Goal: Transaction & Acquisition: Purchase product/service

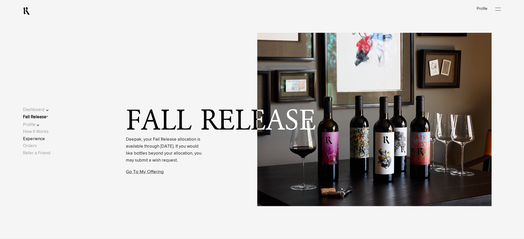
click at [38, 140] on link "Experience" at bounding box center [34, 139] width 22 height 4
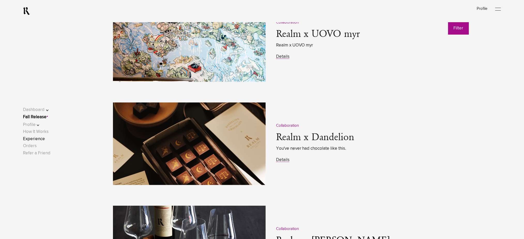
scroll to position [758, 0]
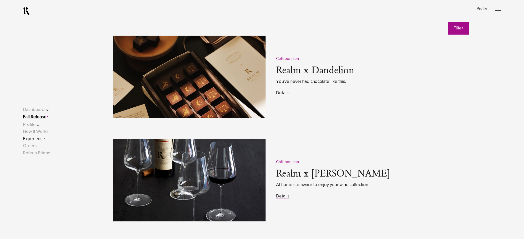
click at [285, 94] on link "Details" at bounding box center [282, 93] width 13 height 4
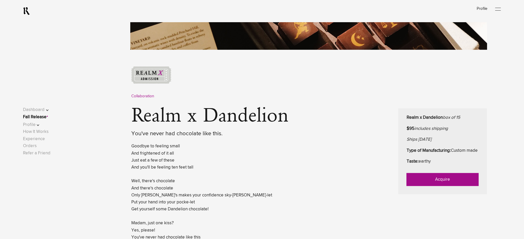
scroll to position [199, 0]
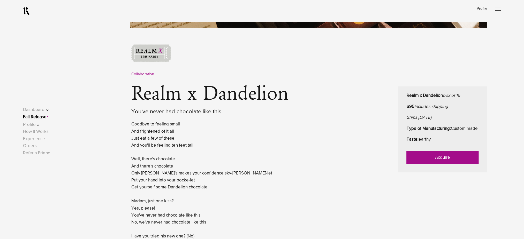
click at [437, 164] on link "Acquire" at bounding box center [443, 158] width 72 height 13
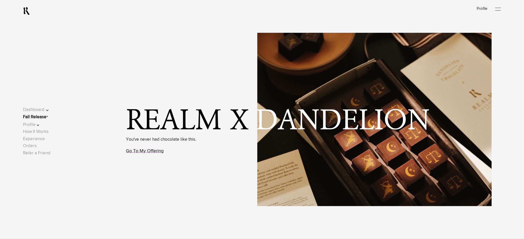
click at [149, 151] on link "Go To My Offering" at bounding box center [145, 151] width 38 height 5
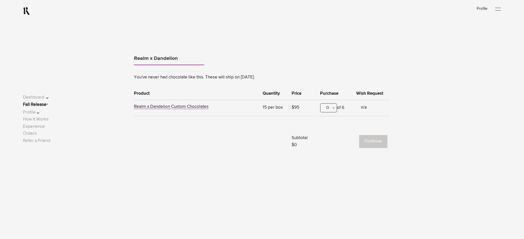
scroll to position [322, 0]
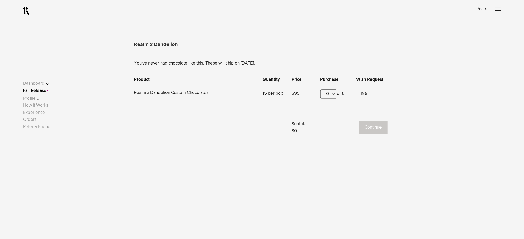
click at [324, 93] on div "0" at bounding box center [328, 94] width 17 height 9
click at [324, 118] on div "1" at bounding box center [329, 119] width 16 height 13
click at [368, 123] on button "Continue" at bounding box center [373, 128] width 28 height 13
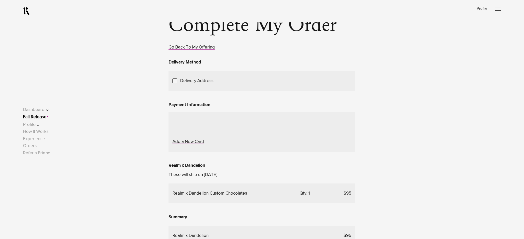
scroll to position [69, 0]
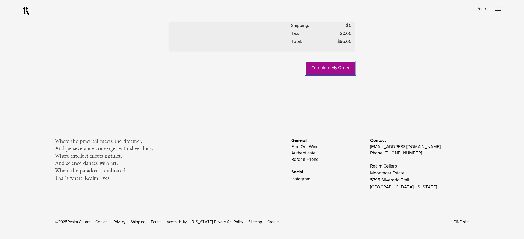
click at [321, 75] on link "Complete My Order" at bounding box center [330, 68] width 49 height 13
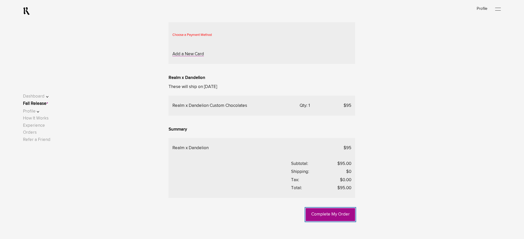
scroll to position [127, 0]
click at [42, 115] on button "Profile" at bounding box center [39, 111] width 33 height 7
click at [42, 109] on link "Payment" at bounding box center [36, 107] width 17 height 4
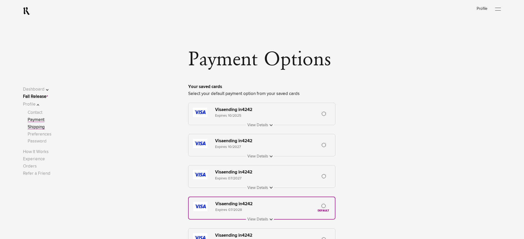
click at [42, 129] on link "Shipping" at bounding box center [36, 127] width 17 height 4
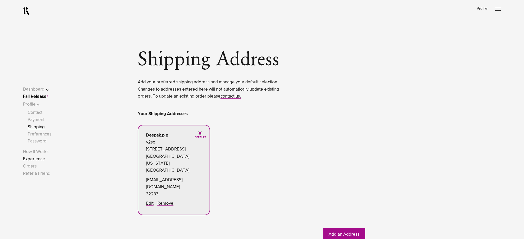
click at [42, 159] on link "Experience" at bounding box center [34, 159] width 22 height 4
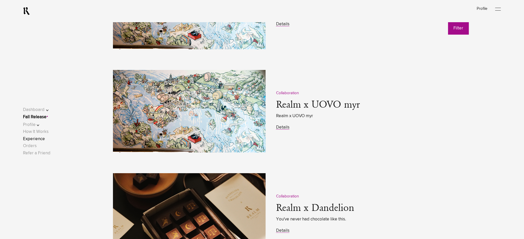
scroll to position [758, 0]
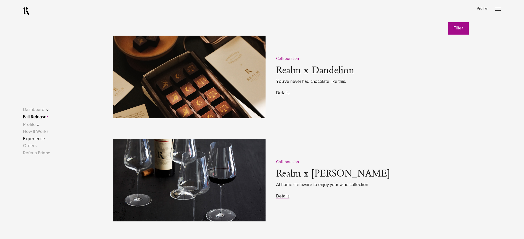
click at [282, 92] on link "Details" at bounding box center [282, 93] width 13 height 4
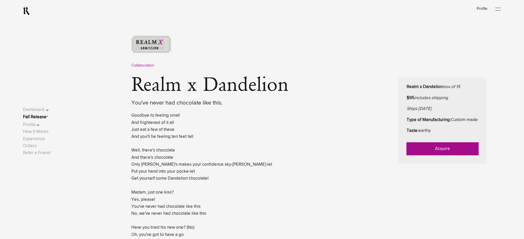
scroll to position [241, 0]
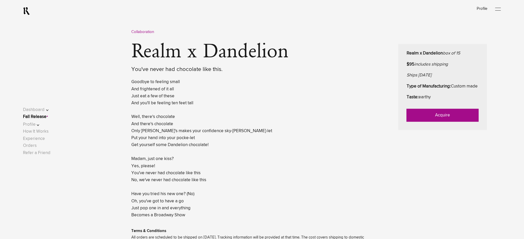
click at [423, 122] on link "Acquire" at bounding box center [443, 115] width 72 height 13
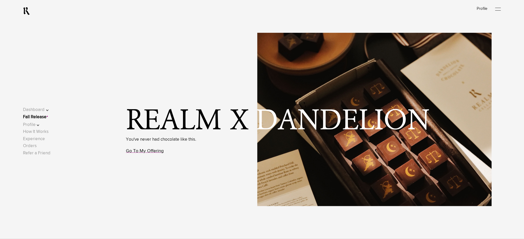
click at [149, 151] on link "Go To My Offering" at bounding box center [145, 151] width 38 height 5
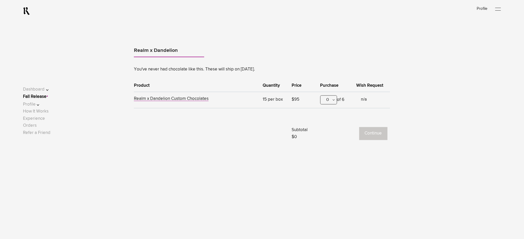
scroll to position [322, 0]
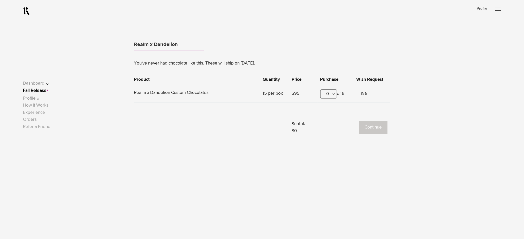
click at [336, 95] on div "0" at bounding box center [328, 94] width 17 height 9
click at [330, 126] on div "1" at bounding box center [329, 119] width 16 height 13
click at [368, 128] on button "Continue" at bounding box center [373, 128] width 28 height 13
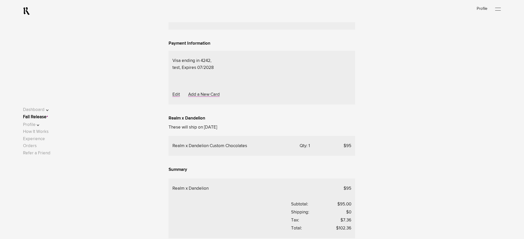
scroll to position [73, 0]
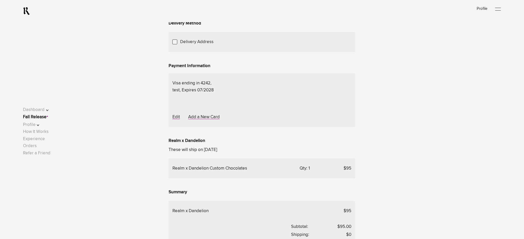
click at [0, 0] on link "Add a New Address" at bounding box center [0, 0] width 0 height 0
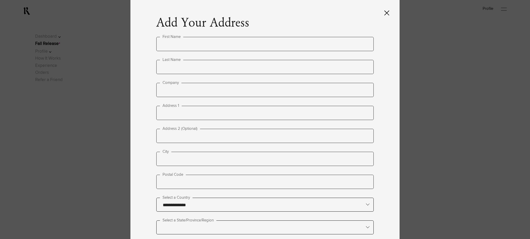
type input "**********"
click at [184, 46] on input "text" at bounding box center [264, 44] width 217 height 14
type input "****"
click at [182, 69] on input "text" at bounding box center [264, 67] width 217 height 14
type input "*"
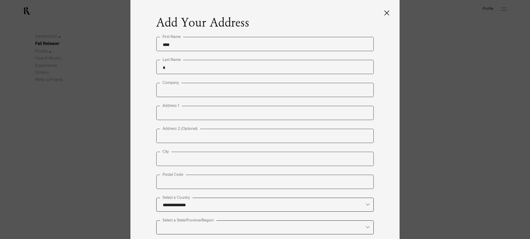
click at [181, 113] on input "text" at bounding box center [264, 113] width 217 height 14
paste input "**********"
type input "**********"
click at [180, 155] on input "text" at bounding box center [264, 159] width 217 height 14
paste input "********"
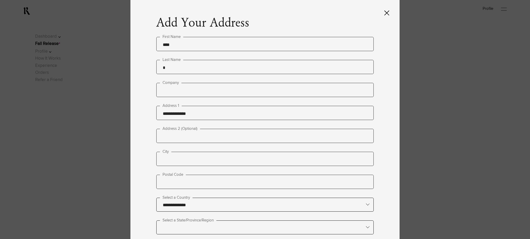
type input "********"
click at [175, 175] on input "text" at bounding box center [264, 182] width 217 height 14
paste input "*****"
type input "*****"
click at [184, 221] on input "text" at bounding box center [264, 227] width 217 height 13
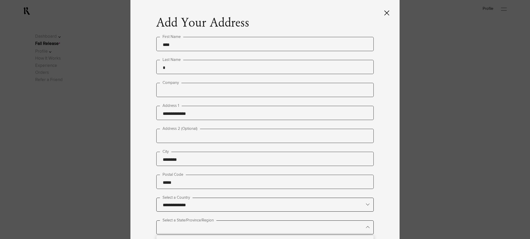
type lightning-primitive-input-simple "n"
type input "*"
type lightning-primitive-input-simple "ne"
type input "**"
type lightning-primitive-input-simple "new"
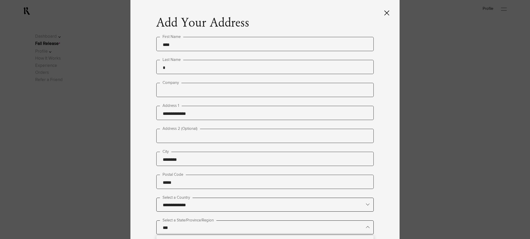
type input "********"
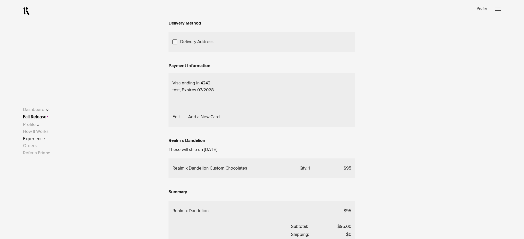
click at [43, 139] on link "Experience" at bounding box center [34, 139] width 22 height 4
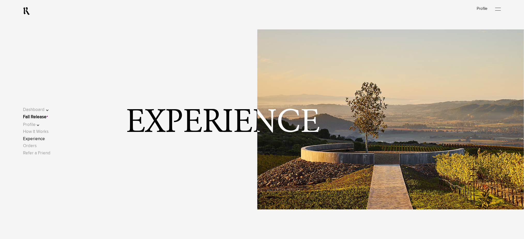
click at [43, 139] on link "Experience" at bounding box center [34, 139] width 22 height 4
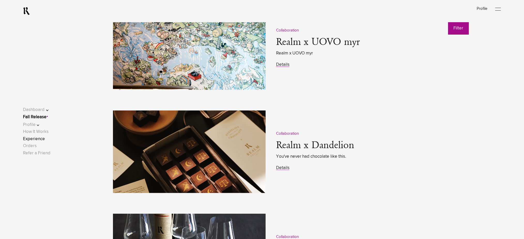
scroll to position [724, 0]
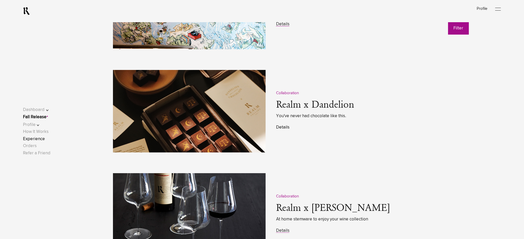
click at [279, 130] on link "Details" at bounding box center [282, 127] width 13 height 4
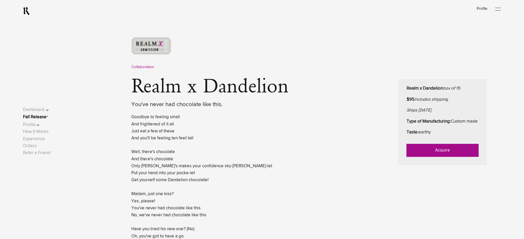
scroll to position [207, 0]
click at [414, 154] on link "Acquire" at bounding box center [443, 150] width 72 height 13
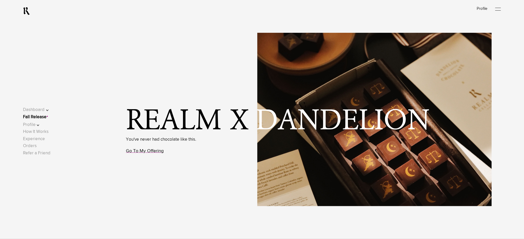
click at [142, 154] on link "Go To My Offering" at bounding box center [145, 151] width 38 height 5
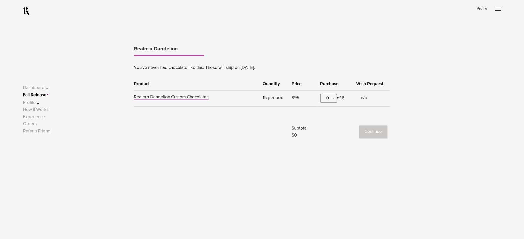
scroll to position [322, 0]
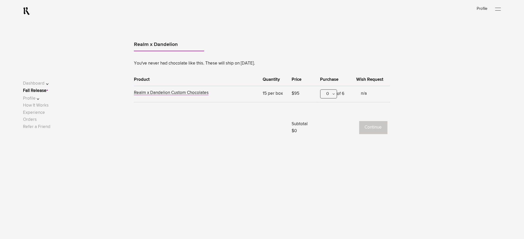
click at [330, 95] on div "0" at bounding box center [328, 94] width 17 height 9
click at [327, 120] on div "1" at bounding box center [329, 119] width 16 height 13
click at [377, 131] on button "Continue" at bounding box center [373, 128] width 28 height 13
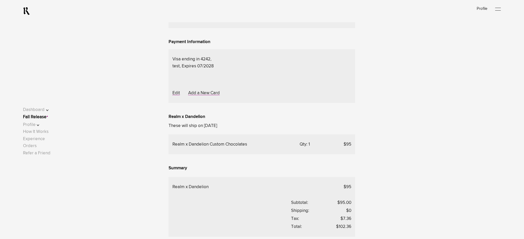
scroll to position [69, 0]
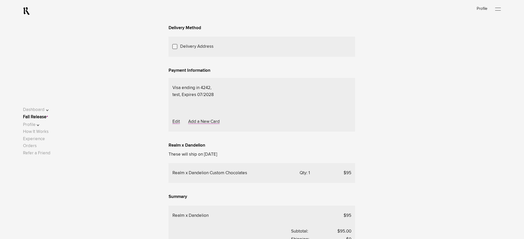
click at [0, 0] on span "Choose Another Saved Shipping Address" at bounding box center [0, 0] width 0 height 0
click at [0, 0] on div "test 2 - [US_STATE], [US_STATE], 10001" at bounding box center [0, 0] width 0 height 0
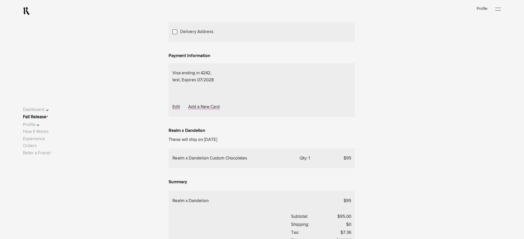
scroll to position [73, 0]
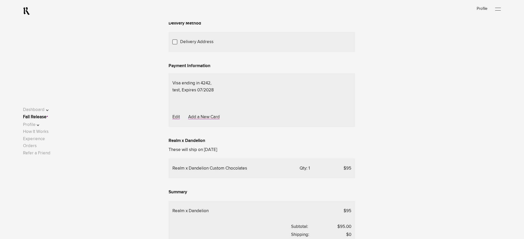
click at [0, 0] on span "Choose Another Saved Shipping Address" at bounding box center [0, 0] width 0 height 0
click at [0, 0] on div "Deepak.p p - Napa, California, 94558" at bounding box center [0, 0] width 0 height 0
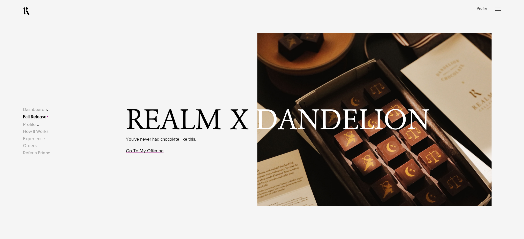
click at [155, 153] on link "Go To My Offering" at bounding box center [145, 151] width 38 height 5
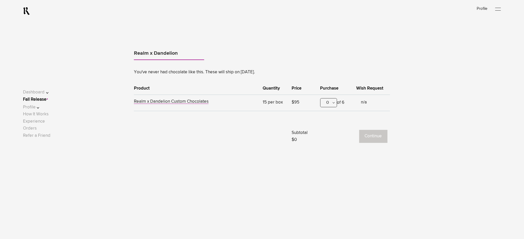
scroll to position [322, 0]
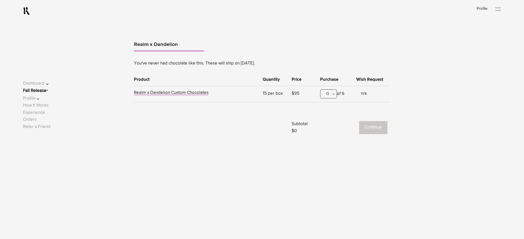
click at [323, 94] on div "0" at bounding box center [328, 94] width 17 height 9
click at [328, 118] on div "1" at bounding box center [329, 119] width 16 height 13
click at [376, 132] on button "Continue" at bounding box center [373, 128] width 28 height 13
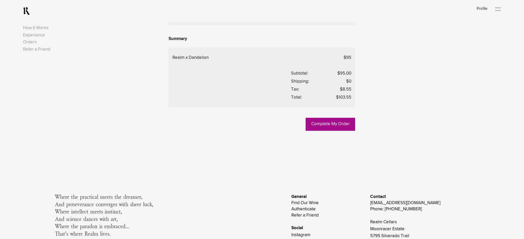
scroll to position [241, 0]
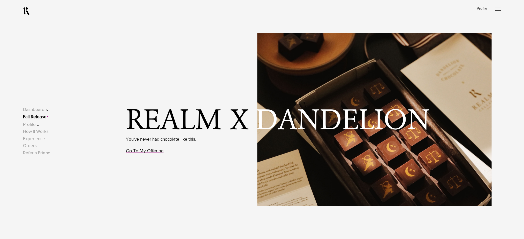
click at [142, 151] on link "Go To My Offering" at bounding box center [145, 151] width 38 height 5
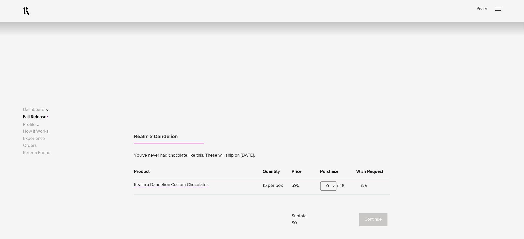
scroll to position [322, 0]
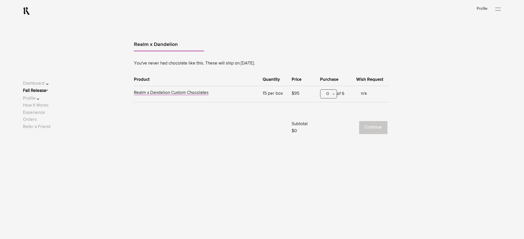
click at [330, 95] on div "0" at bounding box center [328, 94] width 17 height 9
click at [329, 118] on div "1" at bounding box center [329, 119] width 16 height 13
click at [365, 130] on button "Continue" at bounding box center [373, 128] width 28 height 13
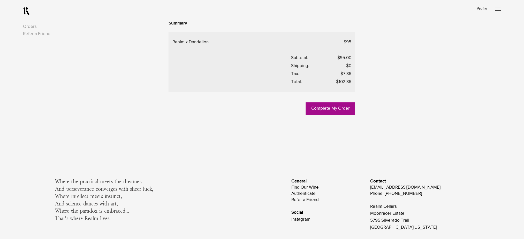
scroll to position [276, 0]
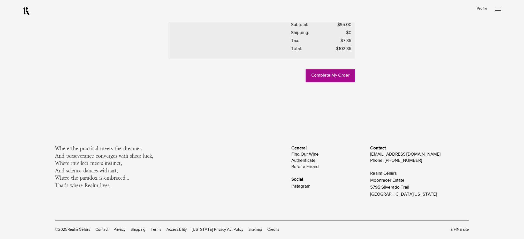
drag, startPoint x: 37, startPoint y: 87, endPoint x: 42, endPoint y: 87, distance: 5.2
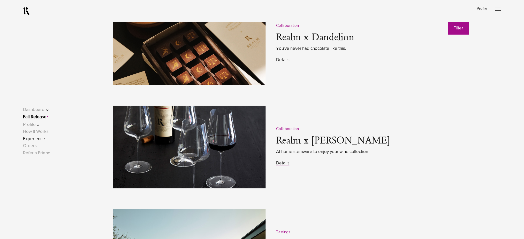
scroll to position [793, 0]
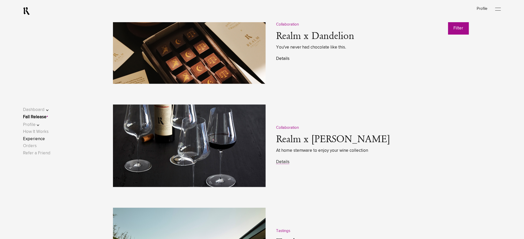
drag, startPoint x: 283, startPoint y: 56, endPoint x: 304, endPoint y: 63, distance: 21.5
click at [283, 57] on link "Details" at bounding box center [282, 59] width 13 height 4
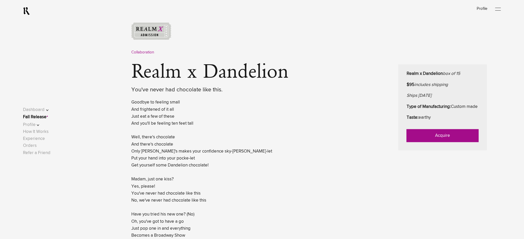
scroll to position [241, 0]
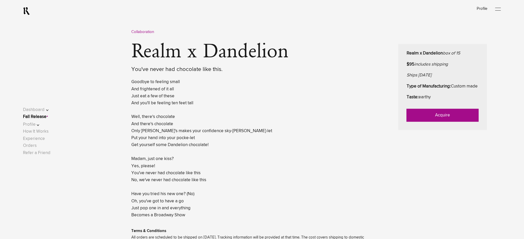
click at [439, 122] on link "Acquire" at bounding box center [443, 115] width 72 height 13
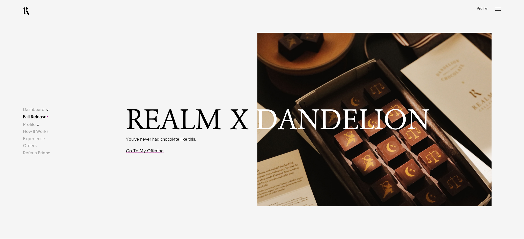
click at [152, 152] on link "Go To My Offering" at bounding box center [145, 151] width 38 height 5
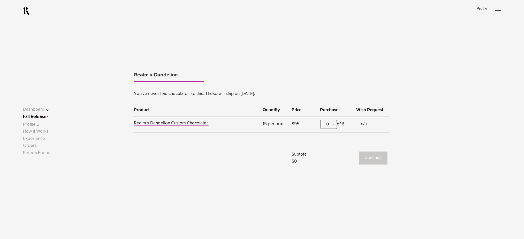
scroll to position [322, 0]
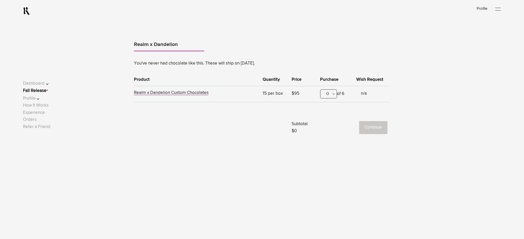
click at [328, 97] on div "0" at bounding box center [328, 94] width 17 height 9
drag, startPoint x: 327, startPoint y: 124, endPoint x: 363, endPoint y: 126, distance: 35.5
click at [327, 124] on div "1" at bounding box center [329, 119] width 16 height 13
click at [383, 128] on button "Continue" at bounding box center [373, 128] width 28 height 13
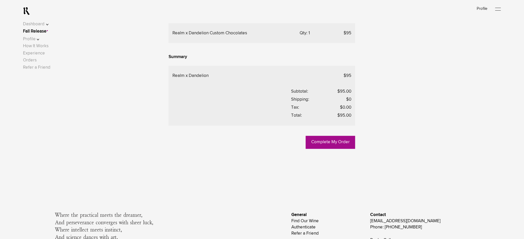
scroll to position [212, 0]
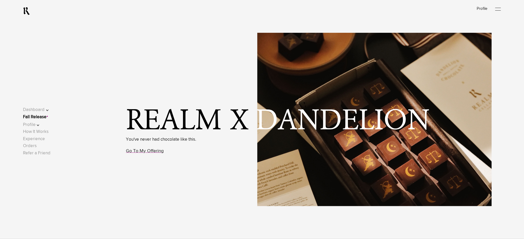
click at [154, 154] on link "Go To My Offering" at bounding box center [145, 151] width 38 height 5
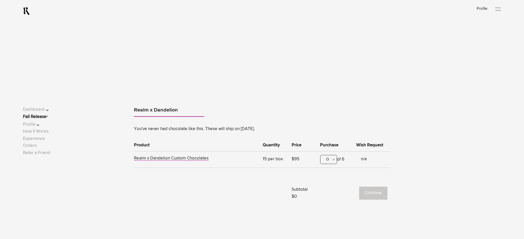
scroll to position [322, 0]
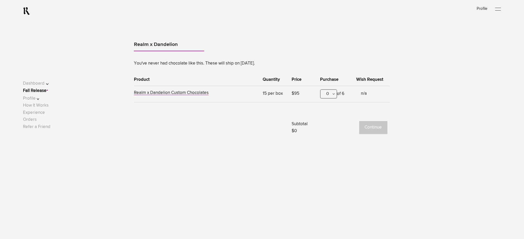
click at [324, 95] on div "0" at bounding box center [328, 94] width 17 height 9
click at [326, 119] on div "1" at bounding box center [329, 119] width 16 height 13
click at [374, 131] on button "Continue" at bounding box center [373, 128] width 28 height 13
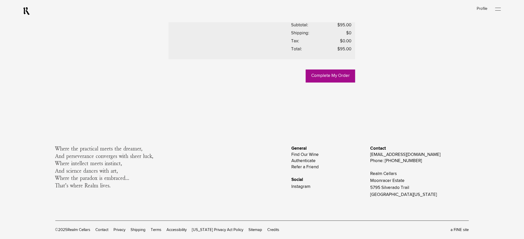
scroll to position [276, 0]
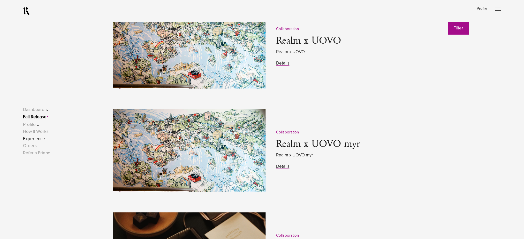
scroll to position [655, 0]
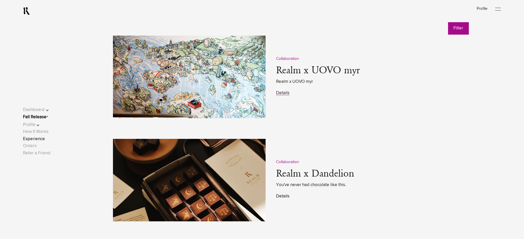
click at [280, 196] on link "Details" at bounding box center [282, 196] width 13 height 4
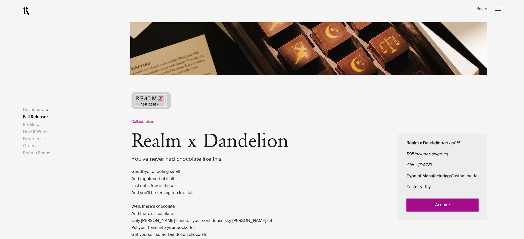
scroll to position [207, 0]
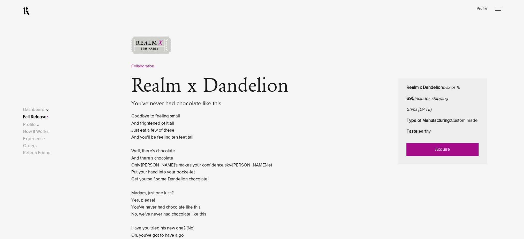
click at [418, 156] on link "Acquire" at bounding box center [443, 150] width 72 height 13
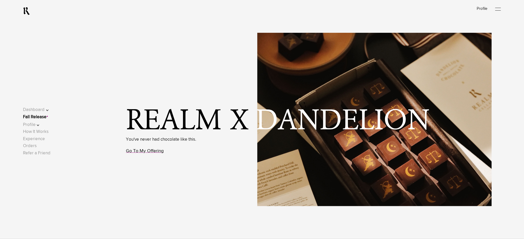
click at [162, 151] on link "Go To My Offering" at bounding box center [145, 151] width 38 height 5
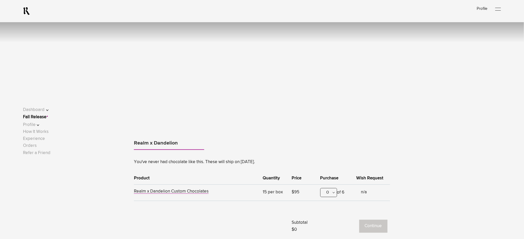
scroll to position [322, 0]
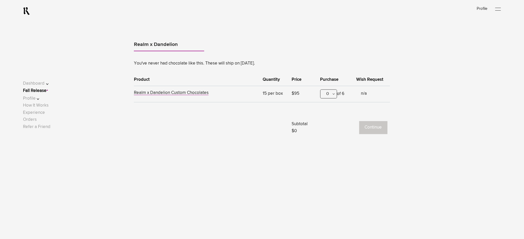
click at [334, 94] on div "0" at bounding box center [328, 94] width 17 height 9
click at [331, 123] on div "1" at bounding box center [329, 119] width 16 height 13
click at [365, 126] on button "Continue" at bounding box center [373, 128] width 28 height 13
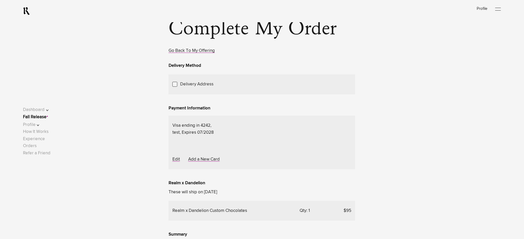
scroll to position [69, 0]
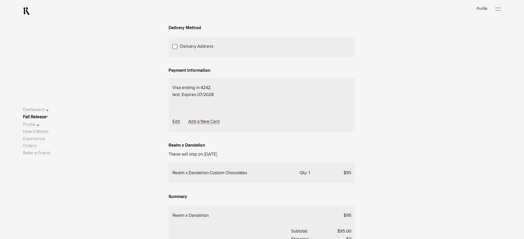
click at [0, 0] on div "Choose Another Saved Shipping Address" at bounding box center [0, 0] width 0 height 0
click at [0, 0] on div "test 2 - [US_STATE], [US_STATE], 10001" at bounding box center [0, 0] width 0 height 0
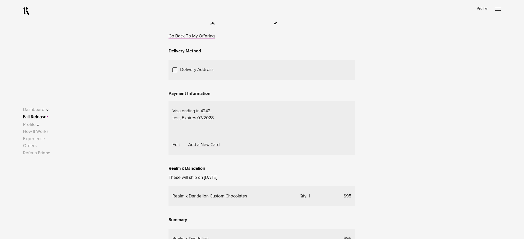
scroll to position [103, 0]
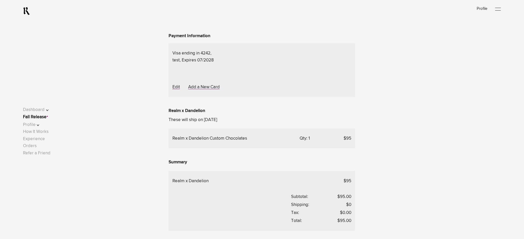
click at [0, 0] on span "Choose Another Saved Shipping Address" at bounding box center [0, 0] width 0 height 0
click at [0, 0] on div "Deepak.p p - Napa, California, 94558" at bounding box center [0, 0] width 0 height 0
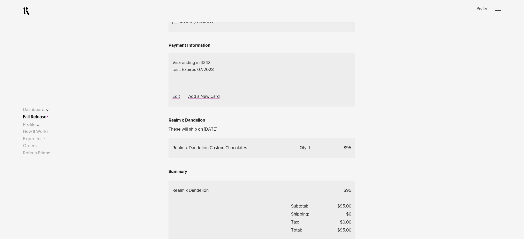
scroll to position [108, 0]
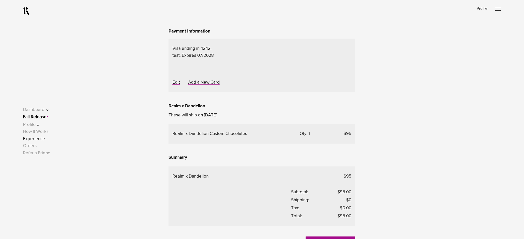
click at [36, 140] on link "Experience" at bounding box center [34, 139] width 22 height 4
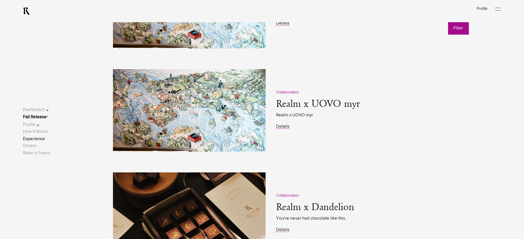
scroll to position [655, 0]
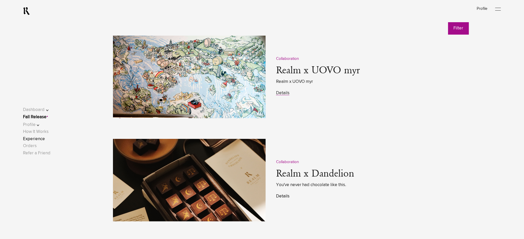
click at [283, 196] on link "Details" at bounding box center [282, 196] width 13 height 4
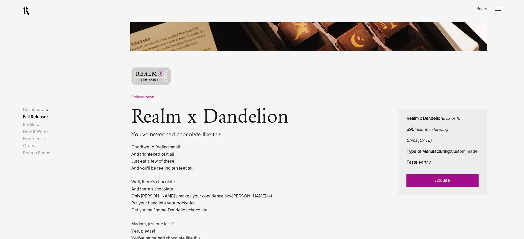
scroll to position [190, 0]
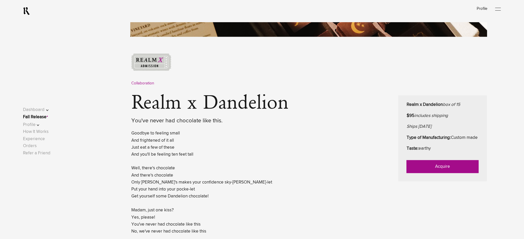
click at [424, 171] on link "Acquire" at bounding box center [443, 167] width 72 height 13
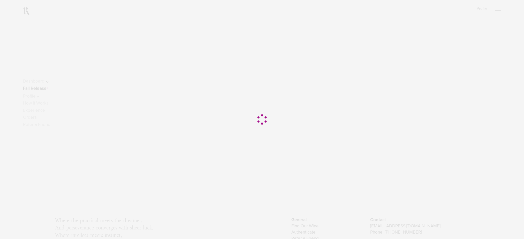
scroll to position [34, 0]
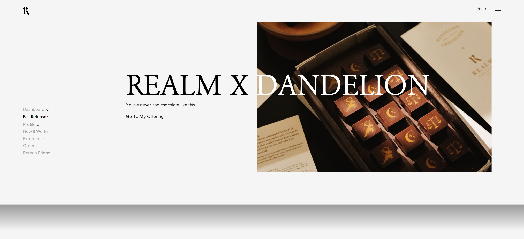
click at [144, 119] on link "Go To My Offering" at bounding box center [145, 117] width 38 height 5
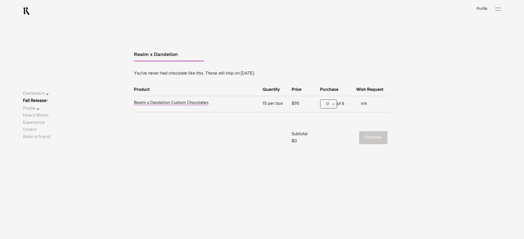
scroll to position [322, 0]
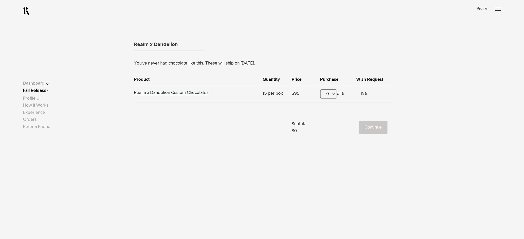
click at [323, 93] on div "0" at bounding box center [328, 94] width 17 height 9
click at [326, 121] on div "1" at bounding box center [329, 119] width 16 height 13
click at [379, 125] on button "Continue" at bounding box center [373, 128] width 28 height 13
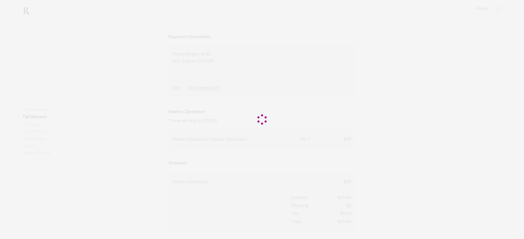
scroll to position [103, 0]
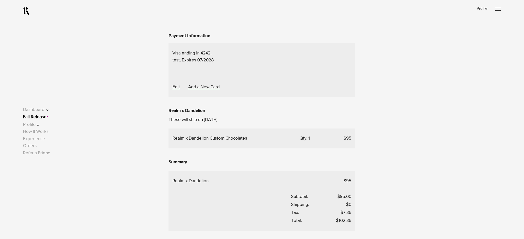
click at [0, 0] on span "Choose Another Saved Shipping Address" at bounding box center [0, 0] width 0 height 0
click at [0, 0] on div "test 2 - New York, New York, 10001" at bounding box center [0, 0] width 0 height 0
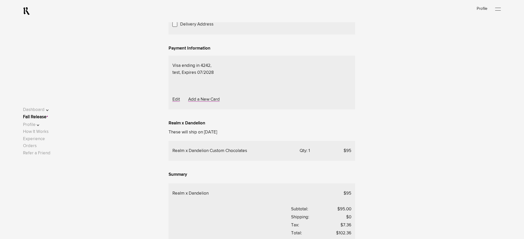
scroll to position [34, 0]
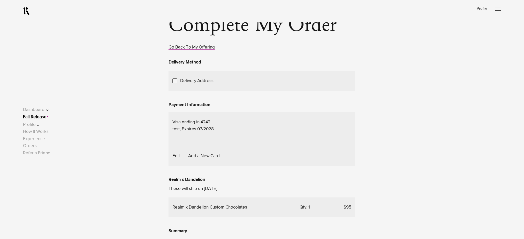
click at [0, 0] on div "Choose Another Saved Shipping Address" at bounding box center [0, 0] width 0 height 0
click at [0, 0] on div "Deepak.p p - Napa, [US_STATE], 94558" at bounding box center [0, 0] width 0 height 0
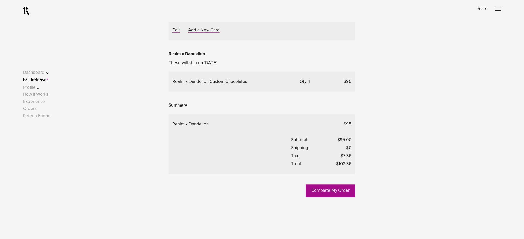
scroll to position [142, 0]
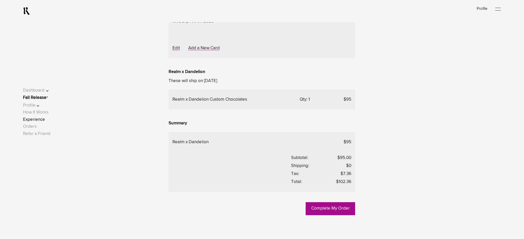
drag, startPoint x: 45, startPoint y: 138, endPoint x: 52, endPoint y: 139, distance: 7.2
click at [45, 122] on link "Experience" at bounding box center [34, 120] width 22 height 4
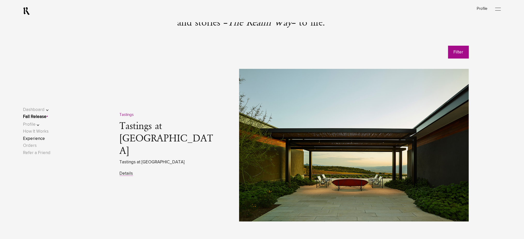
scroll to position [241, 0]
click at [40, 126] on button "Profile" at bounding box center [39, 125] width 33 height 7
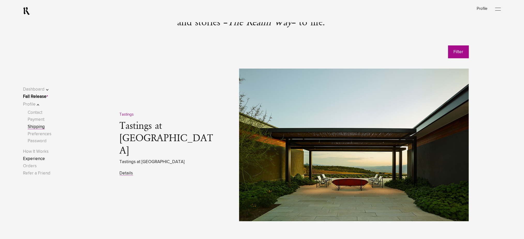
click at [41, 128] on link "Shipping" at bounding box center [36, 127] width 17 height 4
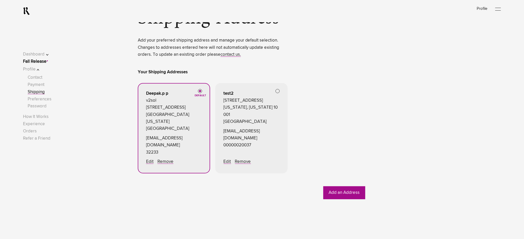
scroll to position [69, 0]
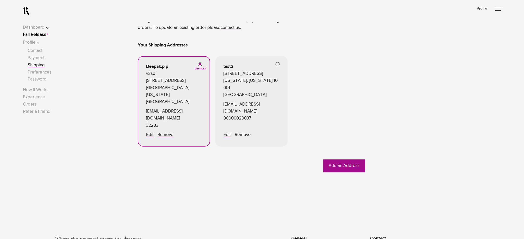
click at [242, 134] on link "Remove" at bounding box center [243, 135] width 16 height 4
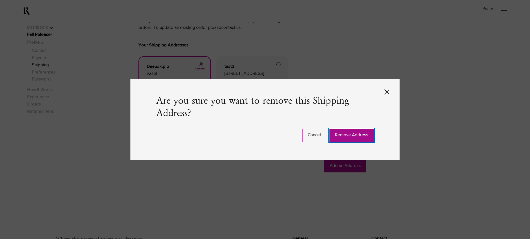
click at [356, 132] on button "Remove Address" at bounding box center [351, 135] width 44 height 13
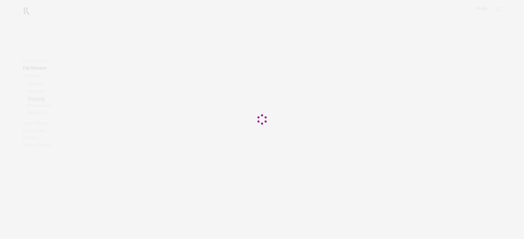
scroll to position [69, 0]
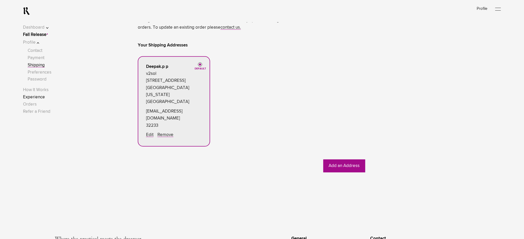
drag, startPoint x: 43, startPoint y: 97, endPoint x: 46, endPoint y: 97, distance: 3.1
click at [43, 97] on link "Experience" at bounding box center [34, 97] width 22 height 4
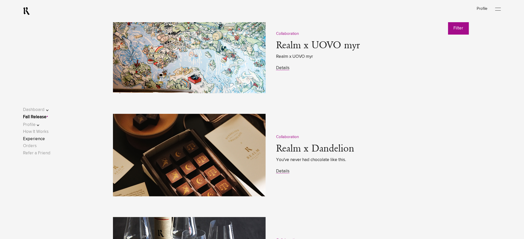
scroll to position [724, 0]
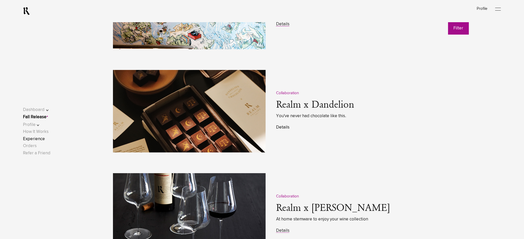
click at [284, 126] on link "Details" at bounding box center [282, 127] width 13 height 4
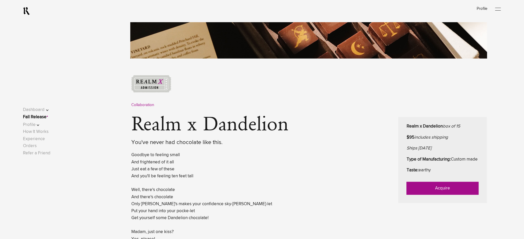
scroll to position [207, 0]
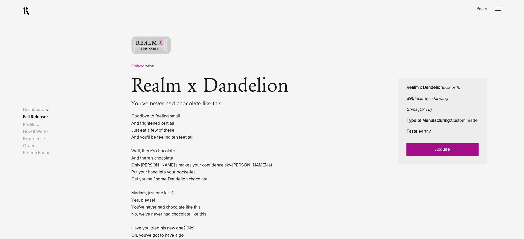
click at [416, 155] on link "Acquire" at bounding box center [443, 150] width 72 height 13
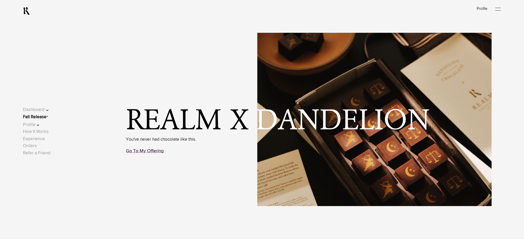
click at [153, 154] on link "Go To My Offering" at bounding box center [145, 151] width 38 height 5
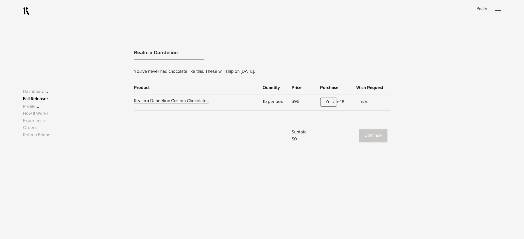
scroll to position [322, 0]
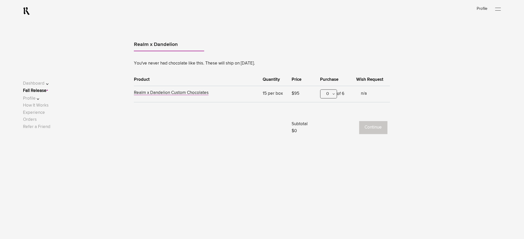
drag, startPoint x: 329, startPoint y: 95, endPoint x: 332, endPoint y: 115, distance: 19.5
click at [330, 96] on div "0" at bounding box center [328, 94] width 17 height 9
click at [330, 123] on div "1" at bounding box center [329, 119] width 16 height 13
click at [377, 131] on button "Continue" at bounding box center [373, 128] width 28 height 13
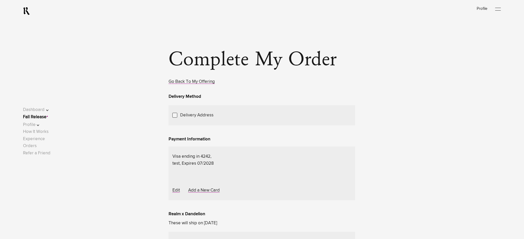
click at [0, 0] on link "Add a New Address" at bounding box center [0, 0] width 0 height 0
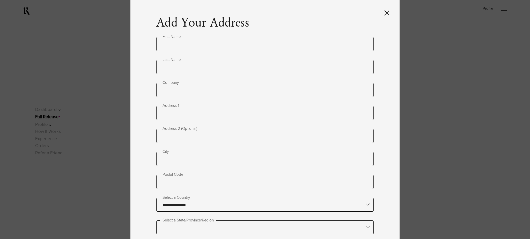
type input "**********"
click at [168, 45] on input "text" at bounding box center [264, 44] width 217 height 14
type input "****"
click at [183, 69] on input "text" at bounding box center [264, 67] width 217 height 14
type input "*"
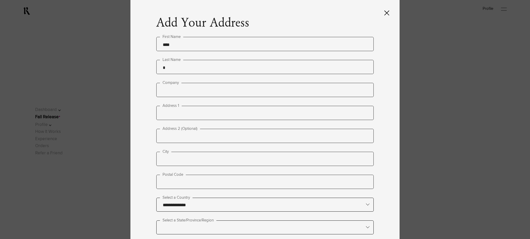
click at [175, 116] on input "text" at bounding box center [264, 113] width 217 height 14
paste input "**********"
type input "**********"
click at [175, 157] on input "text" at bounding box center [264, 159] width 217 height 14
paste input "********"
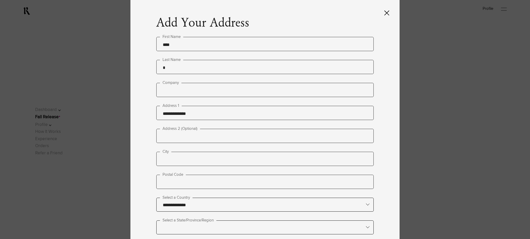
type input "********"
click at [183, 185] on input "text" at bounding box center [264, 182] width 217 height 14
type input "*****"
click at [181, 221] on input "text" at bounding box center [264, 227] width 217 height 13
type lightning-primitive-input-simple "n"
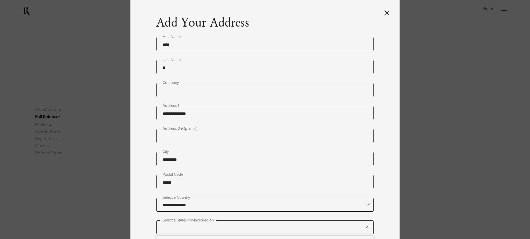
type input "*"
type lightning-primitive-input-simple "ne"
type input "**"
type lightning-primitive-input-simple "new"
type input "********"
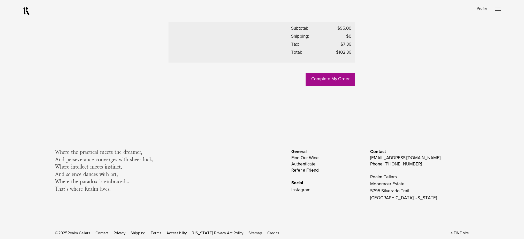
scroll to position [280, 0]
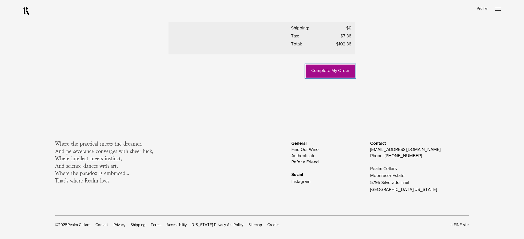
click at [326, 78] on link "Complete My Order" at bounding box center [330, 71] width 49 height 13
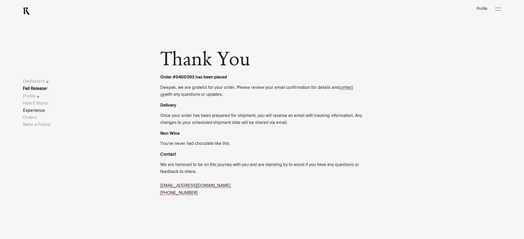
click at [39, 112] on link "Experience" at bounding box center [34, 111] width 22 height 4
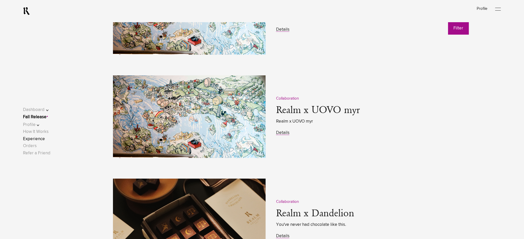
scroll to position [724, 0]
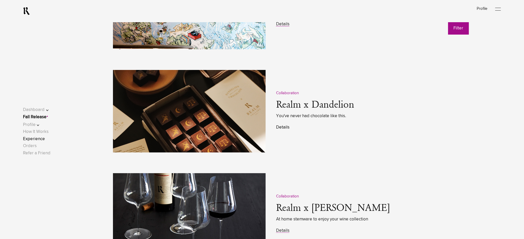
click at [278, 126] on link "Details" at bounding box center [282, 127] width 13 height 4
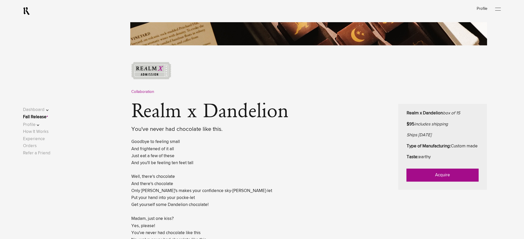
scroll to position [199, 0]
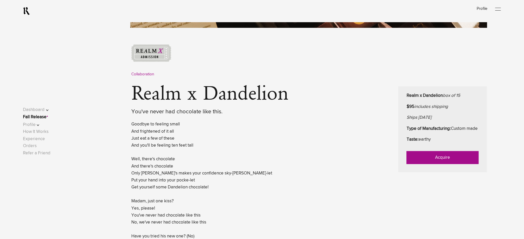
click at [415, 163] on link "Acquire" at bounding box center [443, 158] width 72 height 13
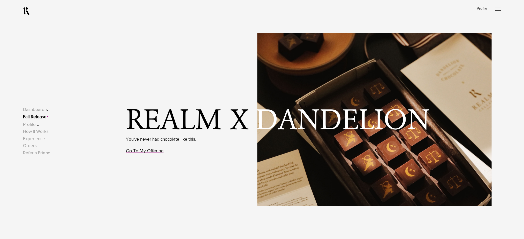
click at [156, 152] on link "Go To My Offering" at bounding box center [145, 151] width 38 height 5
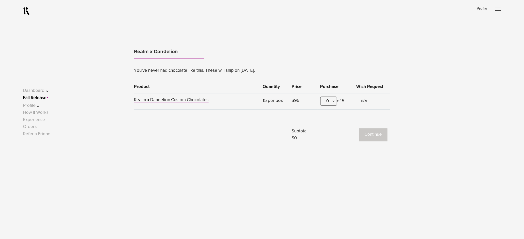
scroll to position [322, 0]
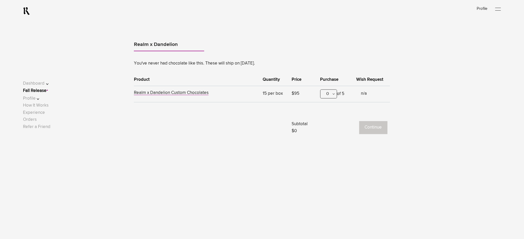
drag, startPoint x: 327, startPoint y: 94, endPoint x: 326, endPoint y: 113, distance: 18.9
click at [327, 95] on div "0" at bounding box center [328, 94] width 17 height 9
click at [326, 117] on div "1" at bounding box center [329, 119] width 16 height 13
click at [363, 131] on button "Continue" at bounding box center [373, 128] width 28 height 13
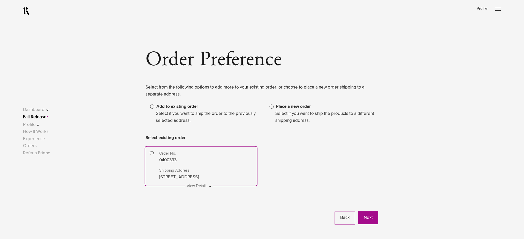
click at [272, 108] on span at bounding box center [272, 107] width 4 height 4
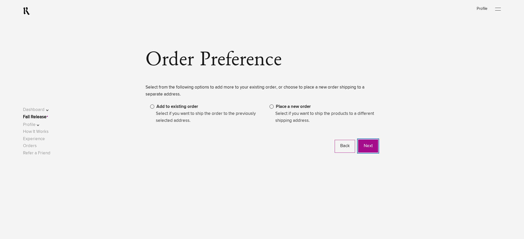
click at [370, 145] on button "Next" at bounding box center [368, 146] width 20 height 13
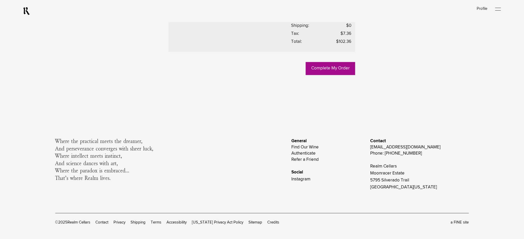
scroll to position [345, 0]
click at [330, 75] on link "Complete My Order" at bounding box center [330, 68] width 49 height 13
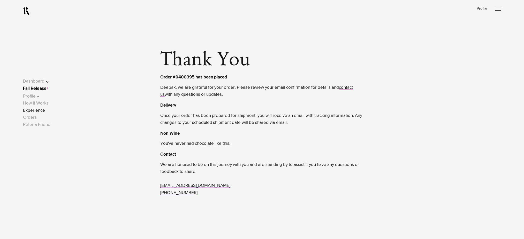
click at [42, 112] on link "Experience" at bounding box center [34, 111] width 22 height 4
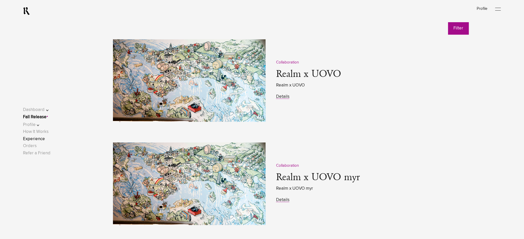
scroll to position [655, 0]
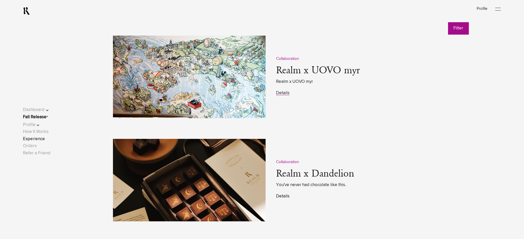
click at [282, 197] on link "Details" at bounding box center [282, 196] width 13 height 4
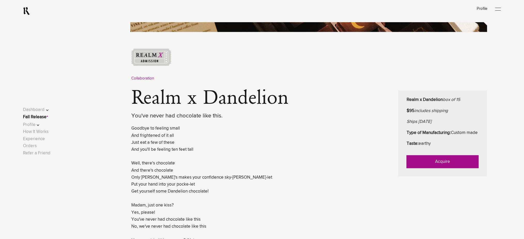
scroll to position [241, 0]
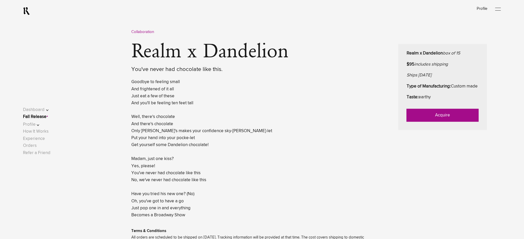
click at [422, 122] on link "Acquire" at bounding box center [443, 115] width 72 height 13
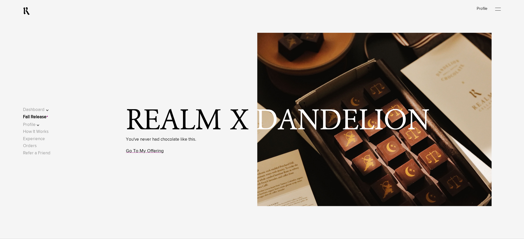
click at [147, 154] on link "Go To My Offering" at bounding box center [145, 151] width 38 height 5
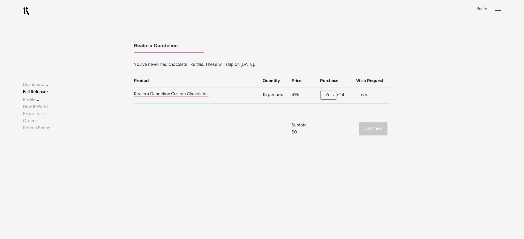
scroll to position [322, 0]
click at [332, 94] on div "0" at bounding box center [328, 94] width 17 height 9
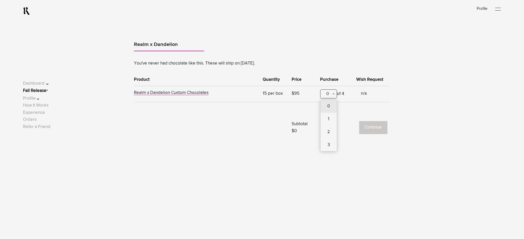
drag, startPoint x: 325, startPoint y: 121, endPoint x: 359, endPoint y: 131, distance: 35.7
click at [326, 122] on div "1" at bounding box center [329, 119] width 16 height 13
click at [365, 132] on button "Continue" at bounding box center [373, 128] width 28 height 13
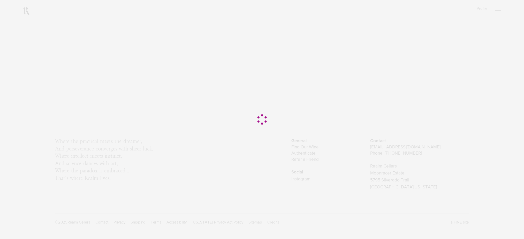
scroll to position [0, 0]
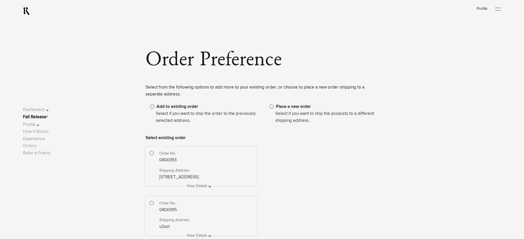
click at [271, 107] on span at bounding box center [272, 107] width 4 height 4
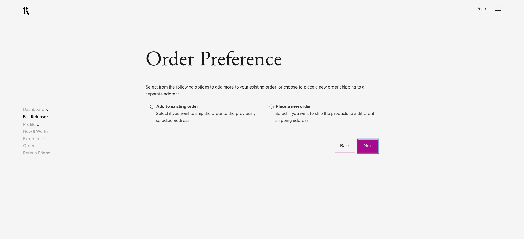
click at [370, 149] on button "Next" at bounding box center [368, 146] width 20 height 13
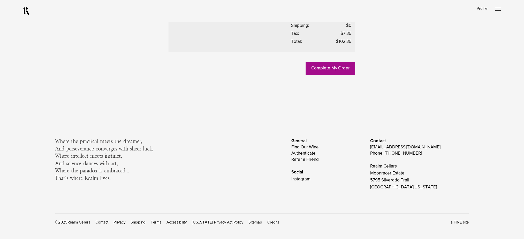
scroll to position [310, 0]
click at [327, 75] on link "Complete My Order" at bounding box center [330, 68] width 49 height 13
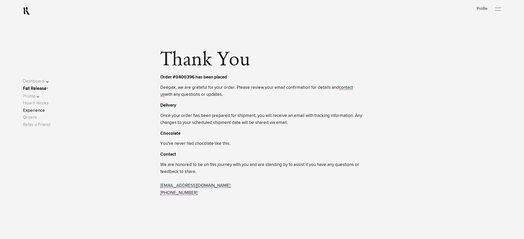
click at [39, 111] on link "Experience" at bounding box center [34, 111] width 22 height 4
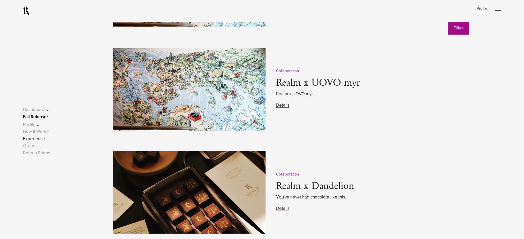
scroll to position [724, 0]
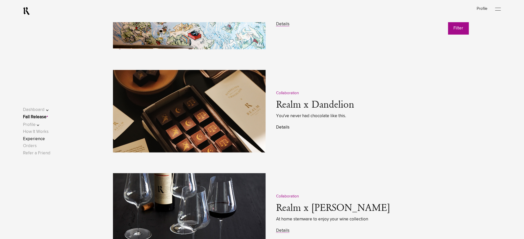
click at [284, 128] on link "Details" at bounding box center [282, 127] width 13 height 4
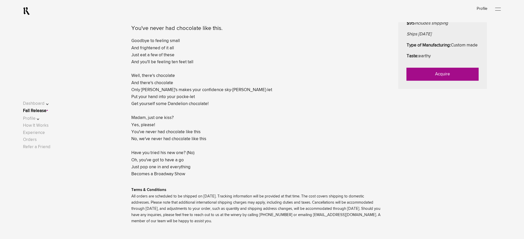
scroll to position [241, 0]
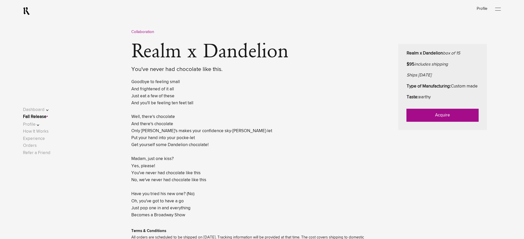
click at [414, 122] on link "Acquire" at bounding box center [443, 115] width 72 height 13
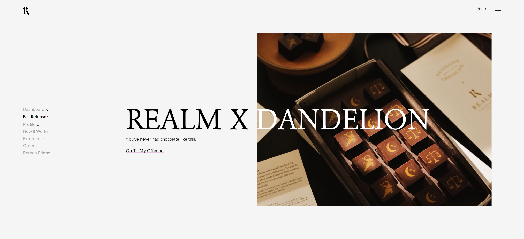
click at [157, 151] on link "Go To My Offering" at bounding box center [145, 151] width 38 height 5
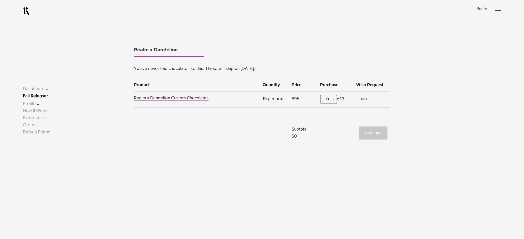
scroll to position [322, 0]
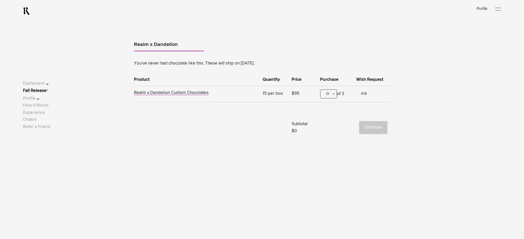
click at [326, 95] on div "0" at bounding box center [328, 94] width 17 height 9
click at [325, 118] on div "1" at bounding box center [329, 119] width 16 height 13
click at [367, 123] on button "Continue" at bounding box center [373, 128] width 28 height 13
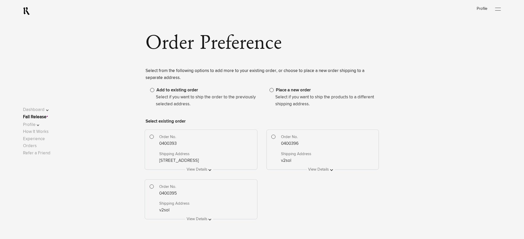
scroll to position [34, 0]
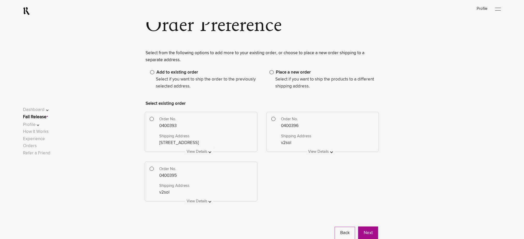
click at [273, 119] on span at bounding box center [274, 119] width 4 height 4
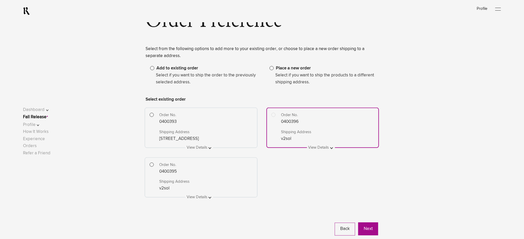
scroll to position [103, 0]
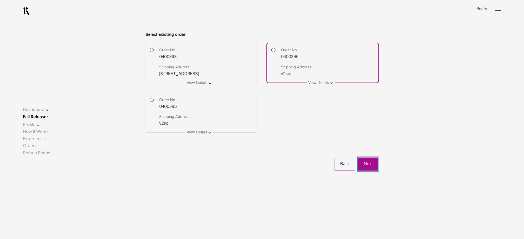
click at [373, 165] on button "Next" at bounding box center [368, 164] width 20 height 13
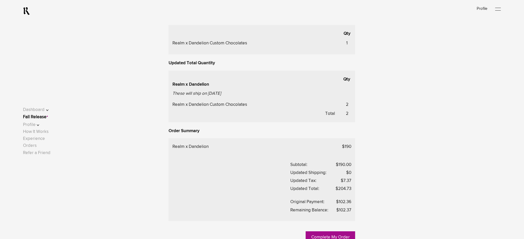
scroll to position [241, 0]
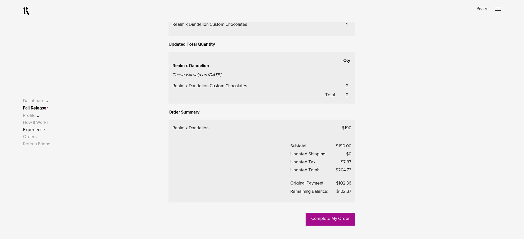
click at [34, 132] on link "Experience" at bounding box center [34, 130] width 22 height 4
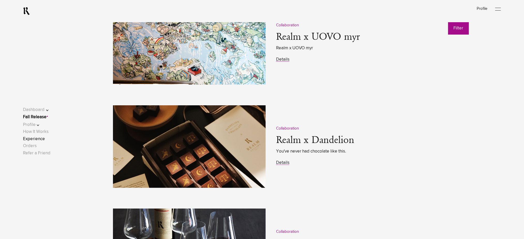
scroll to position [689, 0]
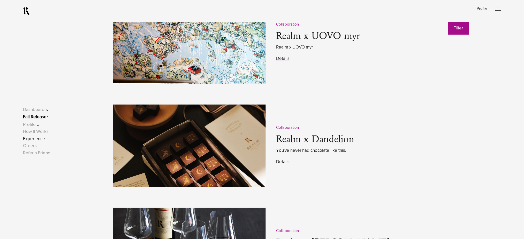
click at [283, 162] on link "Details" at bounding box center [282, 162] width 13 height 4
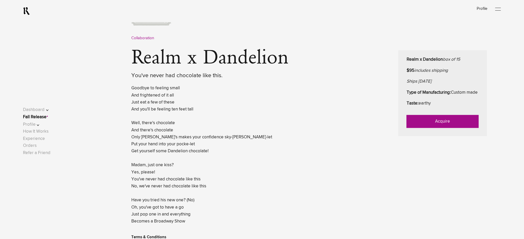
scroll to position [241, 0]
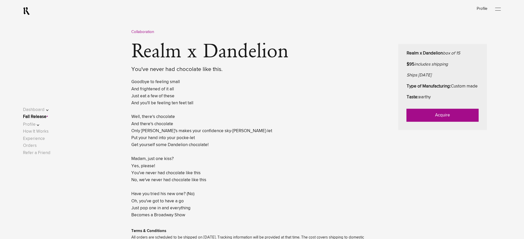
click at [427, 122] on link "Acquire" at bounding box center [443, 115] width 72 height 13
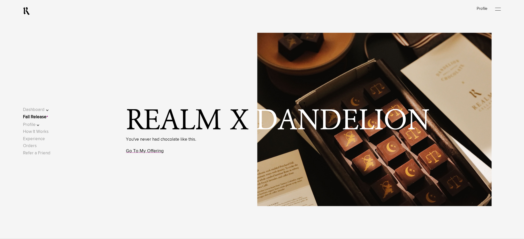
click at [139, 152] on link "Go To My Offering" at bounding box center [145, 151] width 38 height 5
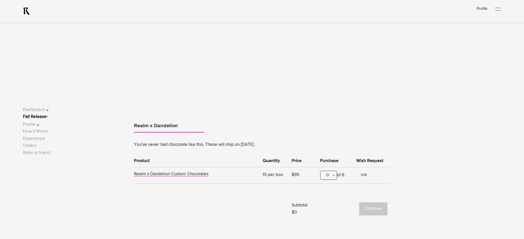
scroll to position [322, 0]
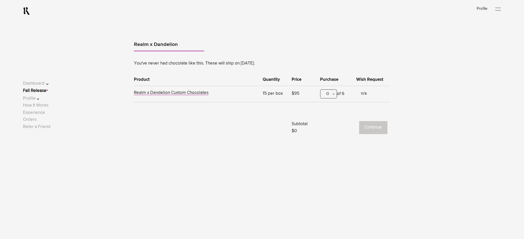
click at [324, 96] on div "0" at bounding box center [328, 94] width 17 height 9
click at [325, 118] on div "1" at bounding box center [329, 119] width 16 height 13
click at [374, 129] on button "Continue" at bounding box center [373, 128] width 28 height 13
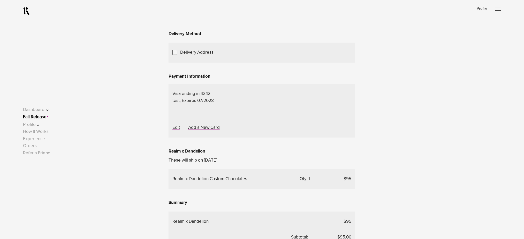
scroll to position [69, 0]
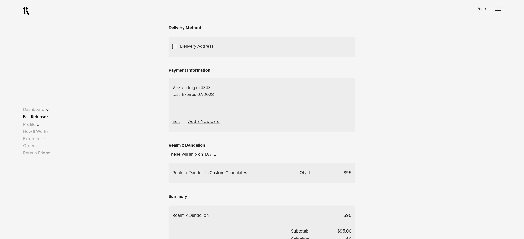
click at [0, 0] on div "Choose Another Saved Shipping Address" at bounding box center [0, 0] width 0 height 0
click at [0, 0] on div "test 2 - [US_STATE], [US_STATE], 10001" at bounding box center [0, 0] width 0 height 0
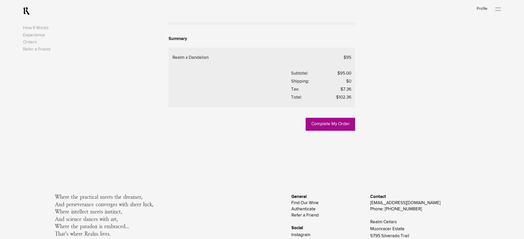
scroll to position [241, 0]
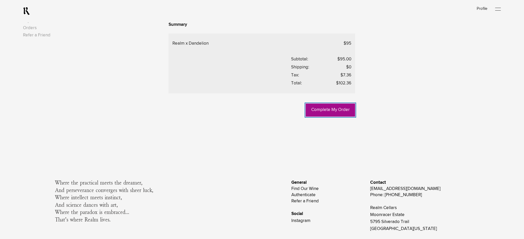
click at [324, 117] on link "Complete My Order" at bounding box center [330, 110] width 49 height 13
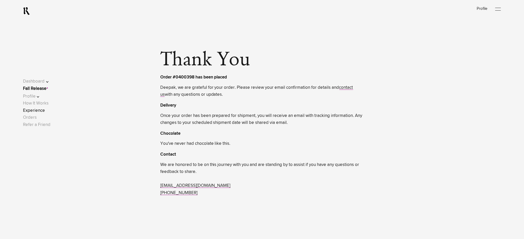
click at [42, 113] on link "Experience" at bounding box center [34, 111] width 22 height 4
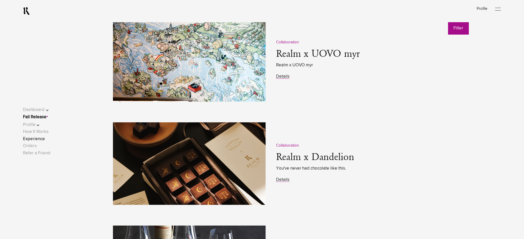
scroll to position [689, 0]
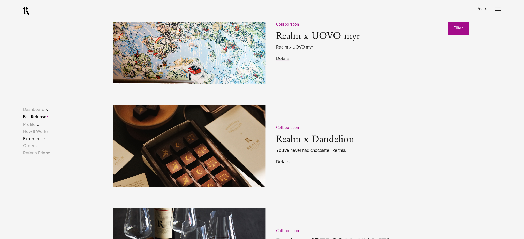
click at [283, 161] on link "Details" at bounding box center [282, 162] width 13 height 4
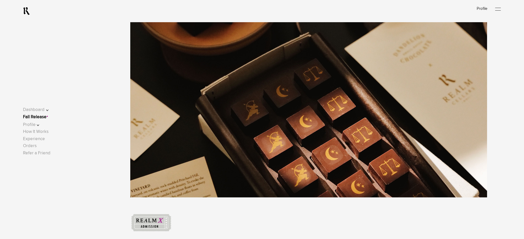
scroll to position [172, 0]
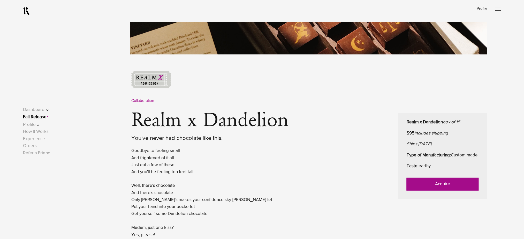
click at [417, 186] on link "Acquire" at bounding box center [443, 184] width 72 height 13
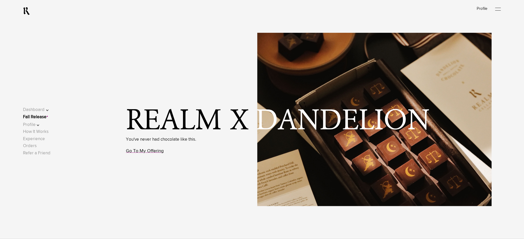
click at [159, 152] on link "Go To My Offering" at bounding box center [145, 151] width 38 height 5
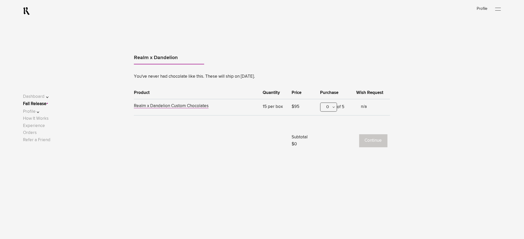
scroll to position [322, 0]
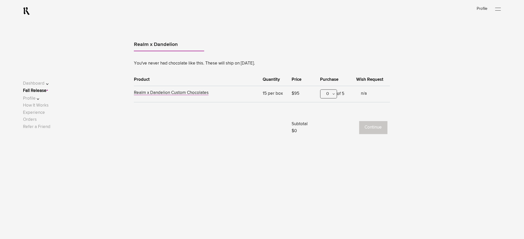
click at [328, 95] on div "0" at bounding box center [328, 94] width 17 height 9
click at [330, 117] on div "1" at bounding box center [329, 119] width 16 height 13
click at [367, 128] on button "Continue" at bounding box center [373, 128] width 28 height 13
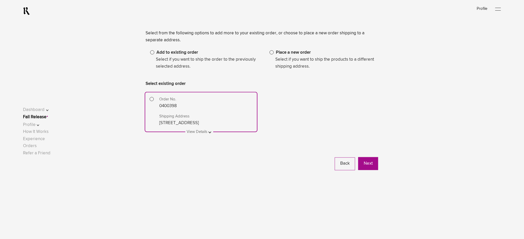
scroll to position [69, 0]
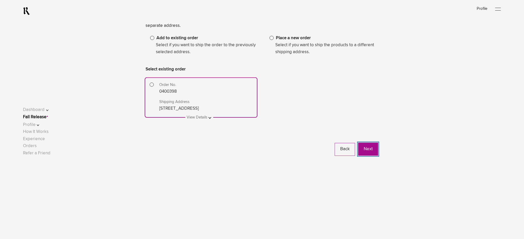
click at [368, 150] on button "Next" at bounding box center [368, 149] width 20 height 13
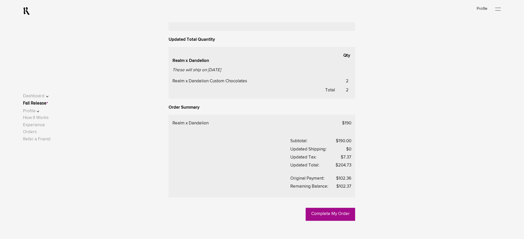
scroll to position [241, 0]
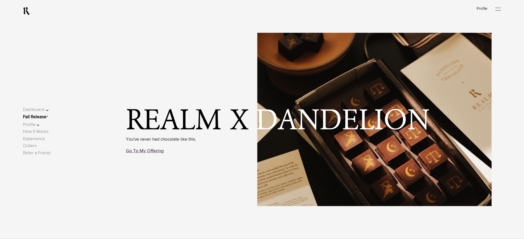
drag, startPoint x: 146, startPoint y: 152, endPoint x: 139, endPoint y: 152, distance: 7.5
click at [146, 152] on link "Go To My Offering" at bounding box center [145, 151] width 38 height 5
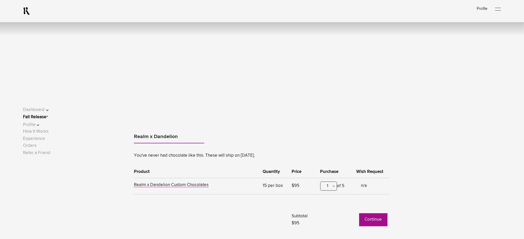
scroll to position [322, 0]
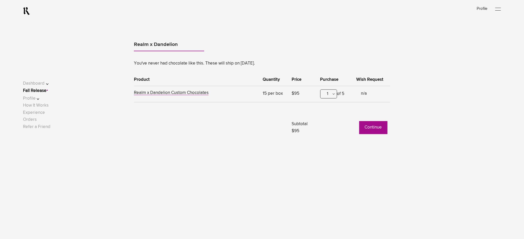
click at [367, 127] on button "Continue" at bounding box center [373, 128] width 28 height 13
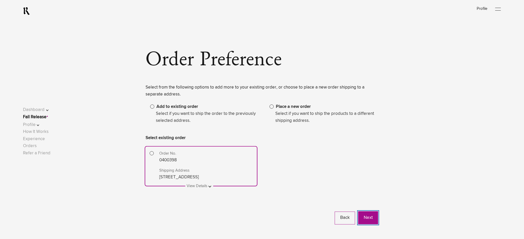
click at [368, 217] on button "Next" at bounding box center [368, 218] width 20 height 13
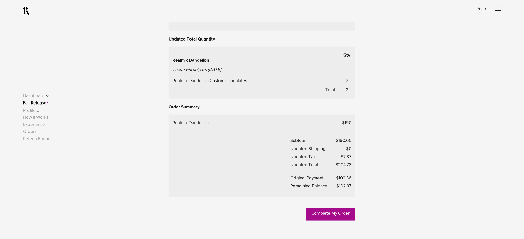
scroll to position [241, 0]
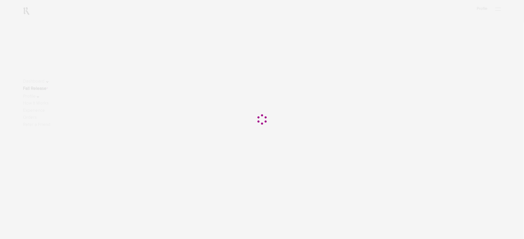
scroll to position [241, 0]
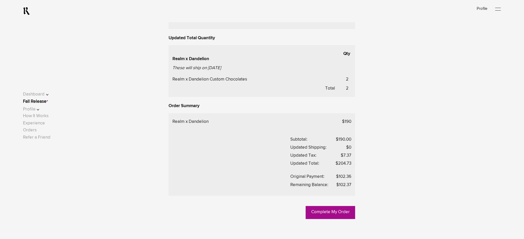
click at [44, 103] on link "Fall Release" at bounding box center [35, 102] width 24 height 4
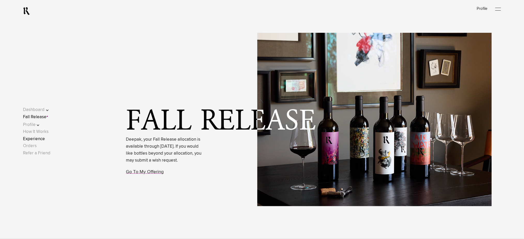
click at [45, 139] on link "Experience" at bounding box center [34, 139] width 22 height 4
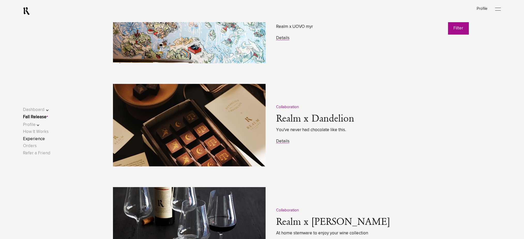
scroll to position [724, 0]
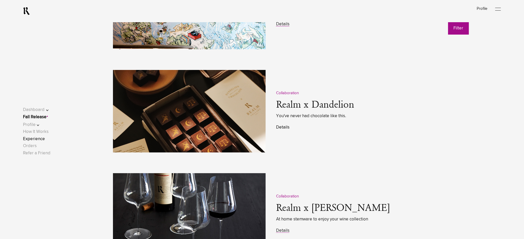
click at [279, 127] on link "Details" at bounding box center [282, 127] width 13 height 4
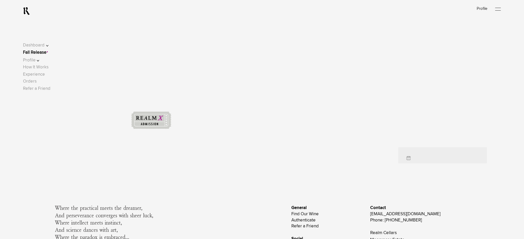
scroll to position [199, 0]
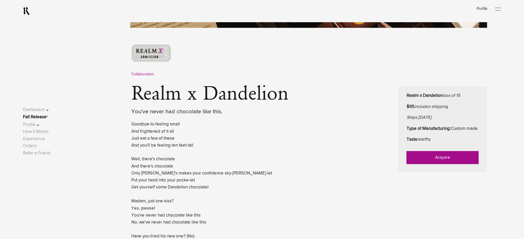
click at [419, 164] on link "Acquire" at bounding box center [443, 158] width 72 height 13
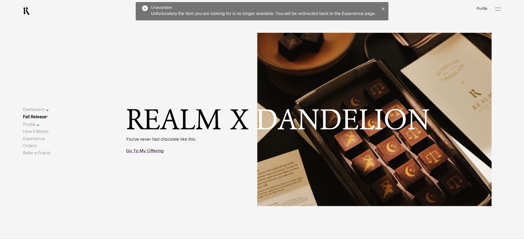
click at [152, 153] on link "Go To My Offering" at bounding box center [145, 151] width 38 height 5
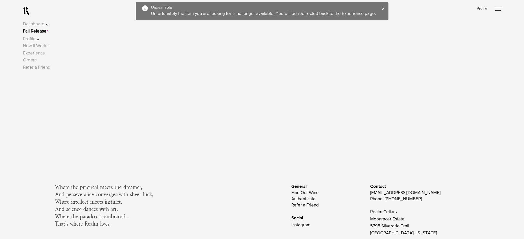
scroll to position [396, 0]
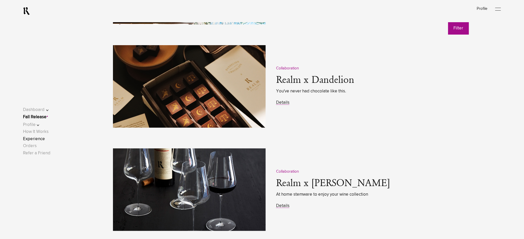
scroll to position [758, 0]
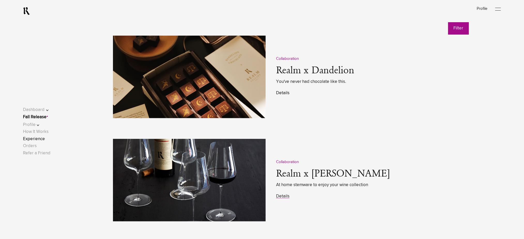
click at [282, 95] on link "Details" at bounding box center [282, 93] width 13 height 4
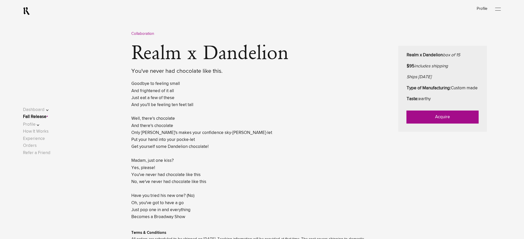
scroll to position [241, 0]
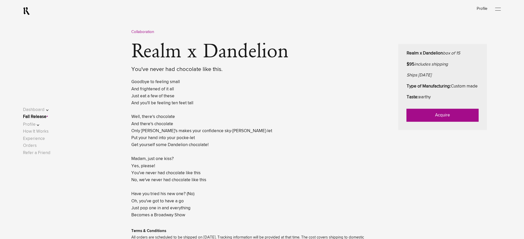
click at [431, 121] on link "Acquire" at bounding box center [443, 115] width 72 height 13
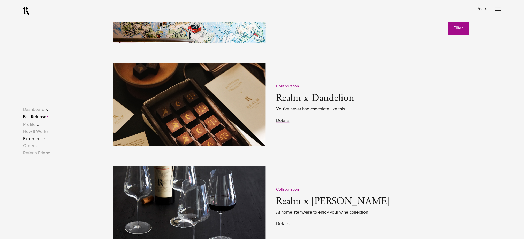
scroll to position [758, 0]
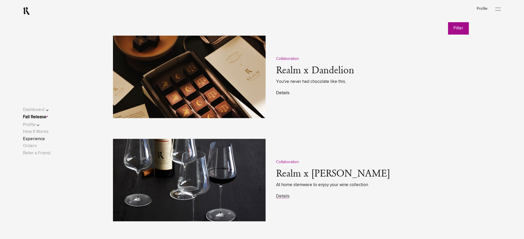
click at [281, 91] on link "Details" at bounding box center [282, 93] width 13 height 4
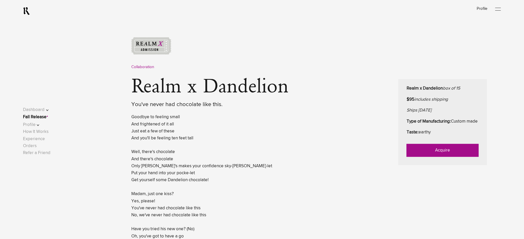
scroll to position [207, 0]
click at [422, 153] on link "Acquire" at bounding box center [443, 150] width 72 height 13
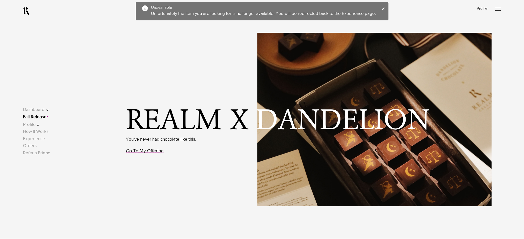
click at [147, 150] on link "Go To My Offering" at bounding box center [145, 151] width 38 height 5
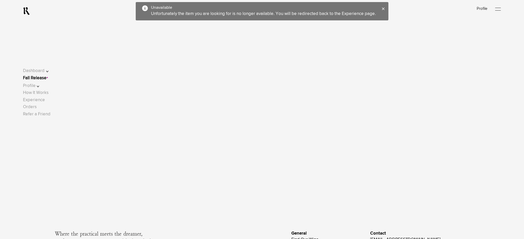
scroll to position [396, 0]
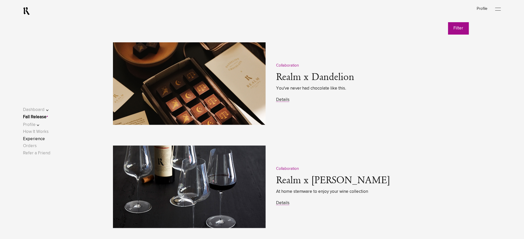
scroll to position [758, 0]
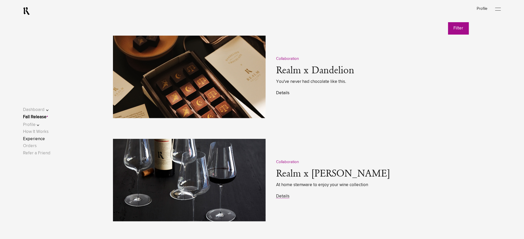
click at [280, 94] on link "Details" at bounding box center [282, 93] width 13 height 4
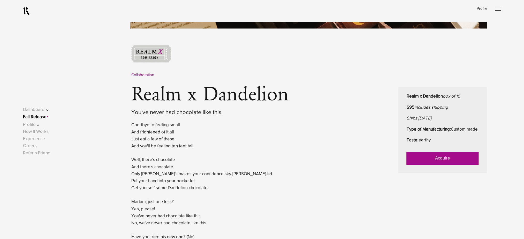
scroll to position [241, 0]
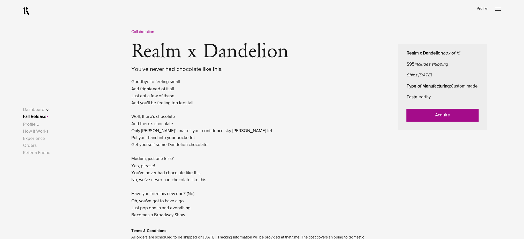
click at [433, 122] on link "Acquire" at bounding box center [443, 115] width 72 height 13
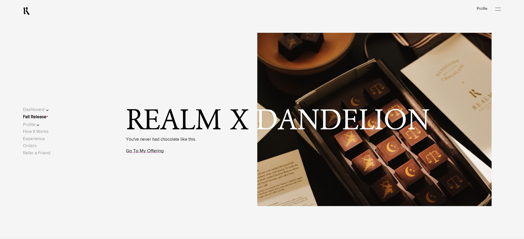
click at [158, 152] on link "Go To My Offering" at bounding box center [145, 151] width 38 height 5
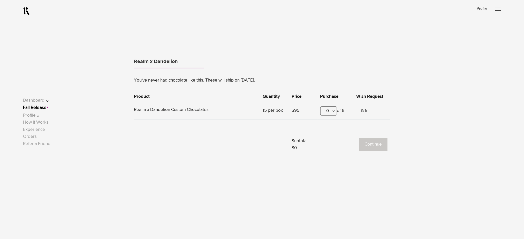
scroll to position [322, 0]
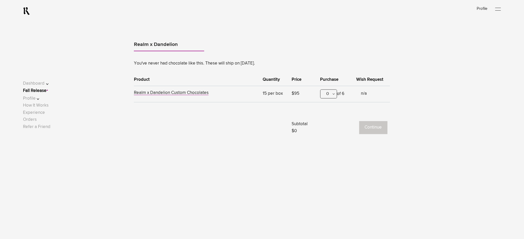
click at [335, 95] on div "0" at bounding box center [328, 94] width 17 height 9
click at [330, 114] on div "1" at bounding box center [329, 119] width 16 height 13
click at [366, 131] on button "Continue" at bounding box center [373, 128] width 28 height 13
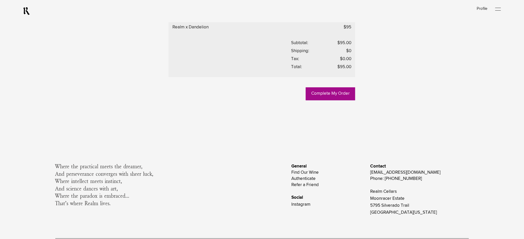
scroll to position [311, 0]
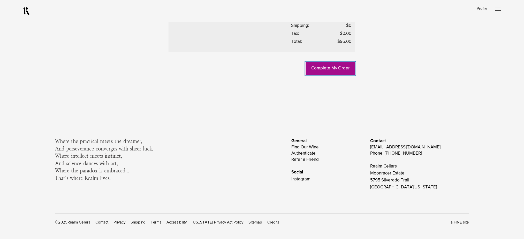
click at [323, 75] on link "Complete My Order" at bounding box center [330, 68] width 49 height 13
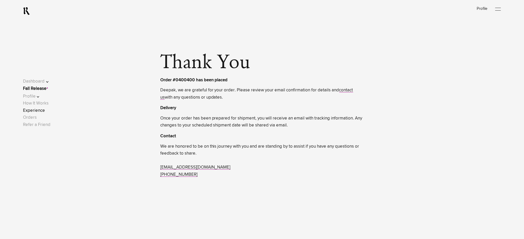
click at [41, 112] on link "Experience" at bounding box center [34, 111] width 22 height 4
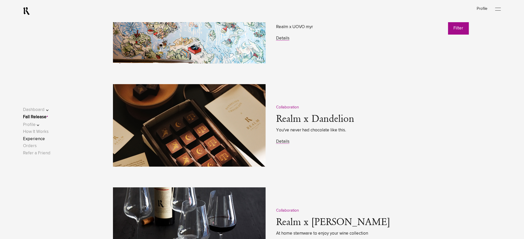
scroll to position [724, 0]
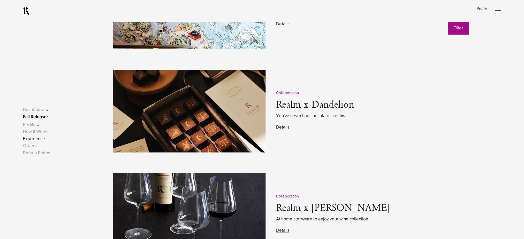
click at [283, 126] on link "Details" at bounding box center [282, 127] width 13 height 4
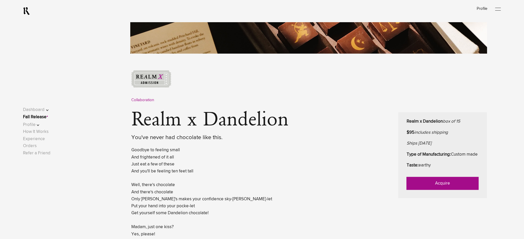
scroll to position [207, 0]
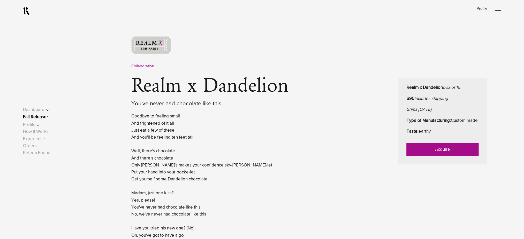
click at [447, 155] on link "Acquire" at bounding box center [443, 150] width 72 height 13
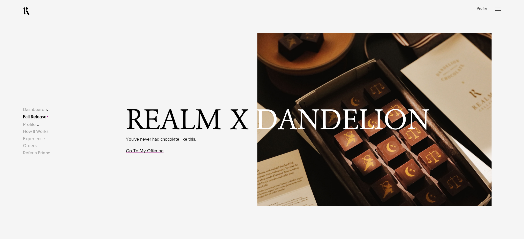
click at [147, 150] on link "Go To My Offering" at bounding box center [145, 151] width 38 height 5
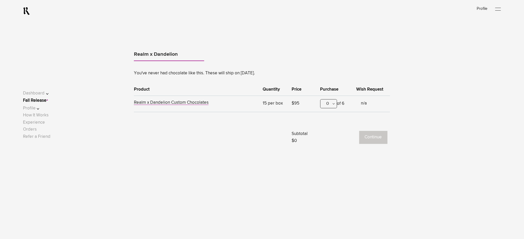
scroll to position [322, 0]
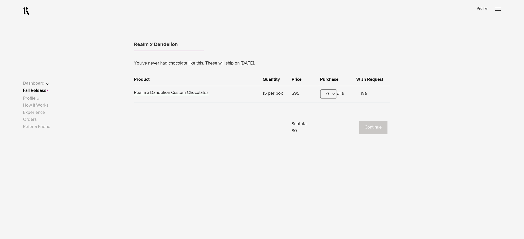
click at [323, 95] on div "0" at bounding box center [328, 94] width 17 height 9
click at [326, 116] on div "1" at bounding box center [329, 119] width 16 height 13
click at [381, 128] on button "Continue" at bounding box center [373, 128] width 28 height 13
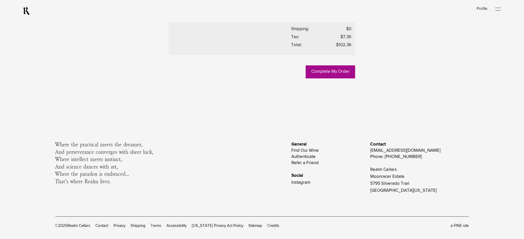
scroll to position [280, 0]
click at [324, 78] on link "Complete My Order" at bounding box center [330, 71] width 49 height 13
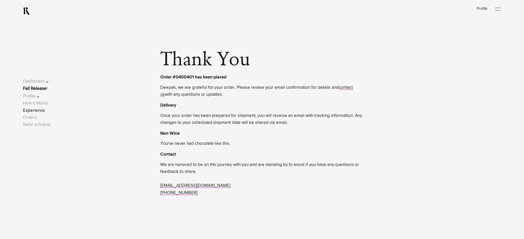
click at [40, 111] on link "Experience" at bounding box center [34, 111] width 22 height 4
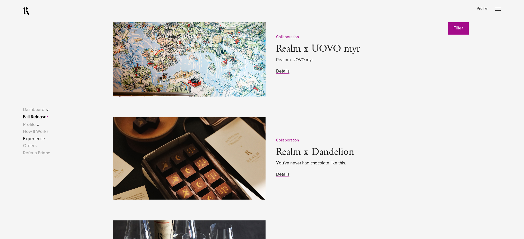
scroll to position [758, 0]
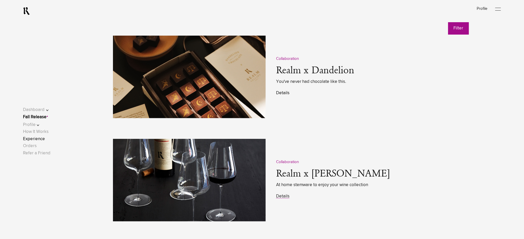
click at [283, 94] on link "Details" at bounding box center [282, 93] width 13 height 4
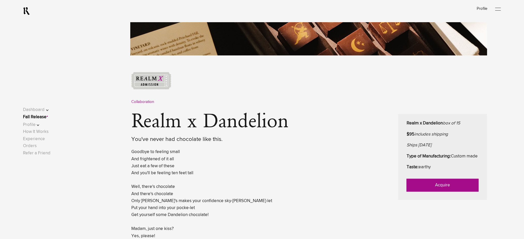
scroll to position [207, 0]
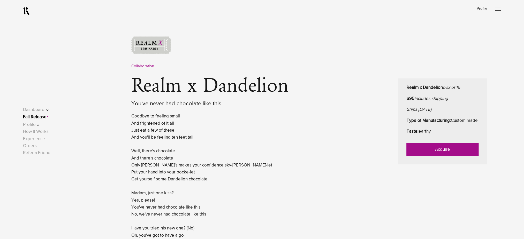
click at [416, 154] on link "Acquire" at bounding box center [443, 150] width 72 height 13
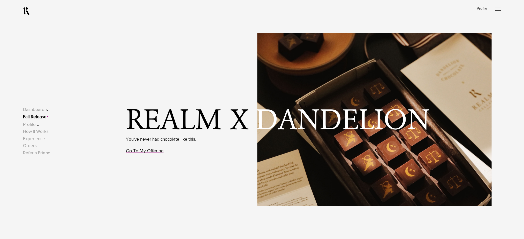
click at [160, 152] on link "Go To My Offering" at bounding box center [145, 151] width 38 height 5
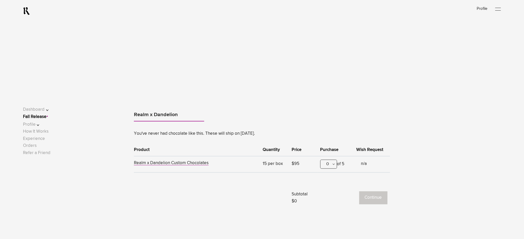
scroll to position [322, 0]
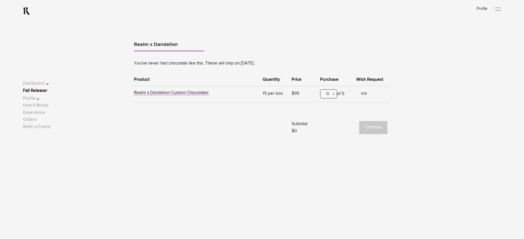
click at [326, 97] on div "0" at bounding box center [328, 94] width 17 height 9
click at [327, 119] on div "1" at bounding box center [329, 119] width 16 height 13
click at [371, 131] on button "Continue" at bounding box center [373, 128] width 28 height 13
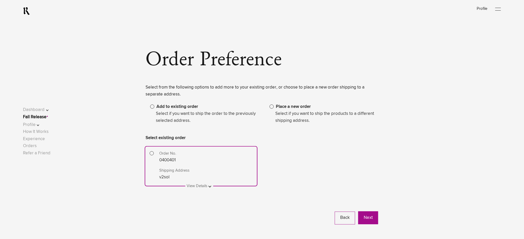
click at [272, 107] on span at bounding box center [272, 107] width 4 height 4
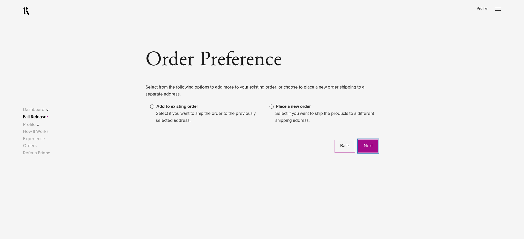
click at [371, 146] on button "Next" at bounding box center [368, 146] width 20 height 13
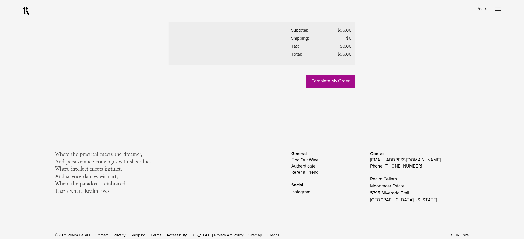
scroll to position [275, 0]
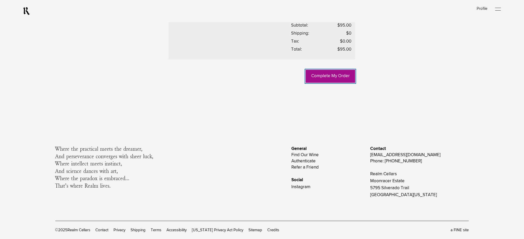
click at [320, 83] on link "Complete My Order" at bounding box center [330, 76] width 49 height 13
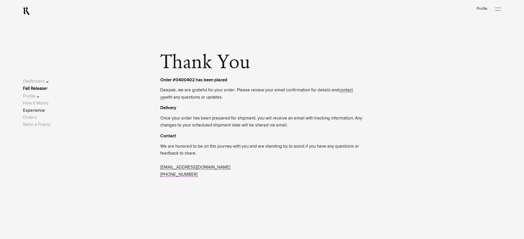
click at [44, 110] on link "Experience" at bounding box center [34, 111] width 22 height 4
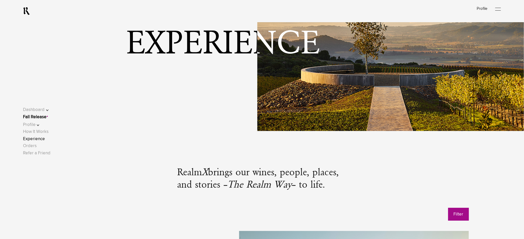
scroll to position [172, 0]
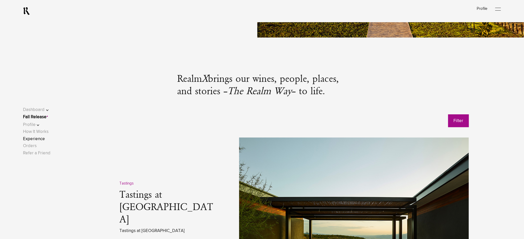
click at [43, 139] on link "Experience" at bounding box center [34, 139] width 22 height 4
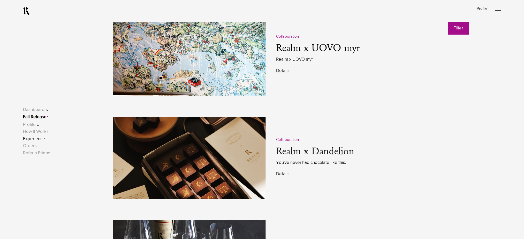
scroll to position [758, 0]
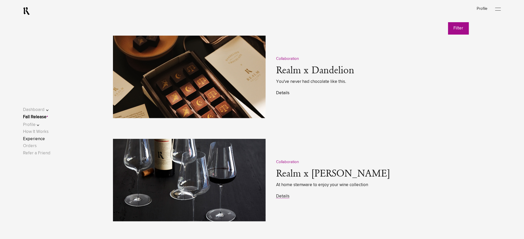
click at [282, 95] on link "Details" at bounding box center [282, 93] width 13 height 4
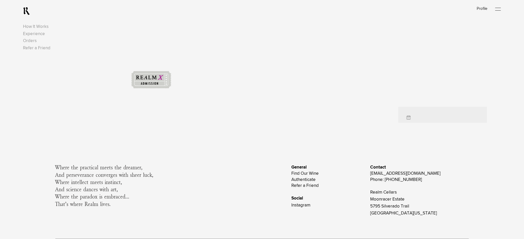
scroll to position [199, 0]
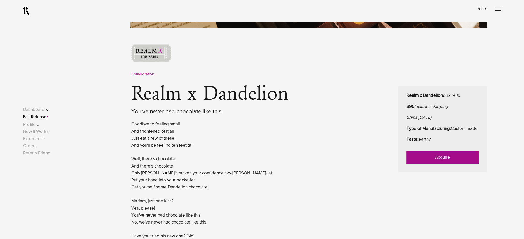
click at [424, 164] on link "Acquire" at bounding box center [443, 158] width 72 height 13
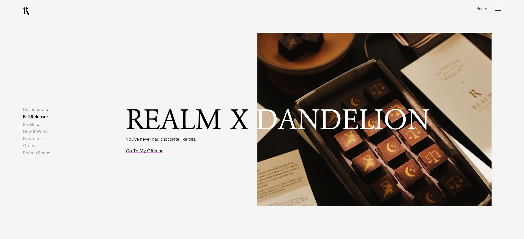
click at [144, 152] on link "Go To My Offering" at bounding box center [145, 151] width 38 height 5
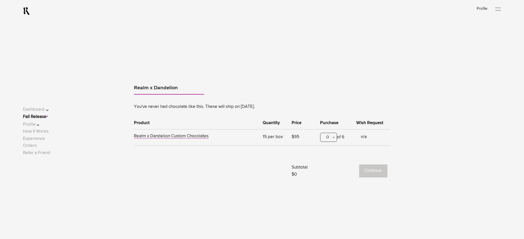
scroll to position [322, 0]
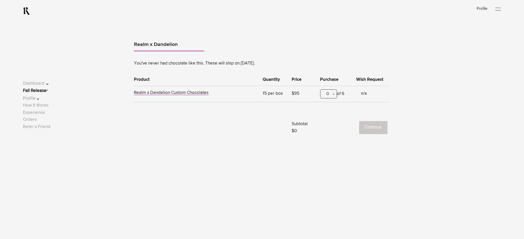
click at [328, 92] on div "0" at bounding box center [328, 94] width 17 height 9
click at [330, 118] on div "1" at bounding box center [329, 119] width 16 height 13
click at [373, 135] on td "Continue" at bounding box center [354, 122] width 72 height 26
click at [371, 130] on button "Continue" at bounding box center [373, 128] width 28 height 13
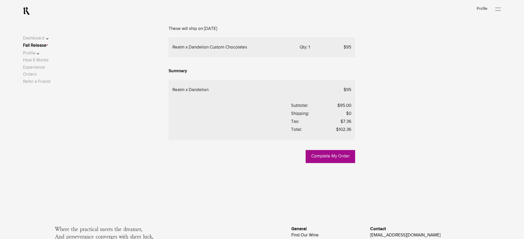
scroll to position [246, 0]
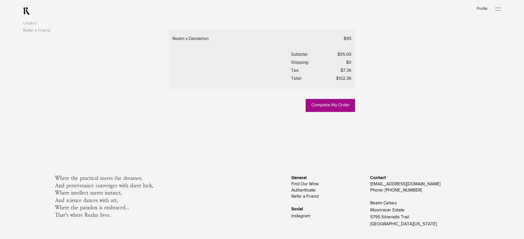
drag, startPoint x: 38, startPoint y: 118, endPoint x: 43, endPoint y: 116, distance: 5.3
click at [38, 19] on link "Experience" at bounding box center [34, 16] width 22 height 4
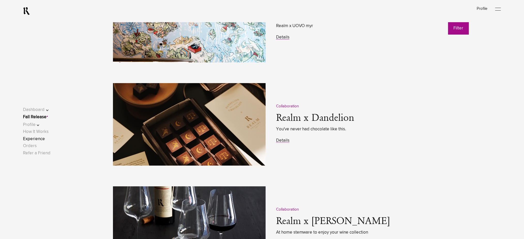
scroll to position [724, 0]
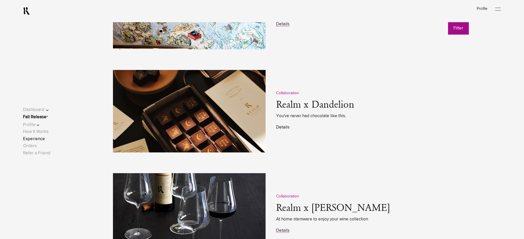
click at [282, 127] on link "Details" at bounding box center [282, 127] width 13 height 4
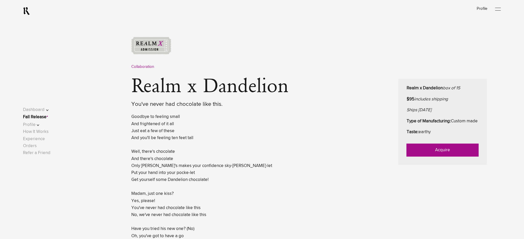
scroll to position [207, 0]
click at [424, 153] on link "Acquire" at bounding box center [443, 150] width 72 height 13
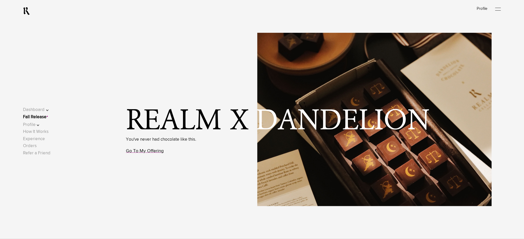
click at [153, 150] on link "Go To My Offering" at bounding box center [145, 151] width 38 height 5
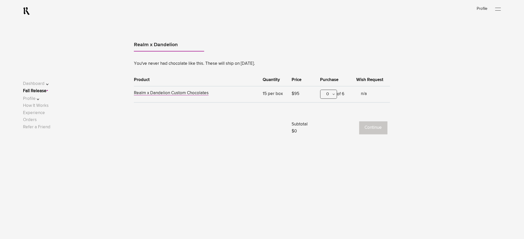
scroll to position [322, 0]
drag, startPoint x: 329, startPoint y: 94, endPoint x: 328, endPoint y: 106, distance: 11.9
click at [329, 95] on div "0" at bounding box center [328, 94] width 17 height 9
click at [330, 117] on div "1" at bounding box center [329, 119] width 16 height 13
click at [383, 128] on button "Continue" at bounding box center [373, 128] width 28 height 13
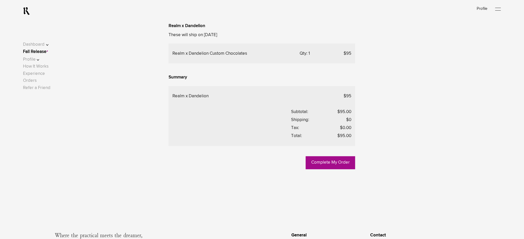
scroll to position [246, 0]
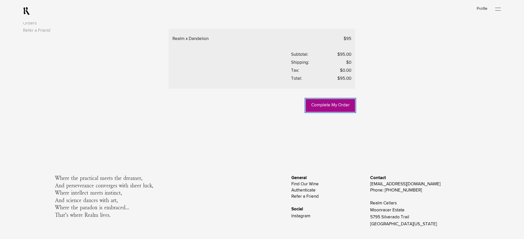
click at [320, 112] on link "Complete My Order" at bounding box center [330, 105] width 49 height 13
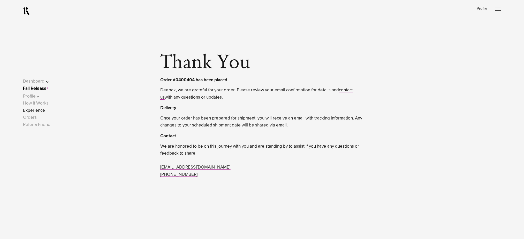
click at [44, 111] on link "Experience" at bounding box center [34, 111] width 22 height 4
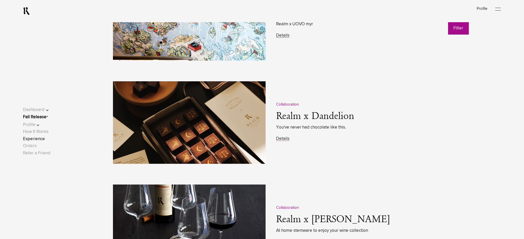
scroll to position [758, 0]
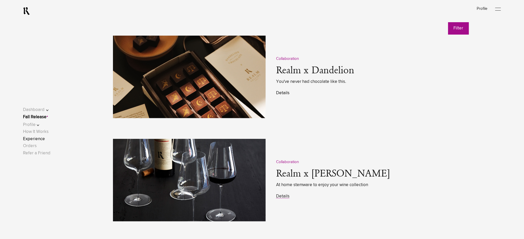
click at [282, 94] on link "Details" at bounding box center [282, 93] width 13 height 4
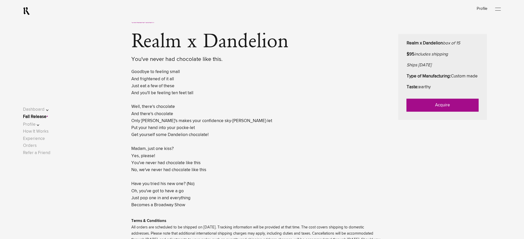
scroll to position [310, 0]
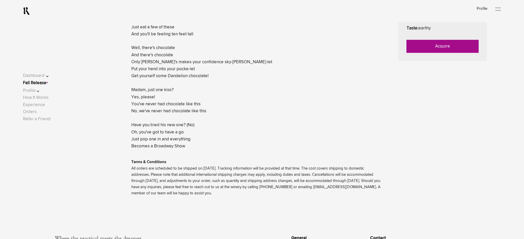
click at [433, 53] on link "Acquire" at bounding box center [443, 46] width 72 height 13
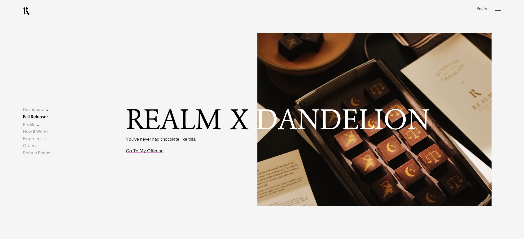
click at [158, 149] on link "Go To My Offering" at bounding box center [145, 151] width 38 height 5
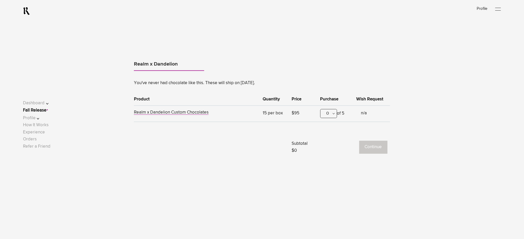
scroll to position [322, 0]
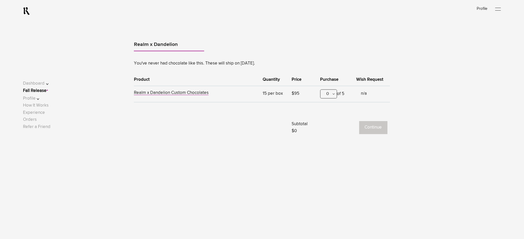
click at [326, 95] on div "0" at bounding box center [328, 94] width 17 height 9
click at [329, 117] on div "1" at bounding box center [329, 119] width 16 height 13
click at [373, 128] on button "Continue" at bounding box center [373, 128] width 28 height 13
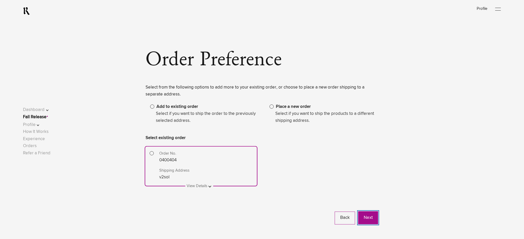
click at [367, 220] on button "Next" at bounding box center [368, 218] width 20 height 13
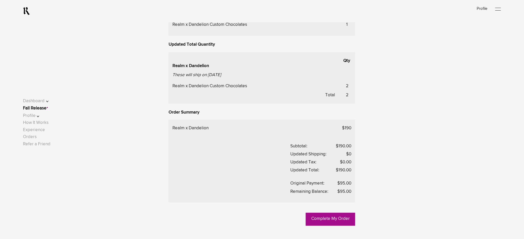
scroll to position [276, 0]
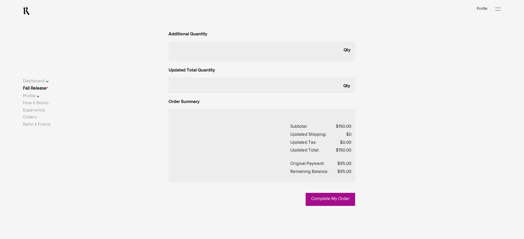
scroll to position [172, 0]
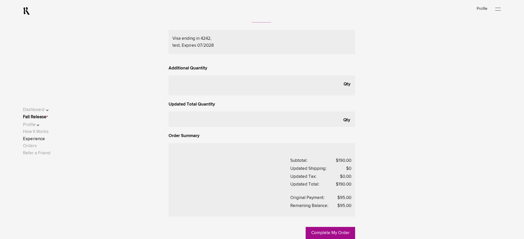
click at [39, 140] on link "Experience" at bounding box center [34, 139] width 22 height 4
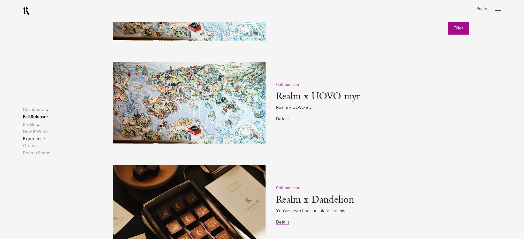
scroll to position [655, 0]
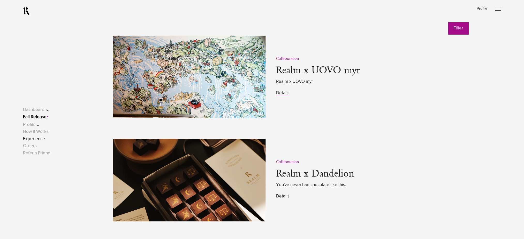
click at [281, 197] on link "Details" at bounding box center [282, 196] width 13 height 4
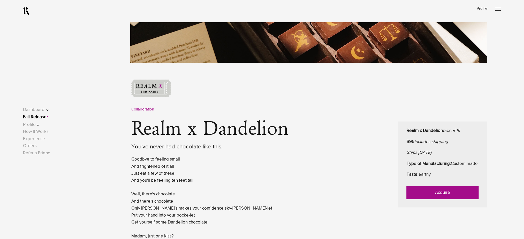
scroll to position [207, 0]
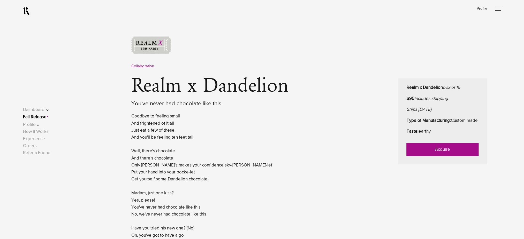
click at [437, 153] on link "Acquire" at bounding box center [443, 150] width 72 height 13
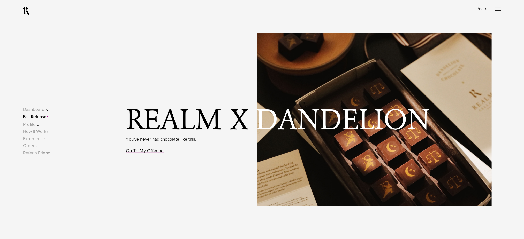
click at [138, 152] on link "Go To My Offering" at bounding box center [145, 151] width 38 height 5
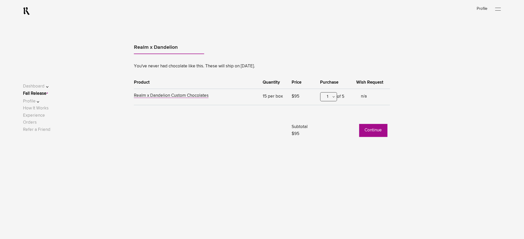
scroll to position [322, 0]
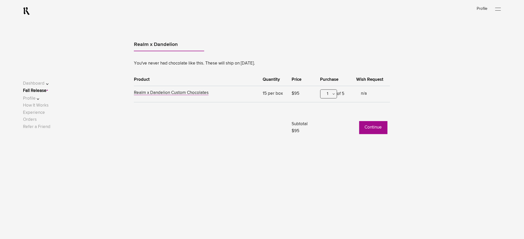
click at [375, 130] on button "Continue" at bounding box center [373, 128] width 28 height 13
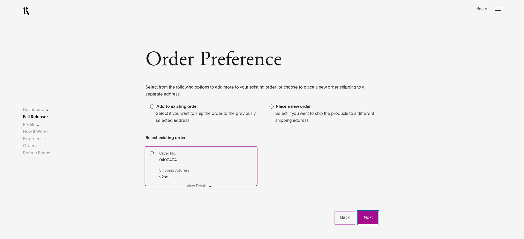
click at [369, 215] on button "Next" at bounding box center [368, 218] width 20 height 13
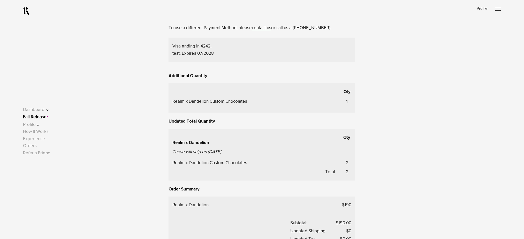
scroll to position [241, 0]
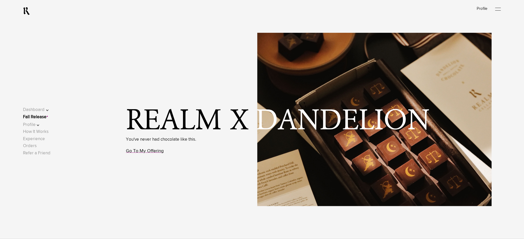
click at [145, 152] on link "Go To My Offering" at bounding box center [145, 151] width 38 height 5
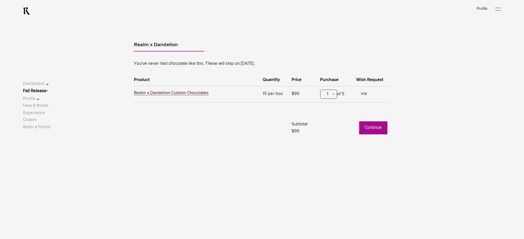
scroll to position [322, 0]
click at [41, 113] on link "Experience" at bounding box center [34, 113] width 22 height 4
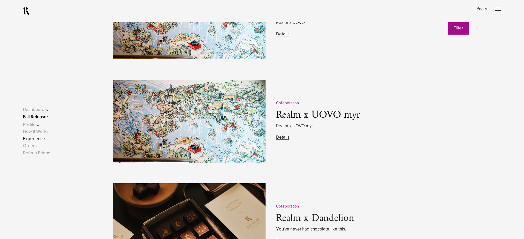
scroll to position [758, 0]
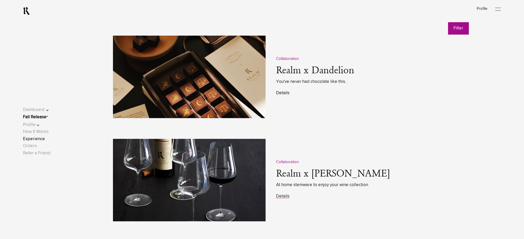
click at [281, 94] on link "Details" at bounding box center [282, 93] width 13 height 4
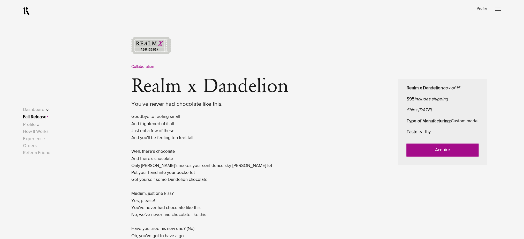
scroll to position [207, 0]
click at [437, 156] on link "Acquire" at bounding box center [443, 150] width 72 height 13
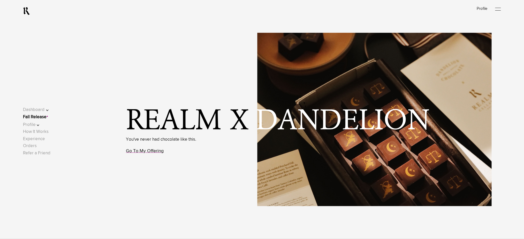
click at [145, 154] on link "Go To My Offering" at bounding box center [145, 151] width 38 height 5
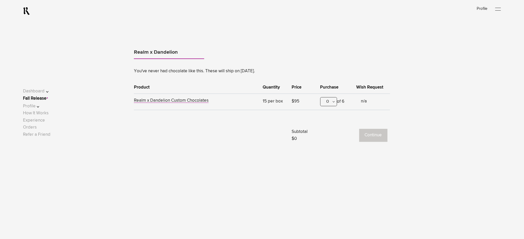
scroll to position [322, 0]
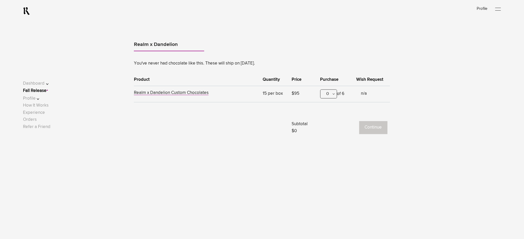
click at [328, 97] on div "0" at bounding box center [328, 94] width 17 height 9
click at [329, 119] on div "1" at bounding box center [329, 119] width 16 height 13
click at [372, 126] on button "Continue" at bounding box center [373, 128] width 28 height 13
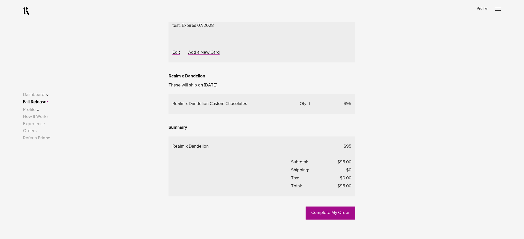
scroll to position [138, 0]
drag, startPoint x: 239, startPoint y: 54, endPoint x: 235, endPoint y: 64, distance: 10.6
click at [0, 0] on span "Choose Another Saved Shipping Address" at bounding box center [0, 0] width 0 height 0
click at [0, 0] on div "test 2 - [US_STATE], [US_STATE], 10001" at bounding box center [0, 0] width 0 height 0
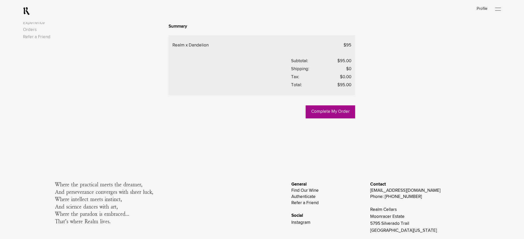
scroll to position [241, 0]
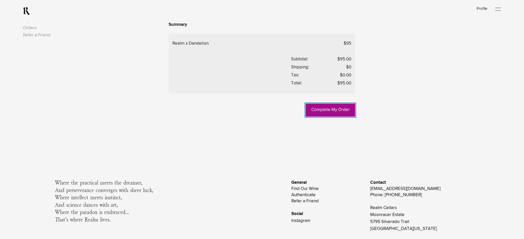
click at [328, 117] on link "Complete My Order" at bounding box center [330, 110] width 49 height 13
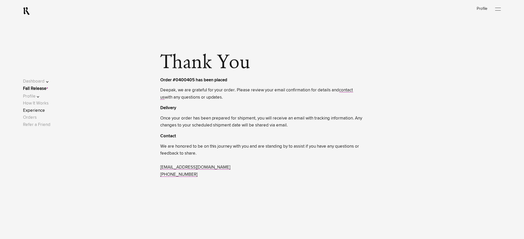
click at [43, 110] on link "Experience" at bounding box center [34, 111] width 22 height 4
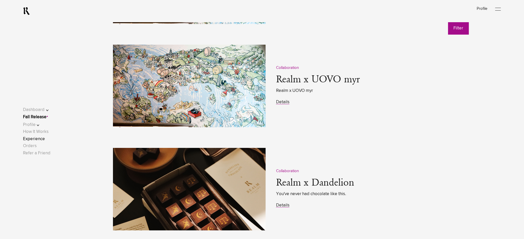
scroll to position [689, 0]
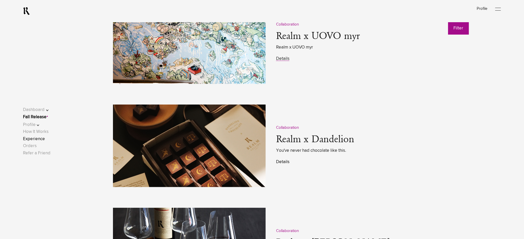
click at [280, 164] on link "Details" at bounding box center [282, 162] width 13 height 4
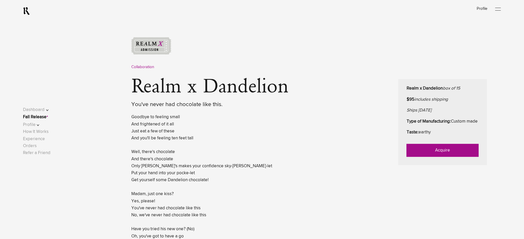
scroll to position [207, 0]
click at [425, 156] on link "Acquire" at bounding box center [443, 150] width 72 height 13
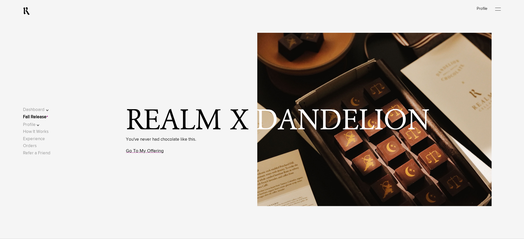
click at [148, 152] on link "Go To My Offering" at bounding box center [145, 151] width 38 height 5
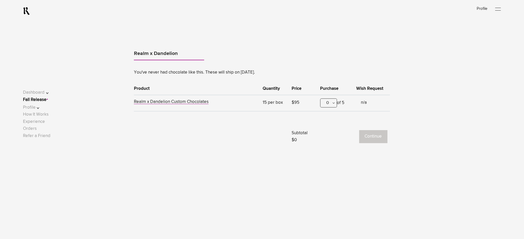
scroll to position [322, 0]
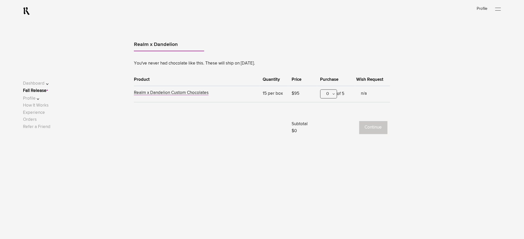
click at [324, 98] on div "0" at bounding box center [328, 94] width 17 height 9
click at [327, 121] on div "1" at bounding box center [329, 119] width 16 height 13
click at [373, 128] on button "Continue" at bounding box center [373, 128] width 28 height 13
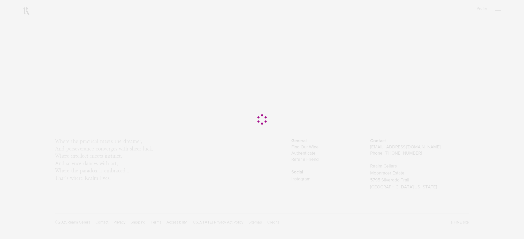
scroll to position [0, 0]
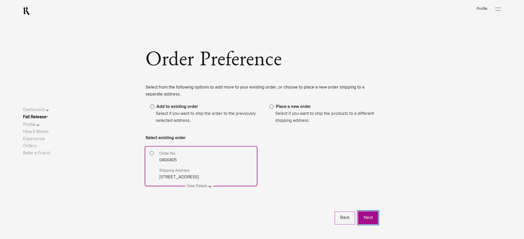
click at [366, 216] on button "Next" at bounding box center [368, 218] width 20 height 13
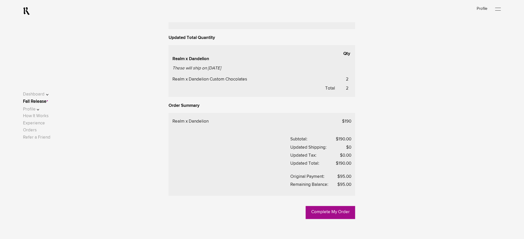
scroll to position [241, 0]
click at [45, 123] on link "Experience" at bounding box center [34, 123] width 22 height 4
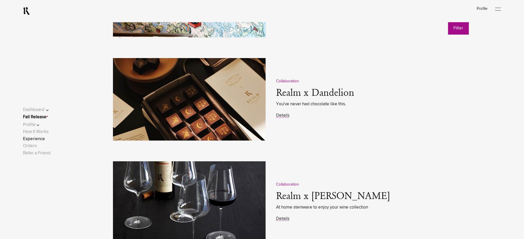
scroll to position [758, 0]
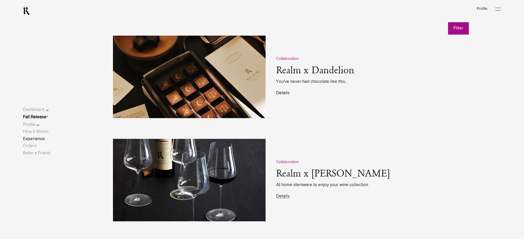
click at [284, 92] on link "Details" at bounding box center [282, 93] width 13 height 4
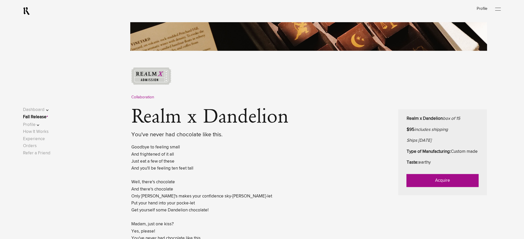
scroll to position [241, 0]
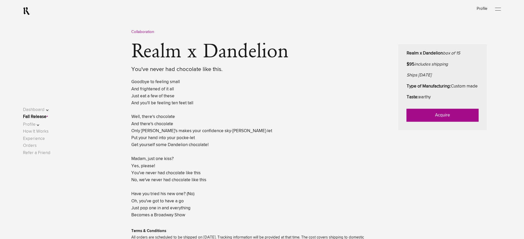
click at [415, 122] on link "Acquire" at bounding box center [443, 115] width 72 height 13
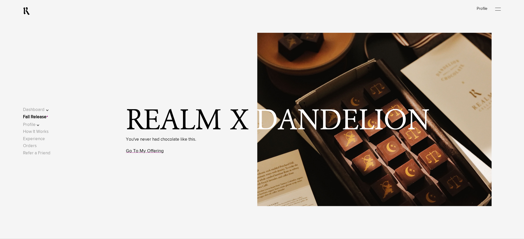
click at [153, 150] on link "Go To My Offering" at bounding box center [145, 151] width 38 height 5
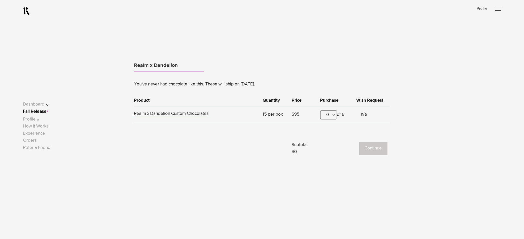
scroll to position [322, 0]
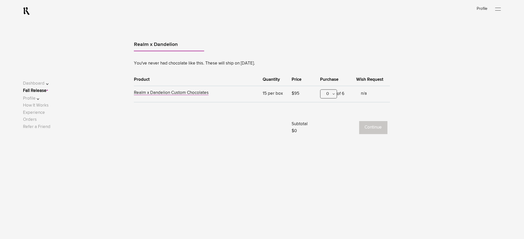
click at [328, 95] on div "0" at bounding box center [328, 94] width 17 height 9
click at [328, 120] on div "1" at bounding box center [329, 119] width 16 height 13
click at [381, 128] on button "Continue" at bounding box center [373, 128] width 28 height 13
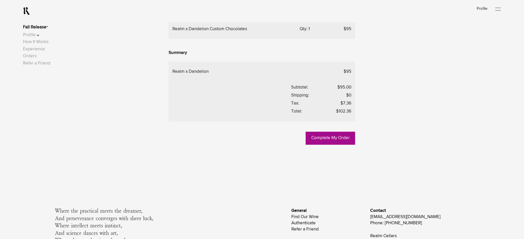
scroll to position [207, 0]
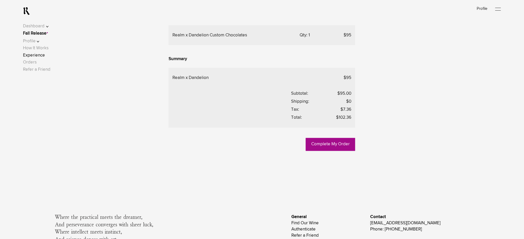
drag, startPoint x: 39, startPoint y: 139, endPoint x: 40, endPoint y: 134, distance: 5.0
click at [39, 58] on link "Experience" at bounding box center [34, 55] width 22 height 4
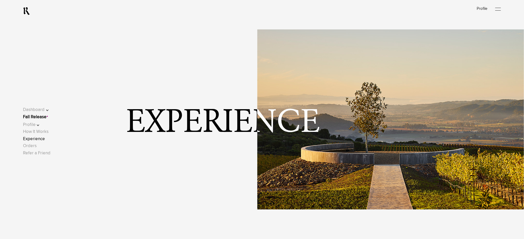
click at [41, 137] on link "Experience" at bounding box center [34, 139] width 22 height 4
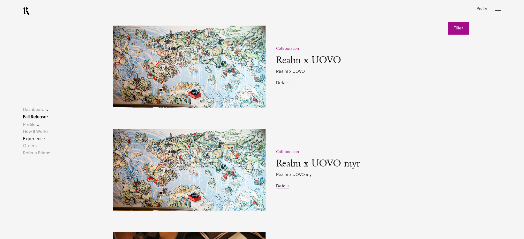
scroll to position [655, 0]
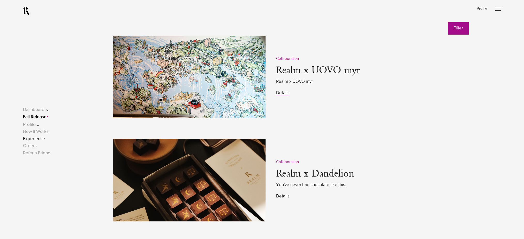
click at [279, 197] on link "Details" at bounding box center [282, 196] width 13 height 4
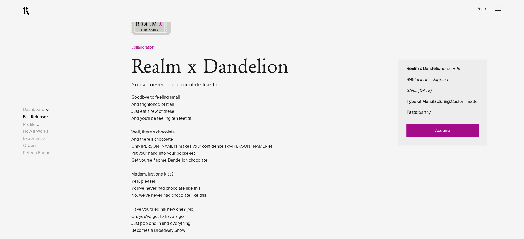
scroll to position [241, 0]
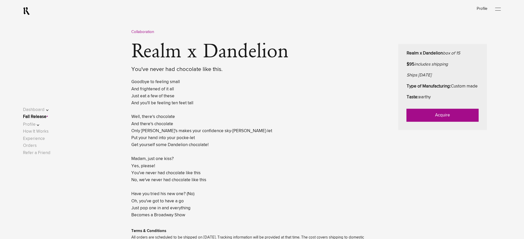
click at [419, 122] on link "Acquire" at bounding box center [443, 115] width 72 height 13
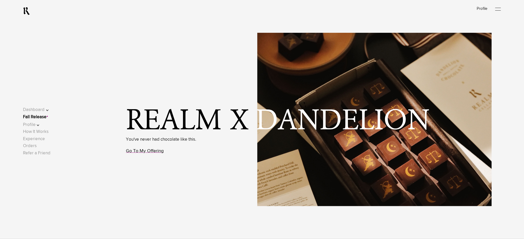
click at [152, 151] on link "Go To My Offering" at bounding box center [145, 151] width 38 height 5
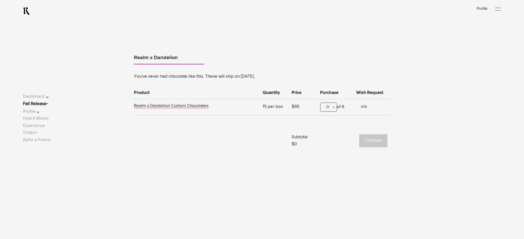
scroll to position [322, 0]
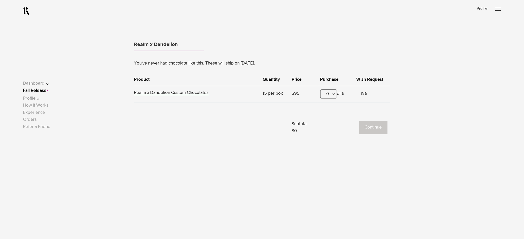
click at [332, 95] on div "0" at bounding box center [328, 94] width 17 height 9
click at [330, 121] on div "1" at bounding box center [329, 119] width 16 height 13
click at [366, 131] on button "Continue" at bounding box center [373, 128] width 28 height 13
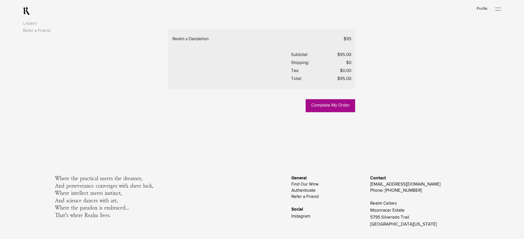
scroll to position [246, 0]
click at [45, 19] on link "Experience" at bounding box center [34, 16] width 22 height 4
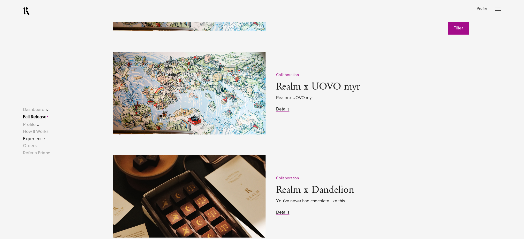
scroll to position [689, 0]
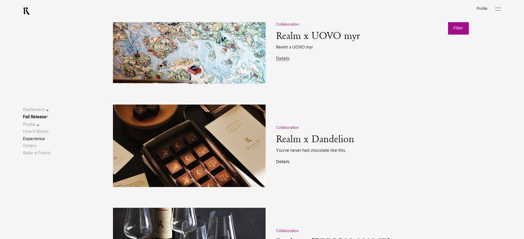
click at [284, 161] on link "Details" at bounding box center [282, 162] width 13 height 4
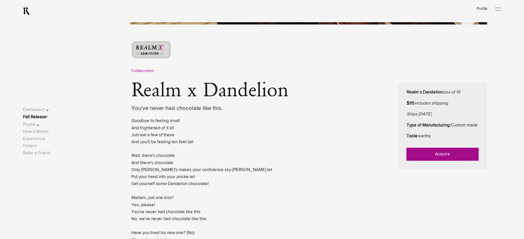
scroll to position [207, 0]
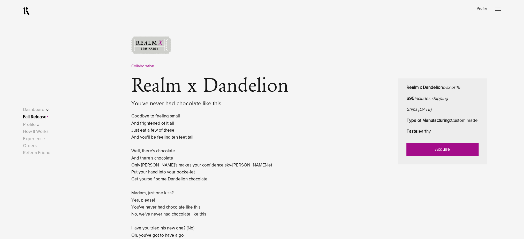
click at [429, 152] on link "Acquire" at bounding box center [443, 150] width 72 height 13
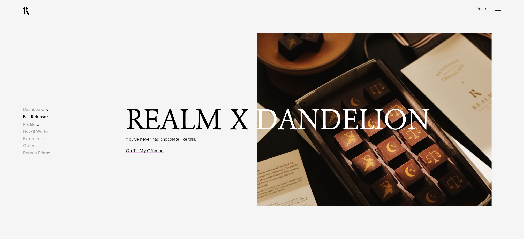
click at [155, 153] on link "Go To My Offering" at bounding box center [145, 151] width 38 height 5
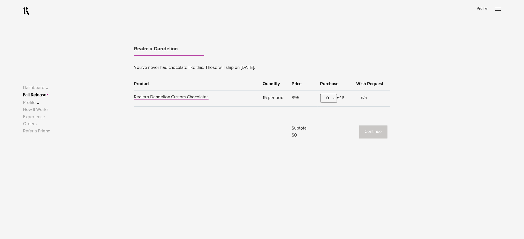
scroll to position [322, 0]
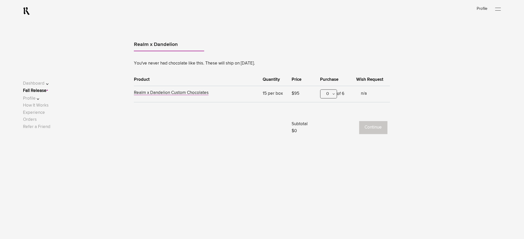
click at [334, 94] on div "0" at bounding box center [328, 94] width 17 height 9
click at [333, 119] on div "1" at bounding box center [329, 119] width 16 height 13
click at [372, 128] on button "Continue" at bounding box center [373, 128] width 28 height 13
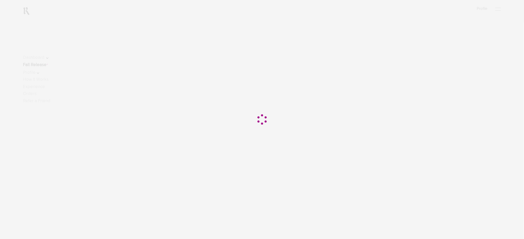
scroll to position [69, 0]
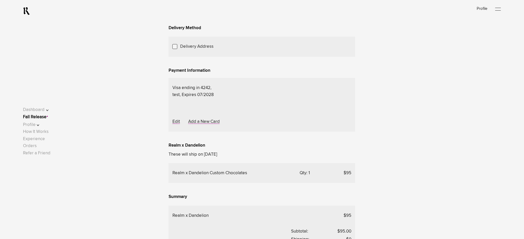
click at [0, 0] on link "Add a New Address" at bounding box center [0, 0] width 0 height 0
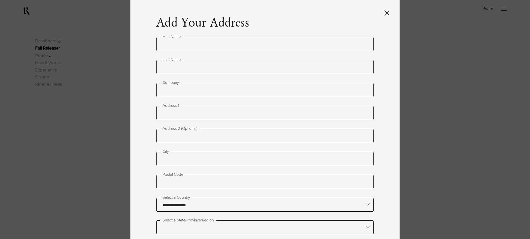
type input "**********"
click at [386, 14] on icon at bounding box center [386, 13] width 5 height 5
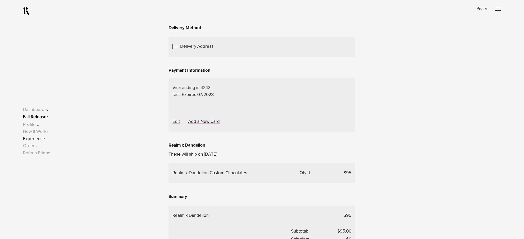
click at [40, 140] on link "Experience" at bounding box center [34, 139] width 22 height 4
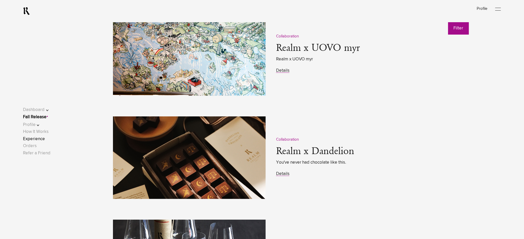
scroll to position [724, 0]
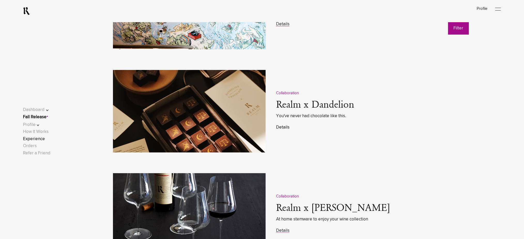
click at [285, 126] on link "Details" at bounding box center [282, 127] width 13 height 4
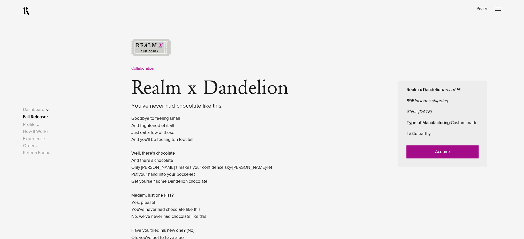
scroll to position [207, 0]
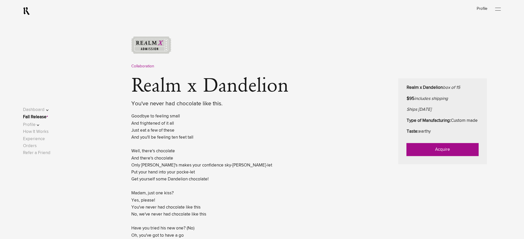
click at [423, 156] on link "Acquire" at bounding box center [443, 150] width 72 height 13
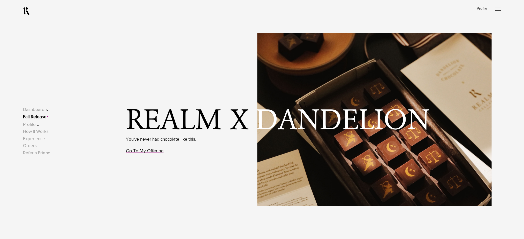
click at [143, 154] on link "Go To My Offering" at bounding box center [145, 151] width 38 height 5
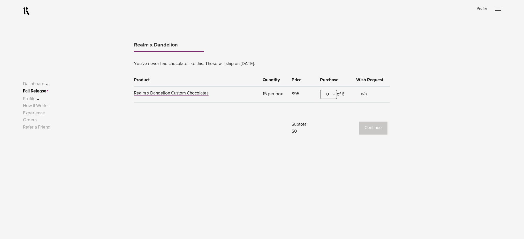
scroll to position [322, 0]
click at [333, 95] on div "0" at bounding box center [328, 94] width 17 height 9
click at [330, 122] on div "1" at bounding box center [329, 119] width 16 height 13
click at [370, 127] on button "Continue" at bounding box center [373, 128] width 28 height 13
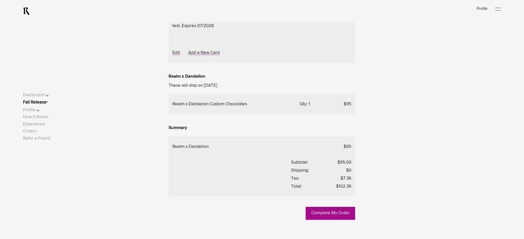
scroll to position [69, 0]
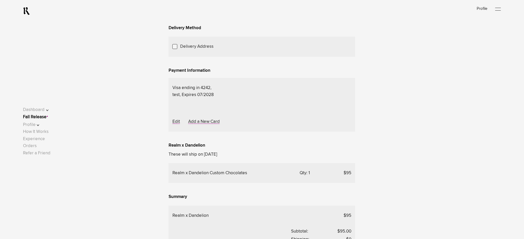
click at [0, 0] on link "Add a New Address" at bounding box center [0, 0] width 0 height 0
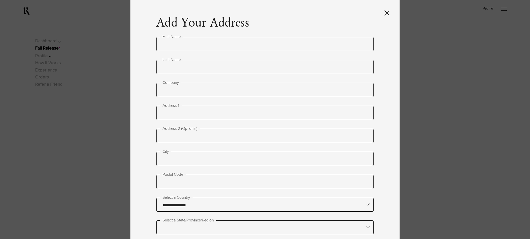
type input "**********"
click at [187, 41] on input "text" at bounding box center [264, 44] width 217 height 14
type input "****"
click at [186, 70] on input "text" at bounding box center [264, 67] width 217 height 14
type input "*"
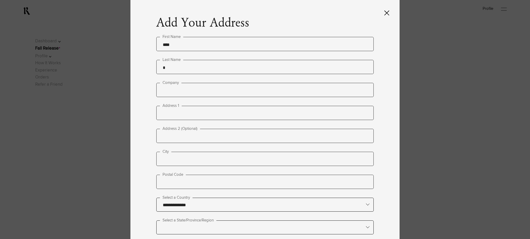
click at [180, 117] on input "text" at bounding box center [264, 113] width 217 height 14
paste input "**********"
type input "**********"
click at [171, 155] on label "City" at bounding box center [165, 152] width 11 height 6
click at [172, 157] on input "text" at bounding box center [264, 159] width 217 height 14
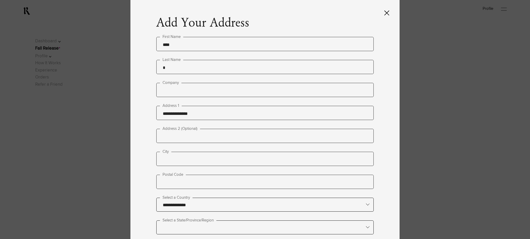
paste input "****"
type input "****"
click at [185, 183] on input "text" at bounding box center [264, 182] width 217 height 14
paste input "*****"
type input "*****"
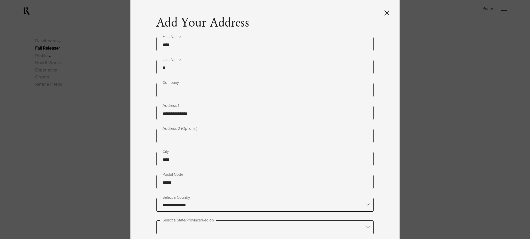
click at [177, 221] on input "text" at bounding box center [264, 227] width 217 height 13
type lightning-primitive-input-simple "c"
type input "*"
type lightning-primitive-input-simple "co"
type input "********"
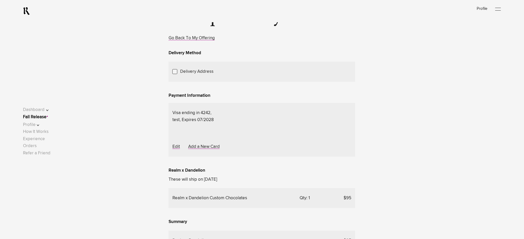
scroll to position [39, 0]
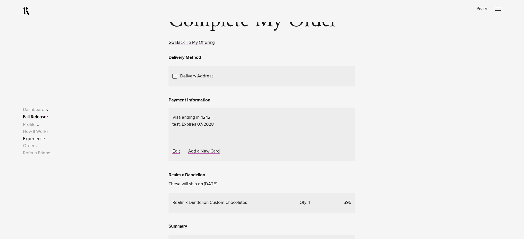
click at [44, 137] on link "Experience" at bounding box center [34, 139] width 22 height 4
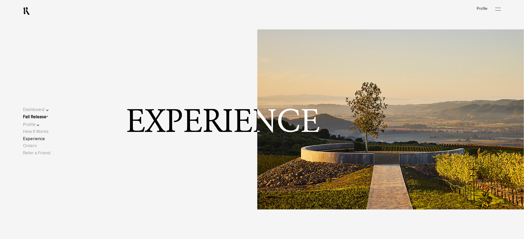
click at [36, 127] on button "Profile" at bounding box center [39, 125] width 33 height 7
click at [39, 120] on link "Payment" at bounding box center [36, 120] width 17 height 4
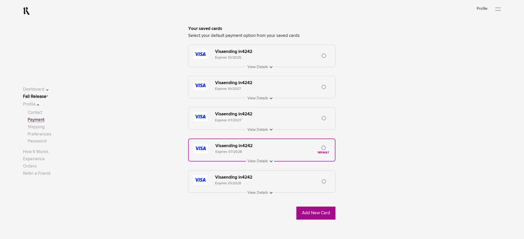
scroll to position [69, 0]
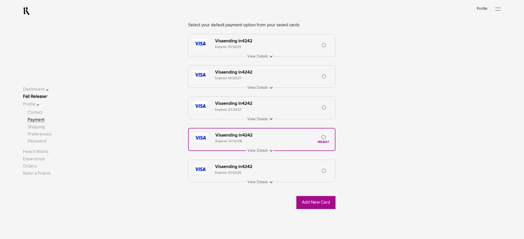
click at [266, 154] on button at bounding box center [262, 151] width 24 height 7
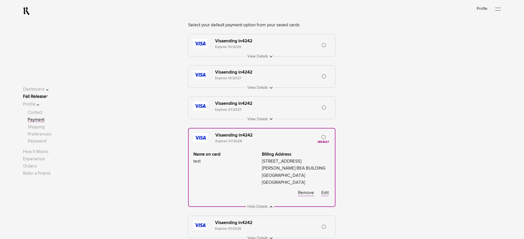
click at [266, 122] on button at bounding box center [262, 119] width 24 height 7
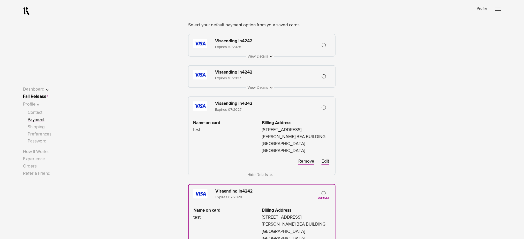
click at [264, 89] on button at bounding box center [262, 88] width 24 height 7
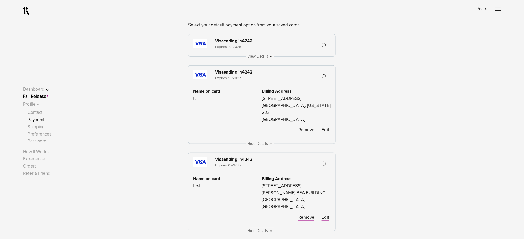
click at [257, 56] on button at bounding box center [262, 56] width 24 height 7
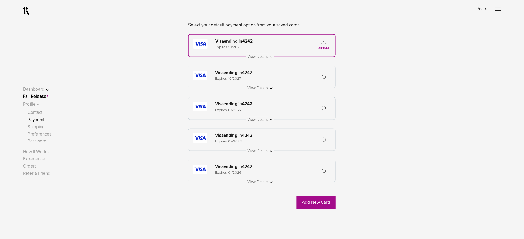
click at [269, 186] on button at bounding box center [262, 182] width 24 height 7
click at [44, 160] on link "Experience" at bounding box center [34, 159] width 22 height 4
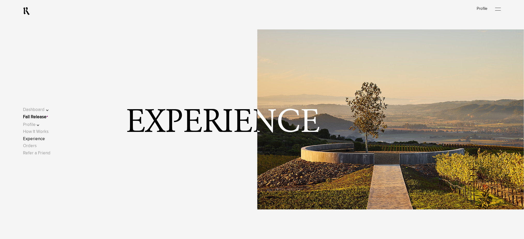
click at [187, 165] on div "Experience" at bounding box center [280, 119] width 487 height 239
click at [40, 141] on link "Experience" at bounding box center [34, 139] width 22 height 4
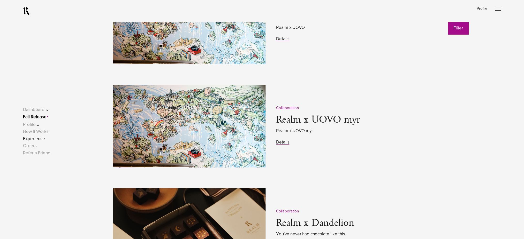
scroll to position [689, 0]
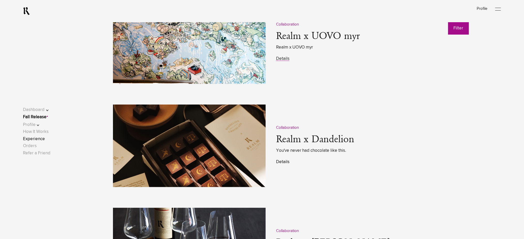
click at [284, 161] on link "Details" at bounding box center [282, 162] width 13 height 4
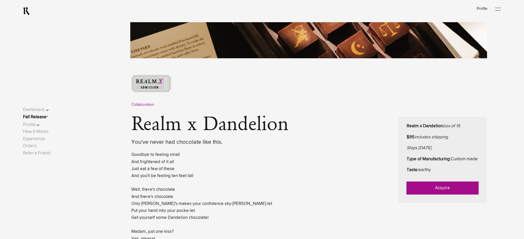
scroll to position [207, 0]
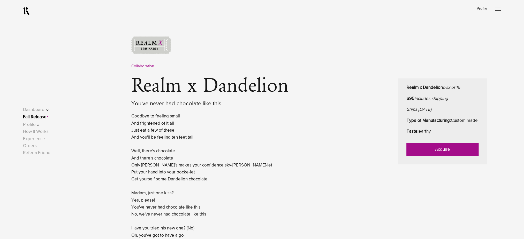
click at [425, 156] on link "Acquire" at bounding box center [443, 150] width 72 height 13
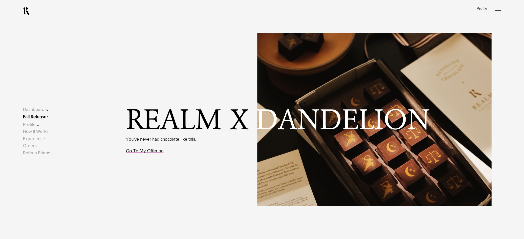
click at [155, 151] on link "Go To My Offering" at bounding box center [145, 151] width 38 height 5
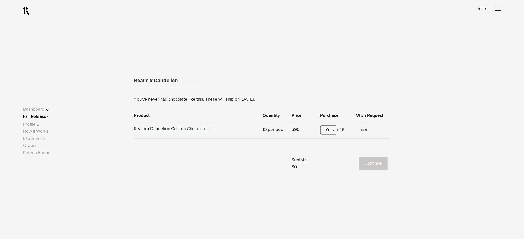
scroll to position [322, 0]
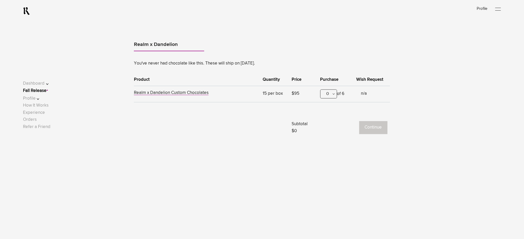
click at [327, 95] on div "0" at bounding box center [328, 94] width 17 height 9
click at [329, 124] on div "1" at bounding box center [329, 119] width 16 height 13
drag, startPoint x: 352, startPoint y: 126, endPoint x: 372, endPoint y: 130, distance: 20.3
click at [355, 127] on div "Continue" at bounding box center [353, 128] width 67 height 13
click at [372, 130] on button "Continue" at bounding box center [373, 128] width 28 height 13
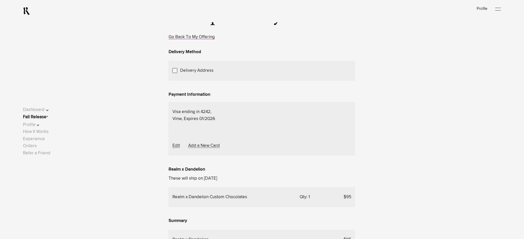
scroll to position [103, 0]
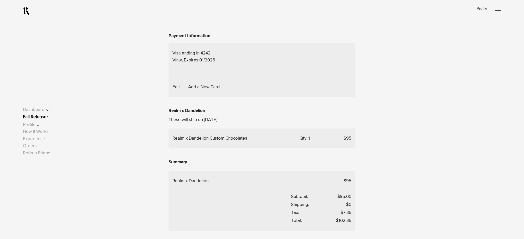
click at [0, 0] on div "Choose Another Saved Shipping Address" at bounding box center [0, 0] width 0 height 0
click at [0, 0] on div "test 2 - [US_STATE], [US_STATE], 10001" at bounding box center [0, 0] width 0 height 0
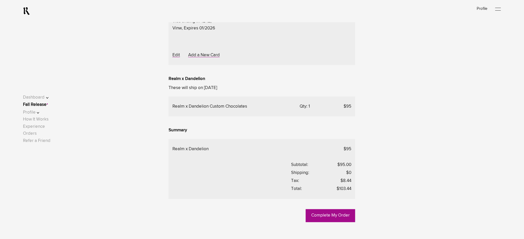
scroll to position [34, 0]
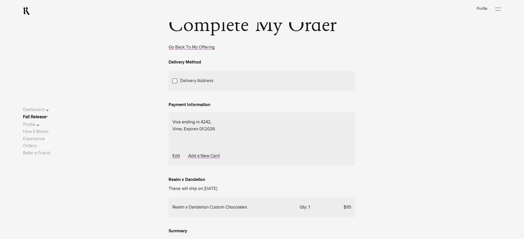
click at [0, 0] on span "Choose Another Saved Shipping Address" at bounding box center [0, 0] width 0 height 0
click at [0, 0] on div "test 2 - [GEOGRAPHIC_DATA][US_STATE]" at bounding box center [0, 0] width 0 height 0
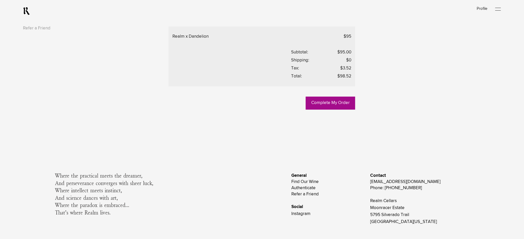
scroll to position [276, 0]
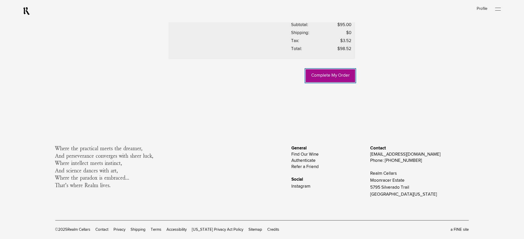
click at [340, 82] on link "Complete My Order" at bounding box center [330, 76] width 49 height 13
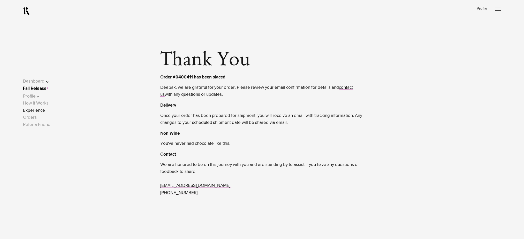
click at [39, 111] on link "Experience" at bounding box center [34, 111] width 22 height 4
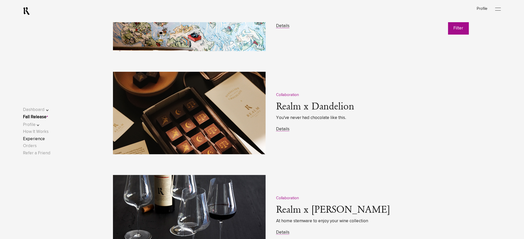
scroll to position [724, 0]
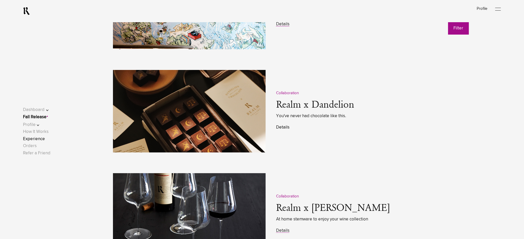
click at [282, 128] on link "Details" at bounding box center [282, 127] width 13 height 4
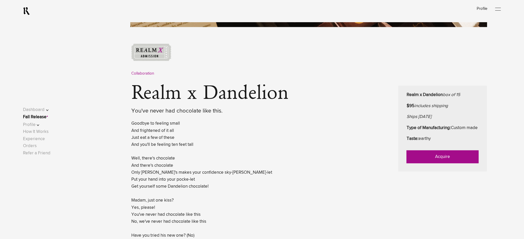
scroll to position [207, 0]
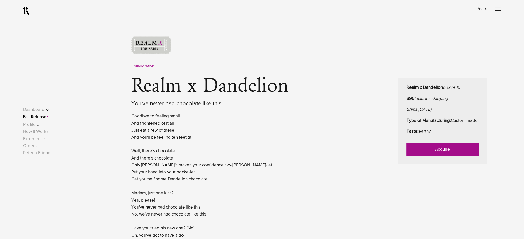
click at [427, 156] on link "Acquire" at bounding box center [443, 150] width 72 height 13
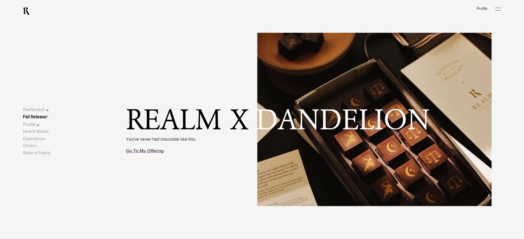
click at [148, 153] on link "Go To My Offering" at bounding box center [145, 151] width 38 height 5
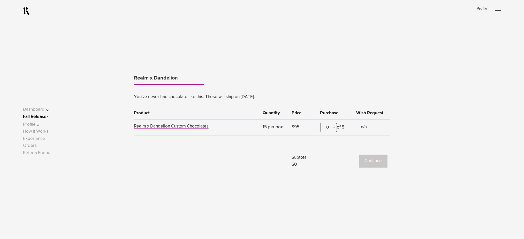
scroll to position [322, 0]
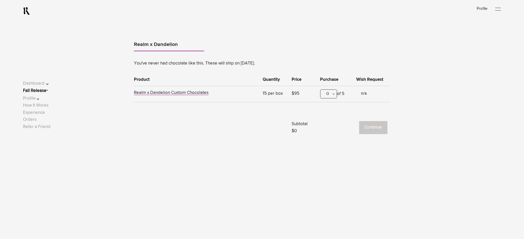
click at [330, 95] on div "0" at bounding box center [328, 94] width 17 height 9
click at [329, 118] on div "1" at bounding box center [329, 119] width 16 height 13
click at [377, 126] on button "Continue" at bounding box center [373, 128] width 28 height 13
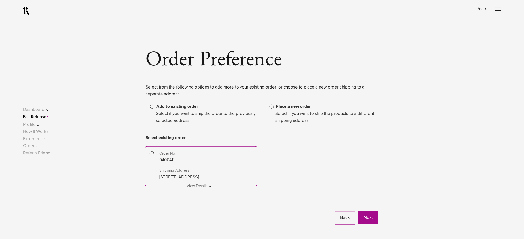
click at [272, 107] on span at bounding box center [272, 107] width 4 height 4
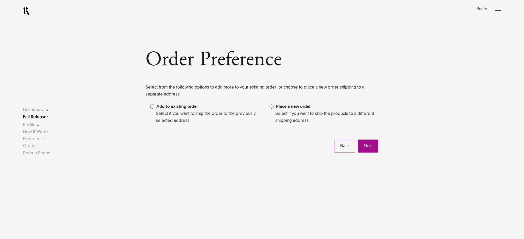
click at [173, 107] on span "Add to existing order" at bounding box center [177, 107] width 42 height 4
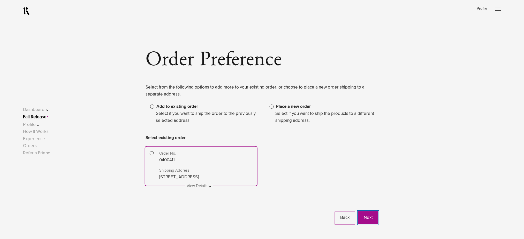
click at [371, 218] on button "Next" at bounding box center [368, 218] width 20 height 13
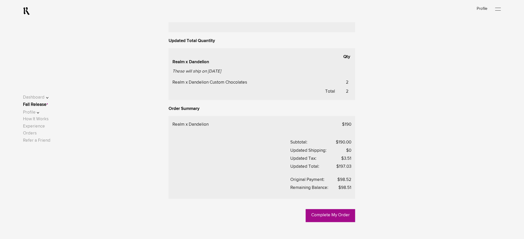
scroll to position [241, 0]
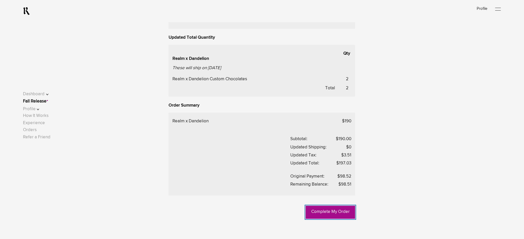
click at [331, 215] on link "Complete My Order" at bounding box center [330, 212] width 49 height 13
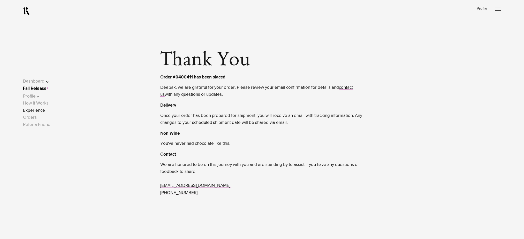
click at [45, 109] on link "Experience" at bounding box center [34, 111] width 22 height 4
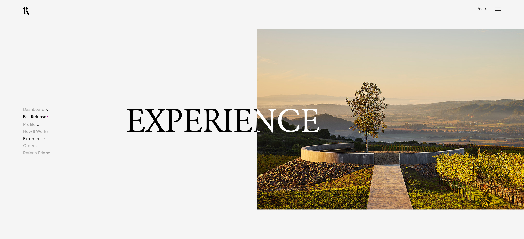
click at [44, 115] on link "Fall Release" at bounding box center [35, 117] width 24 height 4
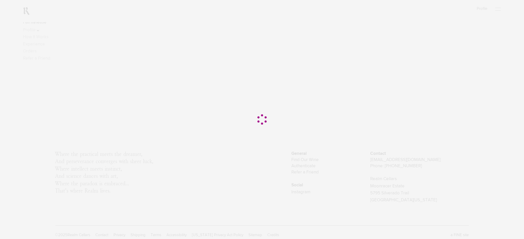
scroll to position [80, 0]
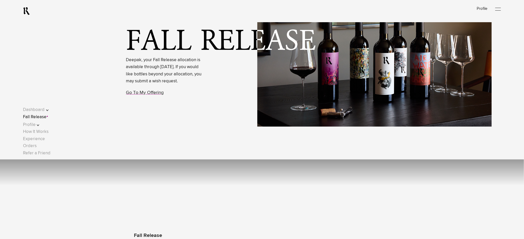
click at [150, 102] on span "Deepak, your Fall Release allocation is available through September 29, 2025. I…" at bounding box center [165, 76] width 78 height 49
click at [149, 95] on link "Go To My Offering" at bounding box center [145, 93] width 38 height 5
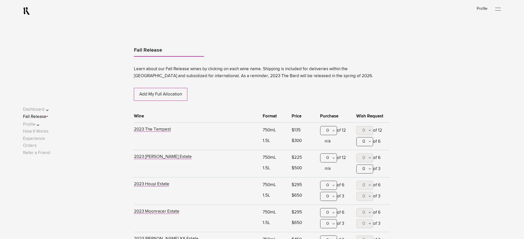
scroll to position [271, 0]
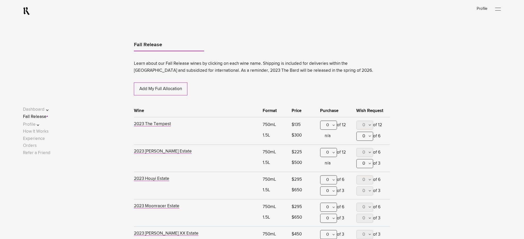
click at [328, 124] on div "0" at bounding box center [328, 125] width 17 height 9
click at [329, 149] on div "1" at bounding box center [329, 151] width 16 height 13
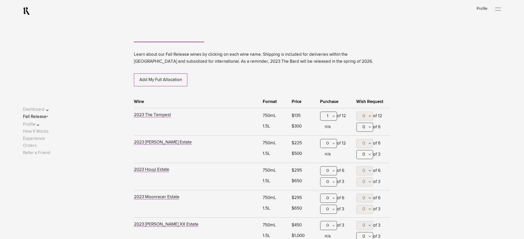
scroll to position [443, 0]
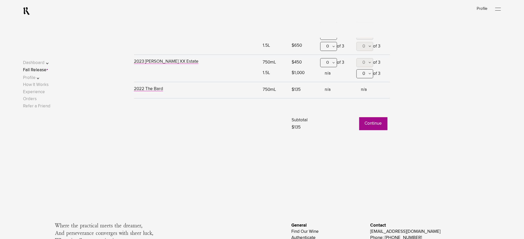
click at [367, 125] on button "Continue" at bounding box center [373, 123] width 28 height 13
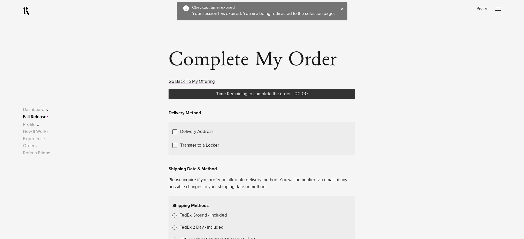
click at [46, 119] on link "Fall Release" at bounding box center [35, 117] width 24 height 4
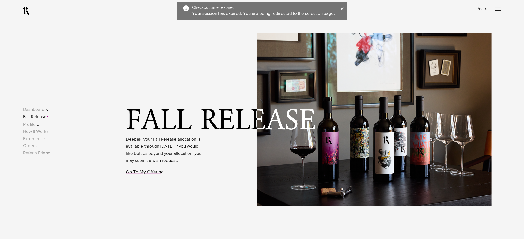
click at [144, 175] on link "Go To My Offering" at bounding box center [145, 172] width 38 height 5
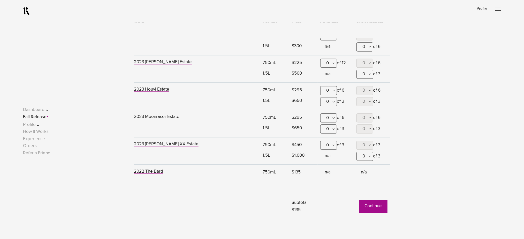
scroll to position [409, 0]
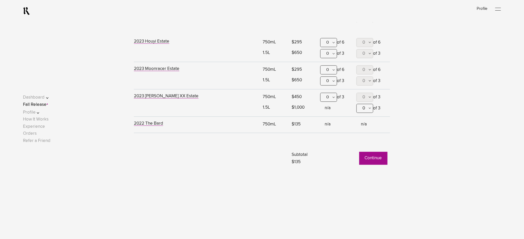
click at [376, 161] on button "Continue" at bounding box center [373, 158] width 28 height 13
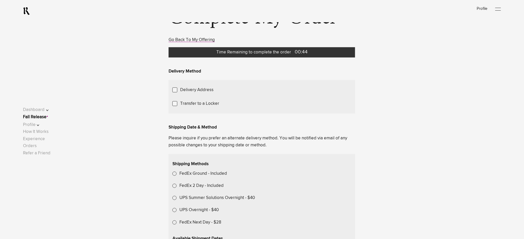
scroll to position [103, 0]
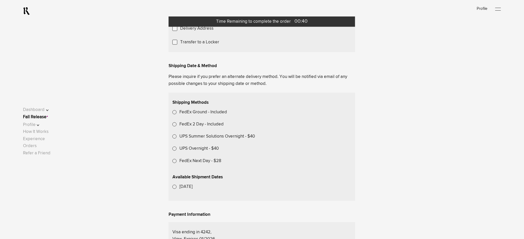
click at [0, 0] on span "Choose Another Saved Shipping Address" at bounding box center [0, 0] width 0 height 0
click at [0, 0] on div "test 2 - New York, New York, 10001" at bounding box center [0, 0] width 0 height 0
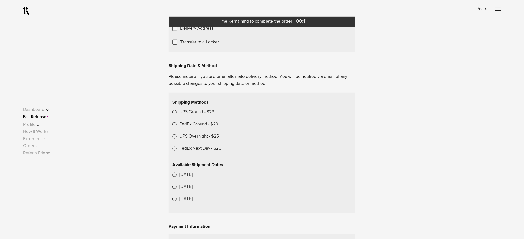
click at [0, 0] on div "Choose Another Saved Shipping Address" at bounding box center [0, 0] width 0 height 0
click at [0, 0] on div "test 2 - Lyon, Colorado, 80540" at bounding box center [0, 0] width 0 height 0
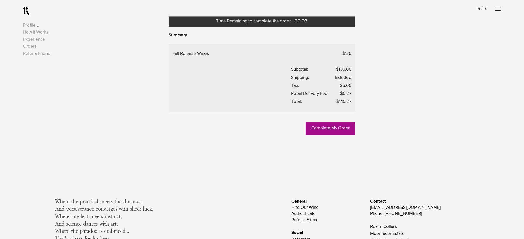
scroll to position [414, 0]
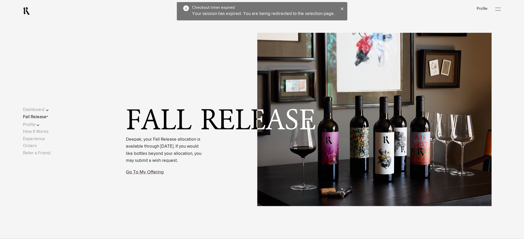
click at [47, 119] on link "Fall Release" at bounding box center [35, 117] width 24 height 4
click at [139, 175] on link "Go To My Offering" at bounding box center [145, 172] width 38 height 5
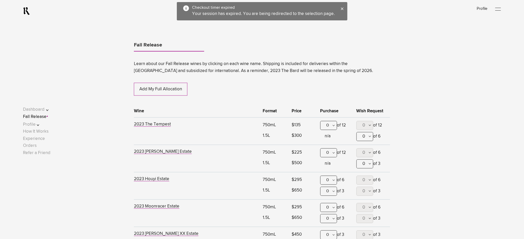
scroll to position [271, 0]
drag, startPoint x: 331, startPoint y: 123, endPoint x: 330, endPoint y: 130, distance: 6.8
click at [331, 124] on div "0" at bounding box center [328, 125] width 17 height 9
click at [329, 148] on div "1" at bounding box center [329, 151] width 16 height 13
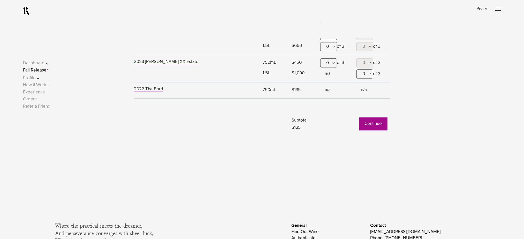
scroll to position [443, 0]
click at [366, 127] on button "Continue" at bounding box center [373, 123] width 28 height 13
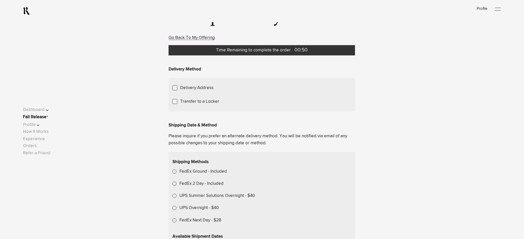
scroll to position [103, 0]
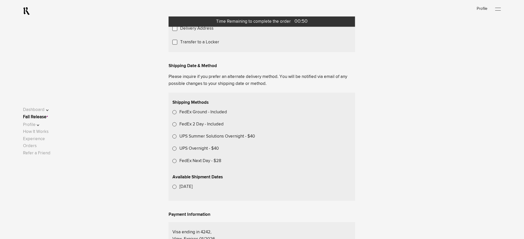
click at [0, 0] on span "Choose Another Saved Shipping Address" at bounding box center [0, 0] width 0 height 0
click at [0, 0] on div "test 2 - [US_STATE], [US_STATE], 10001" at bounding box center [0, 0] width 0 height 0
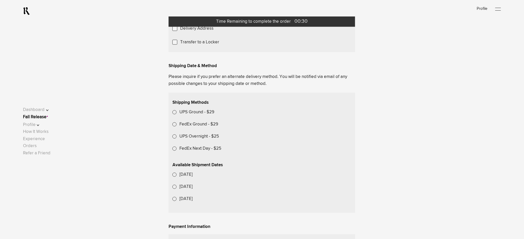
click at [0, 0] on span "Choose Another Saved Shipping Address" at bounding box center [0, 0] width 0 height 0
click at [0, 0] on div "test 2 - [GEOGRAPHIC_DATA][US_STATE]" at bounding box center [0, 0] width 0 height 0
click at [42, 116] on link "Fall Release" at bounding box center [35, 117] width 24 height 4
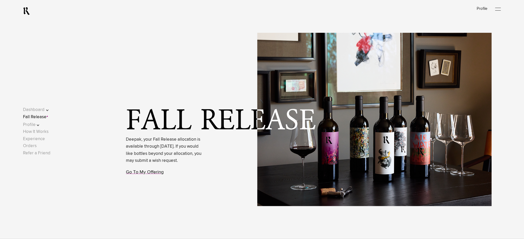
click at [152, 175] on link "Go To My Offering" at bounding box center [145, 172] width 38 height 5
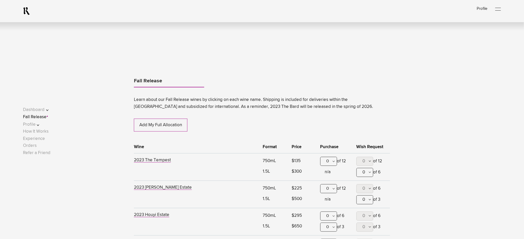
scroll to position [271, 0]
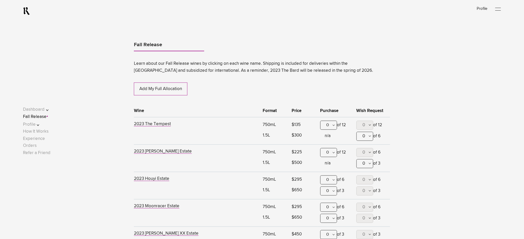
drag, startPoint x: 332, startPoint y: 125, endPoint x: 330, endPoint y: 130, distance: 5.2
click at [332, 125] on div "0" at bounding box center [328, 125] width 17 height 9
click at [328, 149] on div "1" at bounding box center [329, 151] width 16 height 13
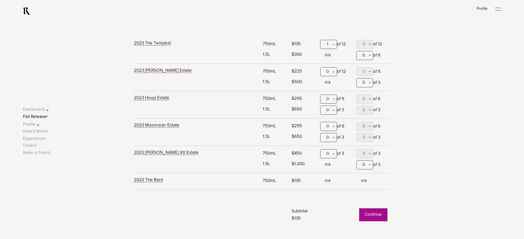
scroll to position [443, 0]
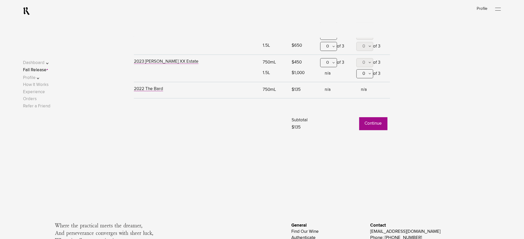
click at [373, 126] on button "Continue" at bounding box center [373, 123] width 28 height 13
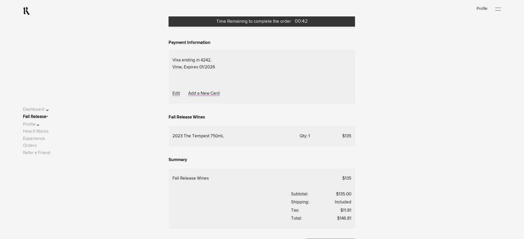
scroll to position [103, 0]
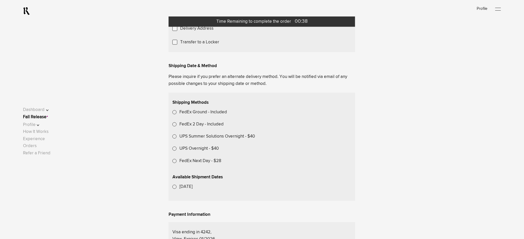
click at [0, 0] on span "Choose Another Saved Shipping Address" at bounding box center [0, 0] width 0 height 0
click at [0, 0] on div "test 2 - [US_STATE], [US_STATE], 10001" at bounding box center [0, 0] width 0 height 0
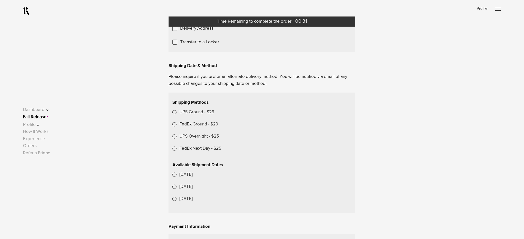
click at [0, 0] on span "Choose Another Saved Shipping Address" at bounding box center [0, 0] width 0 height 0
click at [0, 0] on div "test 2 - [GEOGRAPHIC_DATA][US_STATE]" at bounding box center [0, 0] width 0 height 0
click at [47, 118] on link "Fall Release" at bounding box center [35, 117] width 24 height 4
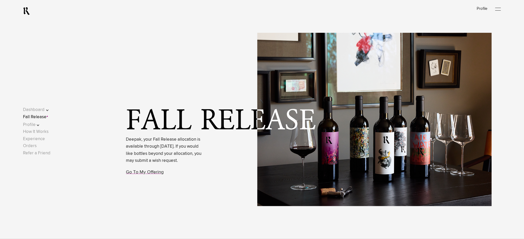
click at [44, 118] on link "Fall Release" at bounding box center [35, 117] width 24 height 4
click at [148, 175] on link "Go To My Offering" at bounding box center [145, 172] width 38 height 5
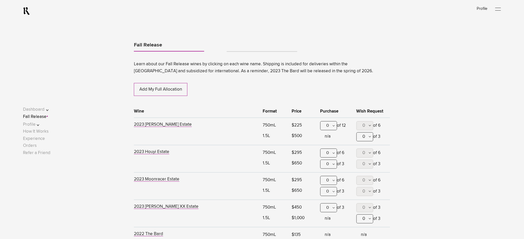
scroll to position [271, 0]
click at [330, 123] on div "0" at bounding box center [328, 125] width 17 height 9
click at [326, 148] on div "1" at bounding box center [329, 151] width 16 height 13
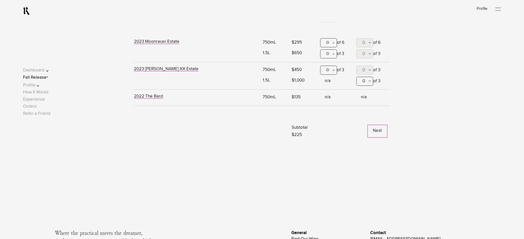
click at [382, 132] on button "Next" at bounding box center [378, 131] width 20 height 13
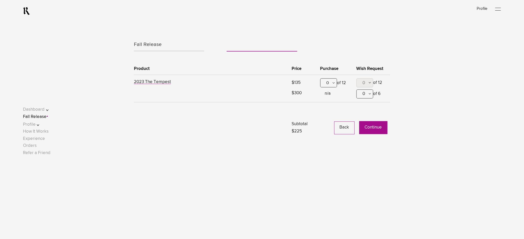
click at [368, 127] on button "Continue" at bounding box center [373, 128] width 28 height 13
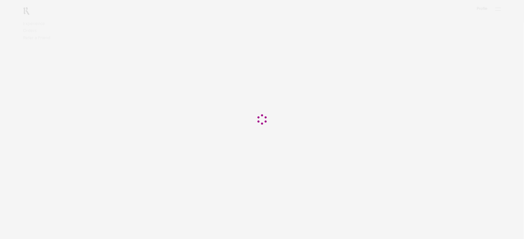
scroll to position [103, 0]
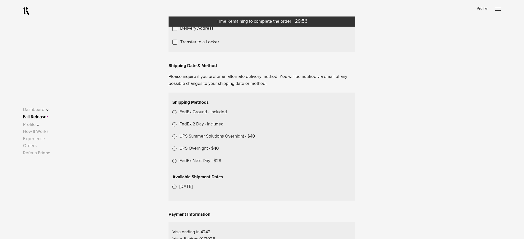
click at [200, 46] on label "Transfer to a Locker" at bounding box center [199, 42] width 39 height 7
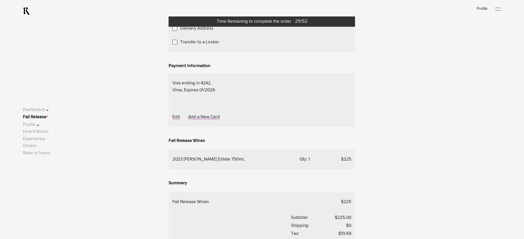
click at [0, 0] on span "Choose A Locker Location" at bounding box center [0, 0] width 0 height 0
click at [0, 0] on div "Transfer to my locker at Domaine Storage" at bounding box center [0, 0] width 0 height 0
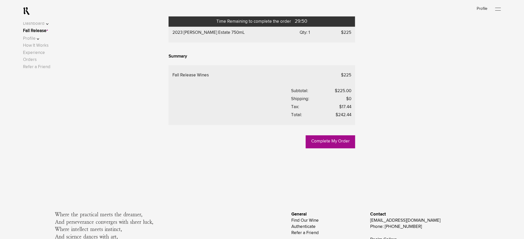
scroll to position [241, 0]
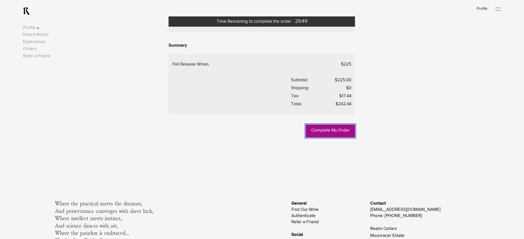
click at [325, 138] on link "Complete My Order" at bounding box center [330, 131] width 49 height 13
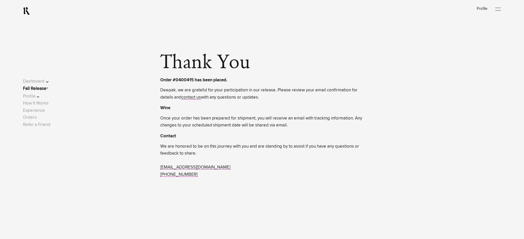
click at [46, 89] on link "Fall Release" at bounding box center [35, 89] width 24 height 4
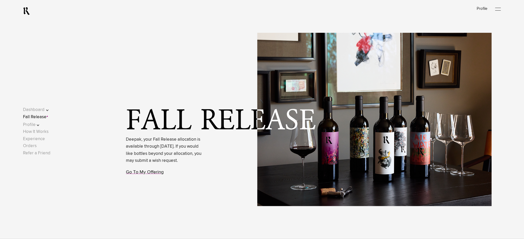
click at [148, 175] on link "Go To My Offering" at bounding box center [145, 172] width 38 height 5
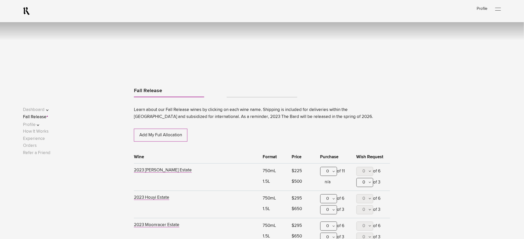
scroll to position [271, 0]
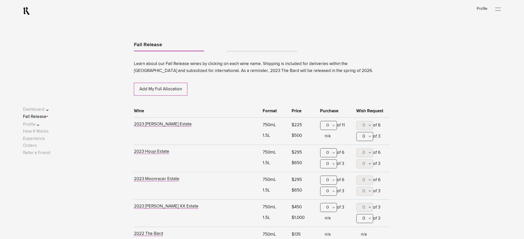
click at [250, 48] on link "Tabs" at bounding box center [262, 49] width 70 height 4
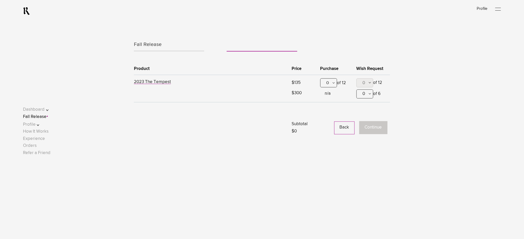
click at [335, 83] on div "0" at bounding box center [328, 83] width 17 height 9
click at [334, 109] on div "1" at bounding box center [329, 108] width 16 height 13
click at [372, 126] on button "Continue" at bounding box center [373, 128] width 28 height 13
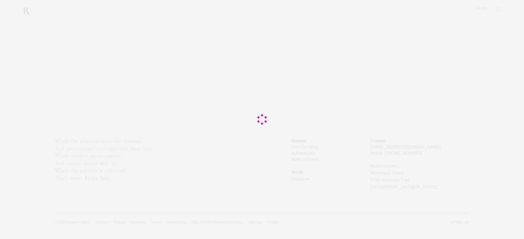
scroll to position [0, 0]
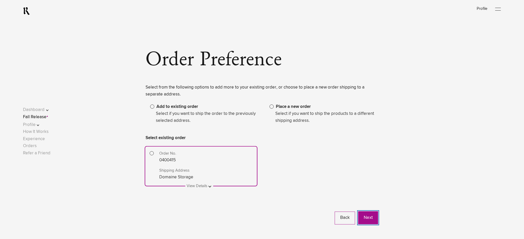
click at [370, 216] on button "Next" at bounding box center [368, 218] width 20 height 13
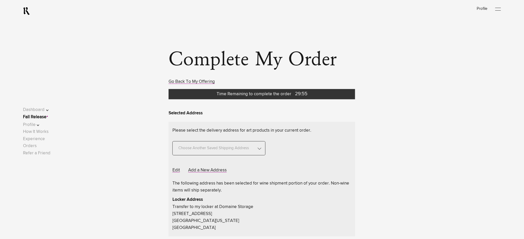
click at [243, 145] on span "Choose Another Saved Shipping Address" at bounding box center [213, 146] width 75 height 14
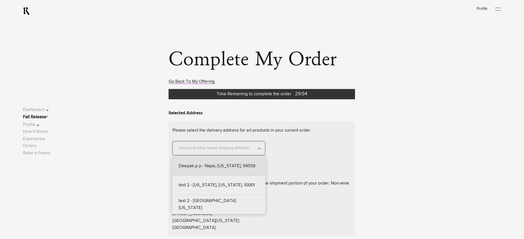
click at [237, 164] on div "Deepak.p p - Napa, California, 94558" at bounding box center [218, 166] width 93 height 19
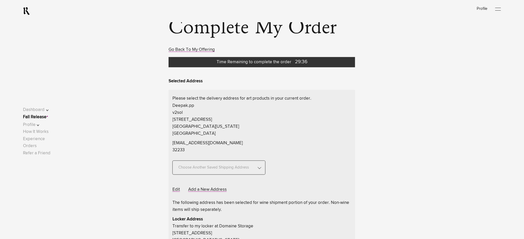
scroll to position [69, 0]
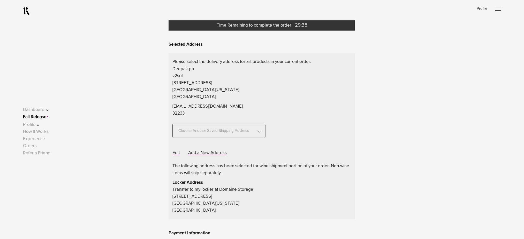
click at [237, 130] on span "Choose Another Saved Shipping Address" at bounding box center [213, 128] width 75 height 14
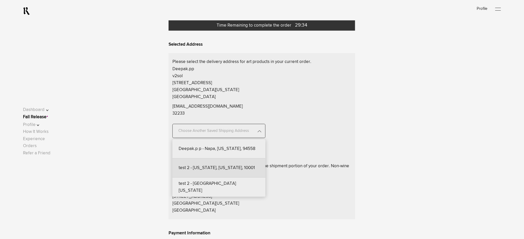
click at [223, 171] on div "test 2 - [US_STATE], [US_STATE], 10001" at bounding box center [218, 168] width 93 height 19
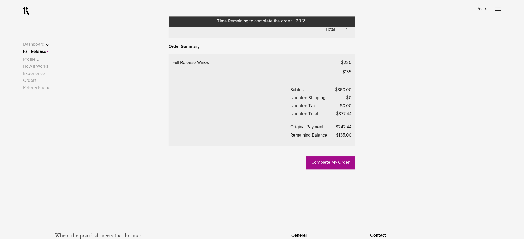
scroll to position [414, 0]
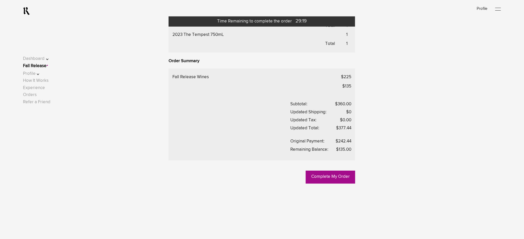
click at [47, 67] on link "Fall Release" at bounding box center [35, 66] width 24 height 4
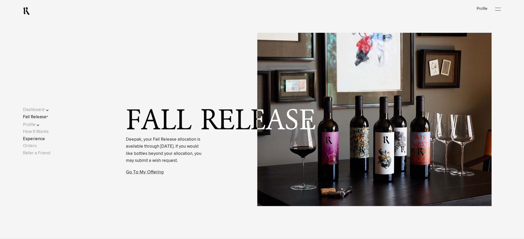
click at [43, 141] on link "Experience" at bounding box center [34, 139] width 22 height 4
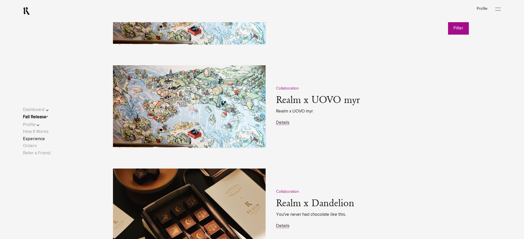
scroll to position [655, 0]
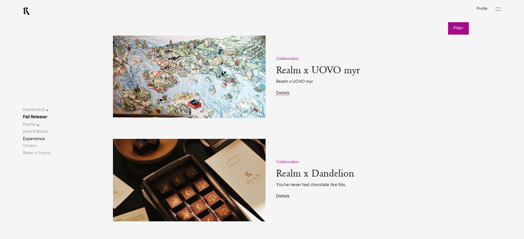
click at [280, 198] on link "Details" at bounding box center [282, 196] width 13 height 4
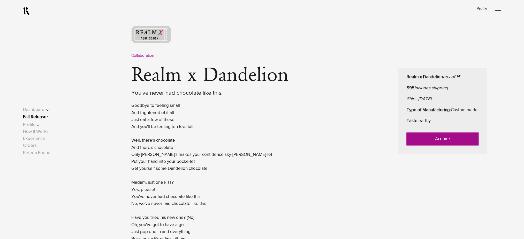
scroll to position [276, 0]
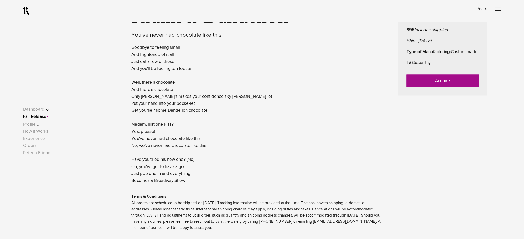
drag, startPoint x: 427, startPoint y: 85, endPoint x: 421, endPoint y: 93, distance: 9.4
click at [427, 86] on link "Acquire" at bounding box center [443, 81] width 72 height 13
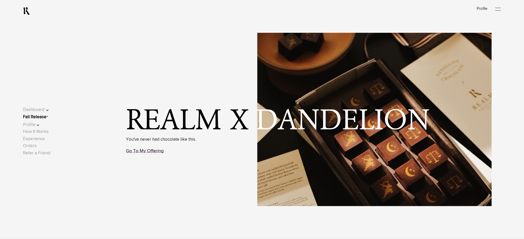
click at [150, 151] on link "Go To My Offering" at bounding box center [145, 151] width 38 height 5
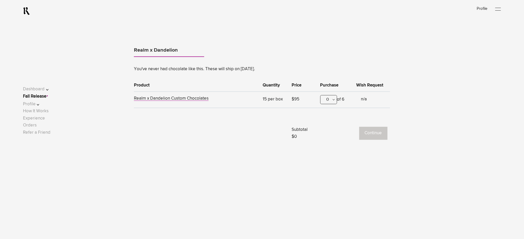
scroll to position [322, 0]
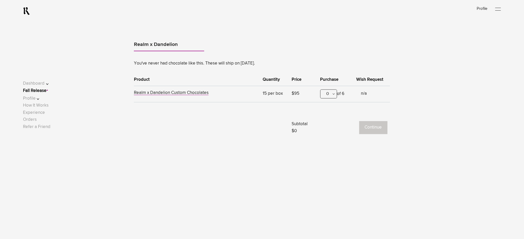
click at [335, 97] on div "0" at bounding box center [328, 94] width 17 height 9
click at [321, 124] on div "1" at bounding box center [329, 119] width 16 height 13
click at [378, 130] on button "Continue" at bounding box center [373, 128] width 28 height 13
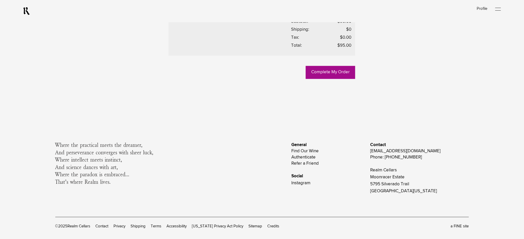
scroll to position [241, 0]
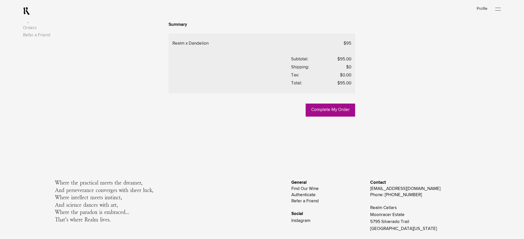
click at [43, 23] on link "Experience" at bounding box center [34, 21] width 22 height 4
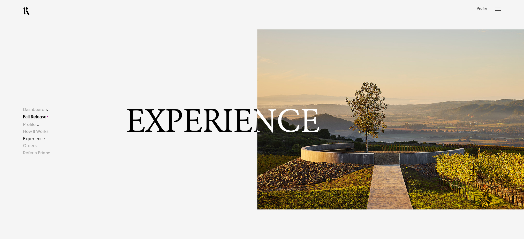
click at [47, 118] on link "Fall Release" at bounding box center [35, 117] width 24 height 4
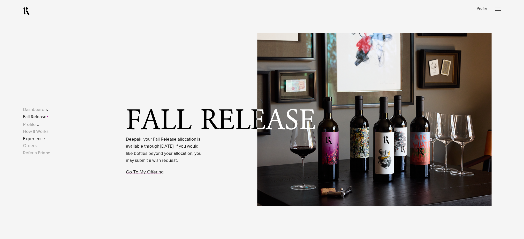
click at [39, 140] on link "Experience" at bounding box center [34, 139] width 22 height 4
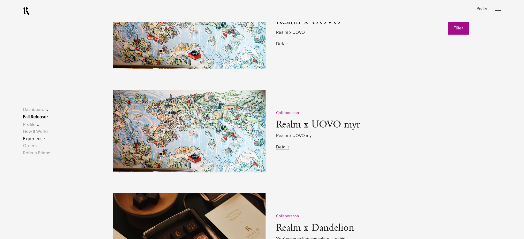
scroll to position [724, 0]
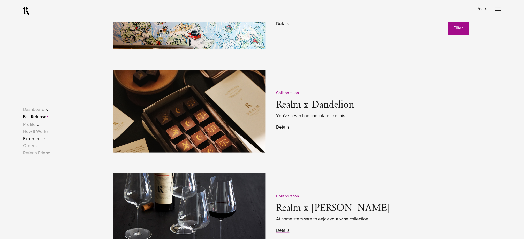
click at [279, 129] on link "Details" at bounding box center [282, 127] width 13 height 4
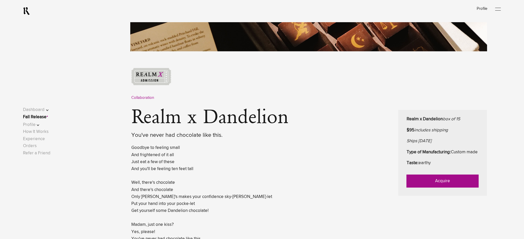
scroll to position [241, 0]
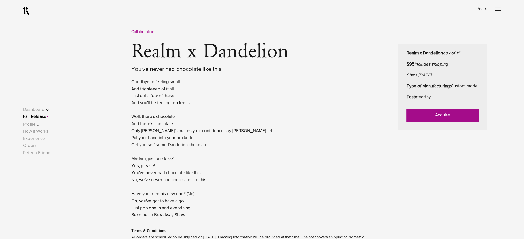
click at [429, 122] on link "Acquire" at bounding box center [443, 115] width 72 height 13
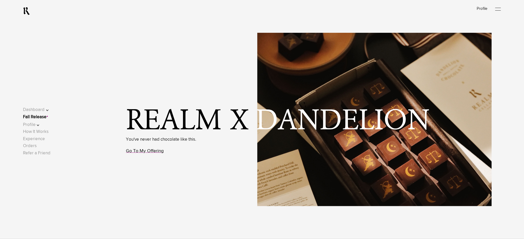
click at [154, 150] on link "Go To My Offering" at bounding box center [145, 151] width 38 height 5
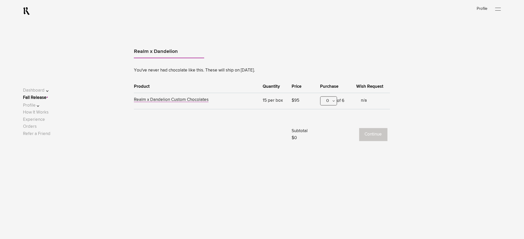
scroll to position [322, 0]
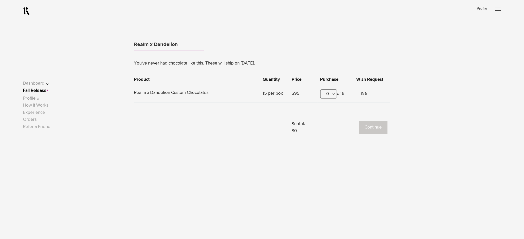
click at [332, 93] on div "0" at bounding box center [328, 94] width 17 height 9
click at [328, 117] on div "1" at bounding box center [329, 119] width 16 height 13
click at [371, 132] on button "Continue" at bounding box center [373, 128] width 28 height 13
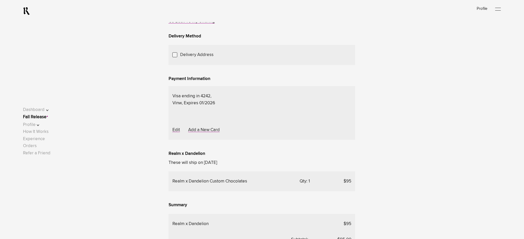
scroll to position [103, 0]
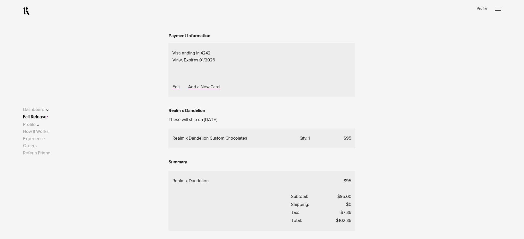
click at [0, 0] on span "Choose Another Saved Shipping Address" at bounding box center [0, 0] width 0 height 0
click at [0, 0] on div "test 2 - [GEOGRAPHIC_DATA][US_STATE]" at bounding box center [0, 0] width 0 height 0
drag, startPoint x: 46, startPoint y: 117, endPoint x: 53, endPoint y: 117, distance: 7.2
click at [46, 117] on link "Fall Release" at bounding box center [35, 117] width 24 height 4
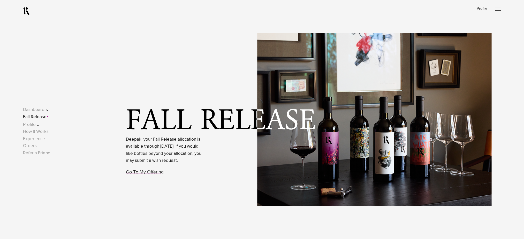
click at [31, 118] on link "Fall Release" at bounding box center [35, 117] width 24 height 4
click at [151, 175] on link "Go To My Offering" at bounding box center [145, 172] width 38 height 5
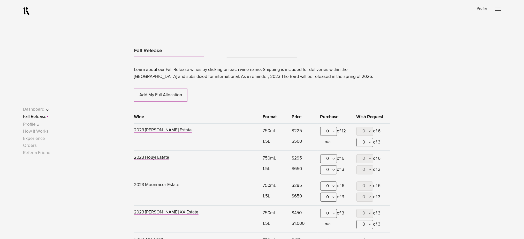
scroll to position [271, 0]
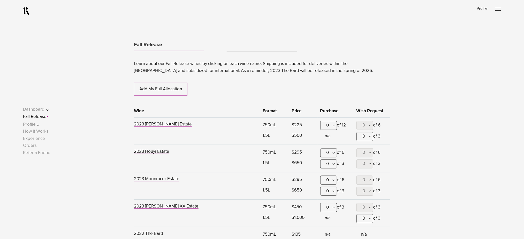
click at [328, 125] on div "0" at bounding box center [328, 125] width 17 height 9
click at [325, 155] on div "1" at bounding box center [329, 151] width 16 height 13
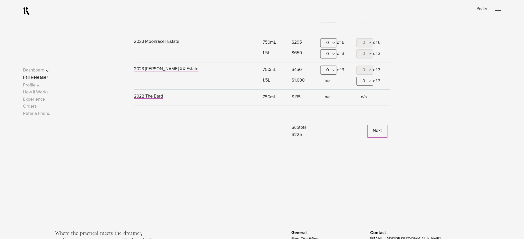
click at [377, 132] on button "Next" at bounding box center [378, 131] width 20 height 13
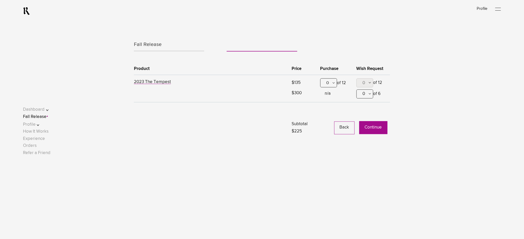
click at [370, 127] on button "Continue" at bounding box center [373, 128] width 28 height 13
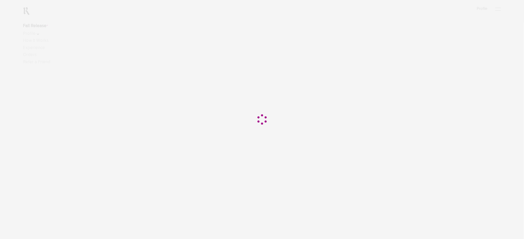
scroll to position [103, 0]
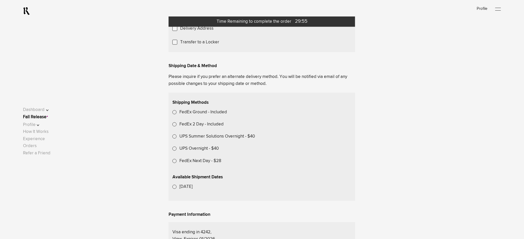
click at [207, 46] on label "Transfer to a Locker" at bounding box center [199, 42] width 39 height 7
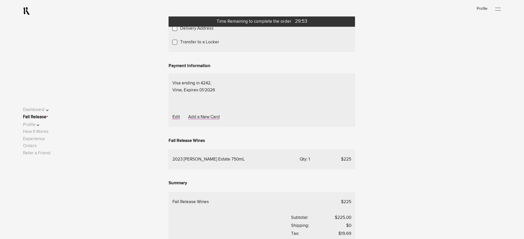
click at [0, 0] on span "Choose A Locker Location" at bounding box center [0, 0] width 0 height 0
click at [0, 0] on div "Transfer to my locker at Domaine Storage" at bounding box center [0, 0] width 0 height 0
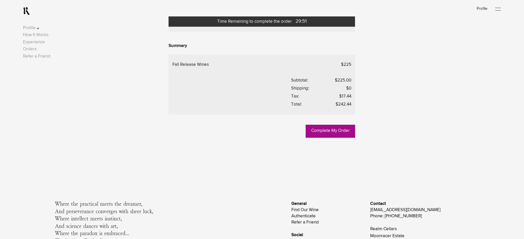
scroll to position [241, 0]
click at [334, 138] on link "Complete My Order" at bounding box center [330, 131] width 49 height 13
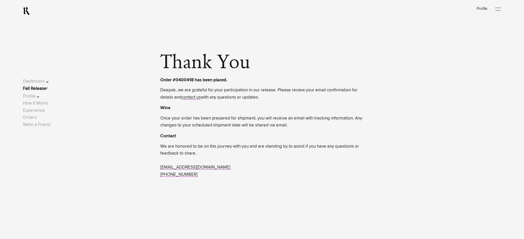
click at [41, 90] on link "Fall Release" at bounding box center [35, 89] width 24 height 4
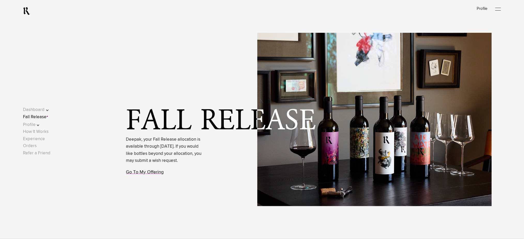
click at [151, 175] on link "Go To My Offering" at bounding box center [145, 172] width 38 height 5
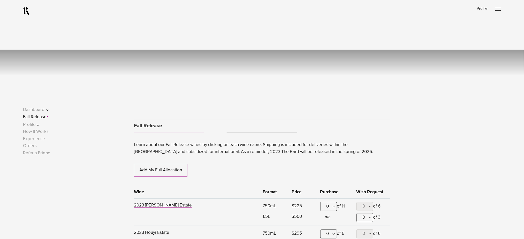
scroll to position [271, 0]
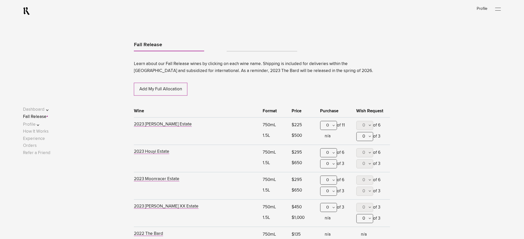
click at [229, 47] on link "Tabs" at bounding box center [262, 49] width 70 height 4
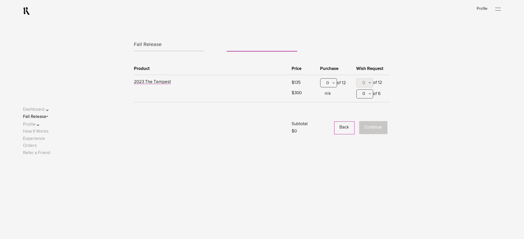
click at [333, 83] on div "0" at bounding box center [328, 83] width 17 height 9
click at [332, 106] on div "1" at bounding box center [329, 108] width 16 height 13
click at [370, 123] on button "Continue" at bounding box center [373, 128] width 28 height 13
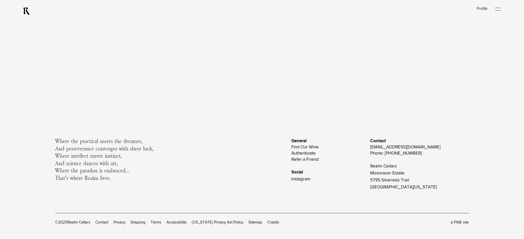
scroll to position [0, 0]
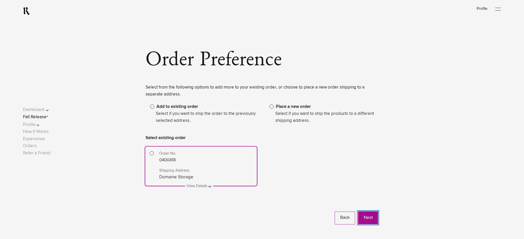
click at [364, 219] on button "Next" at bounding box center [368, 218] width 20 height 13
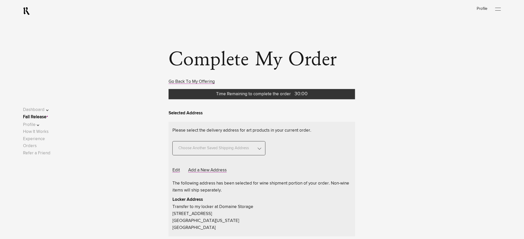
click at [249, 152] on span "Choose Another Saved Shipping Address" at bounding box center [213, 146] width 75 height 14
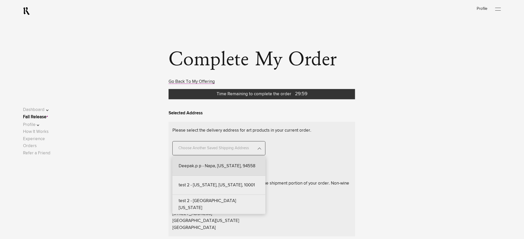
click at [240, 169] on div "Deepak.p p - Napa, [US_STATE], 94558" at bounding box center [218, 166] width 93 height 19
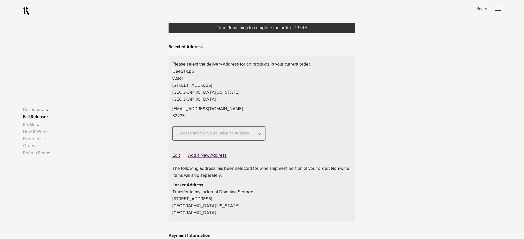
scroll to position [69, 0]
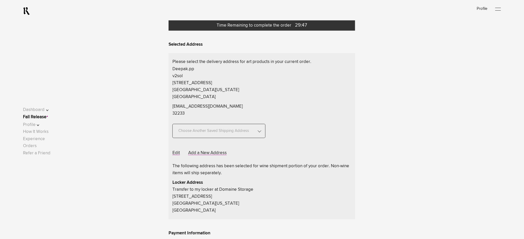
drag, startPoint x: 235, startPoint y: 128, endPoint x: 235, endPoint y: 132, distance: 3.4
click at [235, 129] on span "Choose Another Saved Shipping Address" at bounding box center [213, 128] width 75 height 14
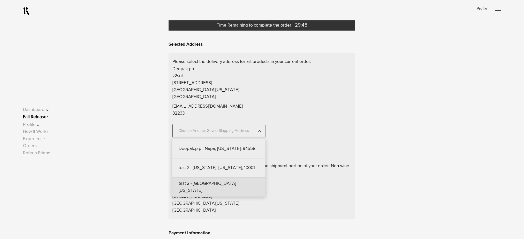
click at [228, 185] on div "test 2 - [GEOGRAPHIC_DATA][US_STATE]" at bounding box center [218, 187] width 93 height 19
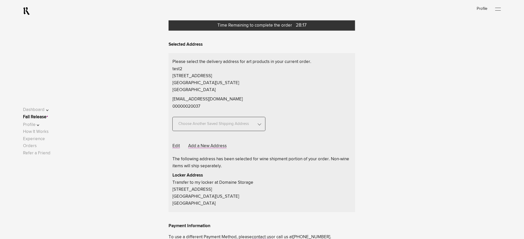
click at [40, 116] on link "Fall Release" at bounding box center [35, 117] width 24 height 4
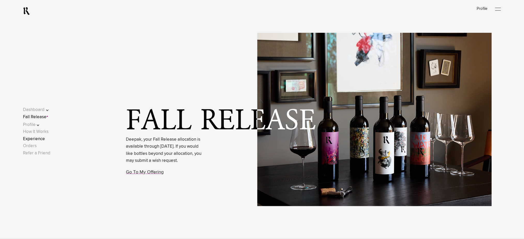
click at [40, 140] on link "Experience" at bounding box center [34, 139] width 22 height 4
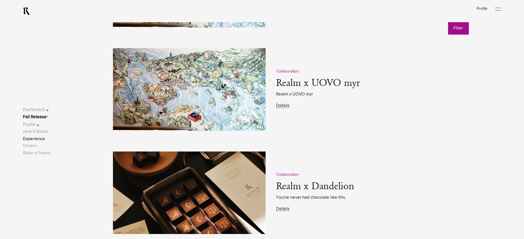
scroll to position [655, 0]
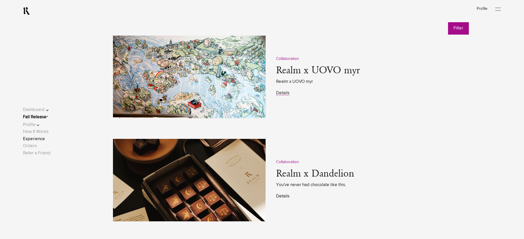
click at [285, 197] on link "Details" at bounding box center [282, 196] width 13 height 4
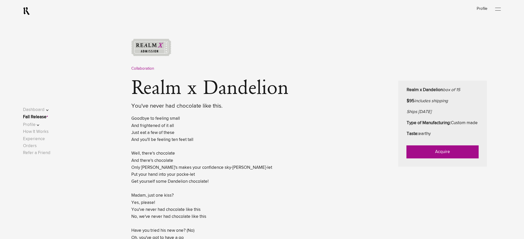
scroll to position [207, 0]
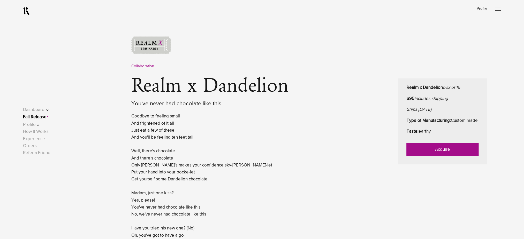
click at [411, 155] on link "Acquire" at bounding box center [443, 150] width 72 height 13
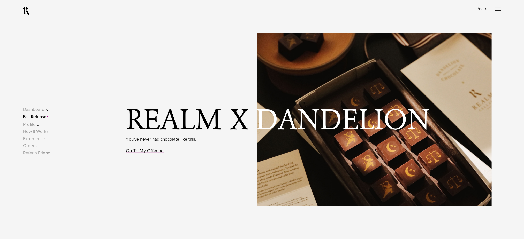
click at [147, 154] on link "Go To My Offering" at bounding box center [145, 151] width 38 height 5
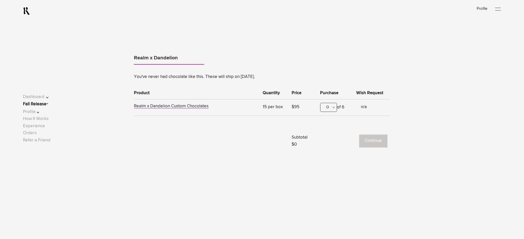
scroll to position [322, 0]
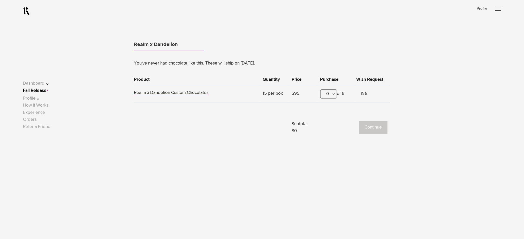
click at [335, 94] on div "0" at bounding box center [328, 94] width 17 height 9
click at [328, 120] on div "1" at bounding box center [329, 119] width 16 height 13
click at [382, 130] on button "Continue" at bounding box center [373, 128] width 28 height 13
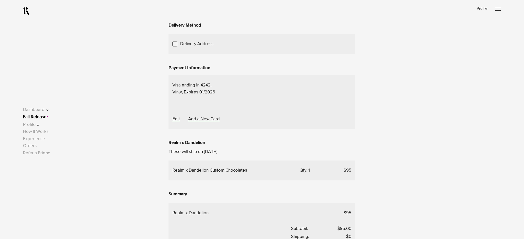
scroll to position [103, 0]
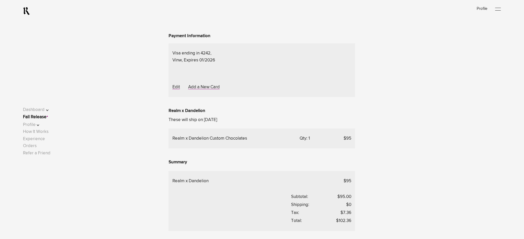
click at [0, 0] on div "Choose Another Saved Shipping Address" at bounding box center [0, 0] width 0 height 0
click at [0, 0] on div "test 2 - [GEOGRAPHIC_DATA][US_STATE]" at bounding box center [0, 0] width 0 height 0
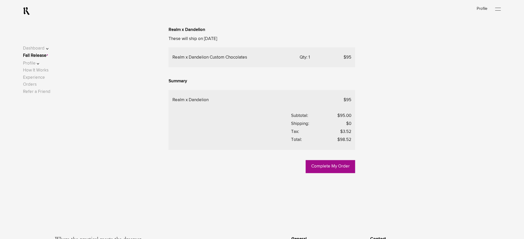
scroll to position [241, 0]
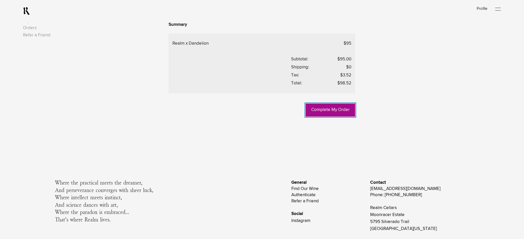
click at [337, 117] on link "Complete My Order" at bounding box center [330, 110] width 49 height 13
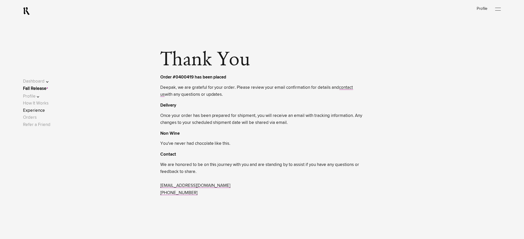
click at [39, 110] on link "Experience" at bounding box center [34, 111] width 22 height 4
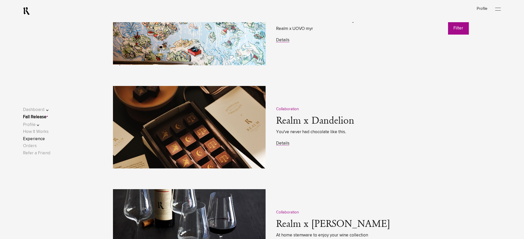
scroll to position [758, 0]
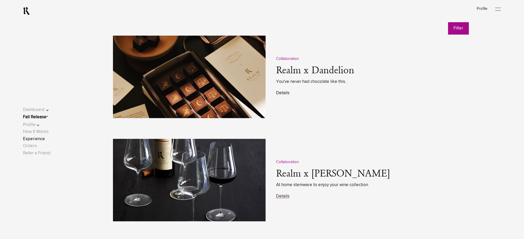
click at [285, 94] on link "Details" at bounding box center [282, 93] width 13 height 4
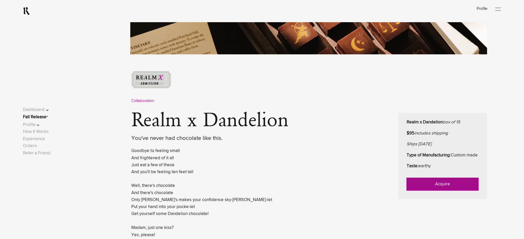
scroll to position [241, 0]
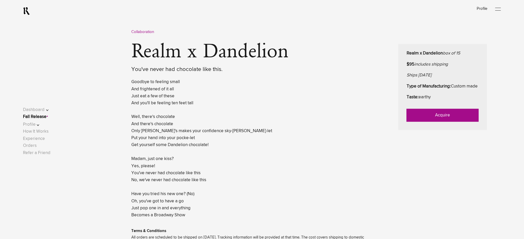
click at [435, 122] on link "Acquire" at bounding box center [443, 115] width 72 height 13
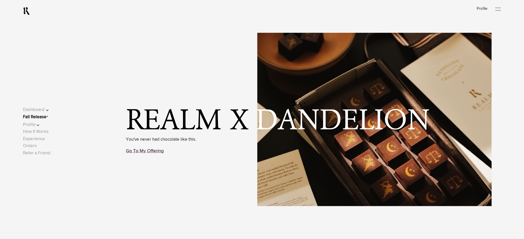
click at [152, 154] on link "Go To My Offering" at bounding box center [145, 151] width 38 height 5
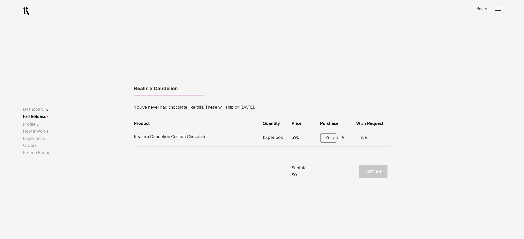
scroll to position [322, 0]
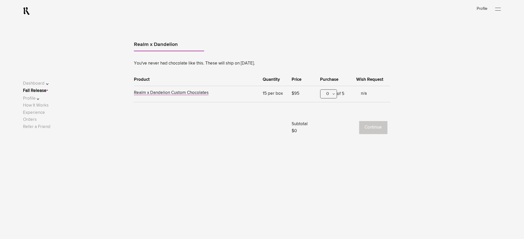
click at [328, 93] on div "0" at bounding box center [328, 94] width 17 height 9
click at [329, 116] on div "1" at bounding box center [329, 119] width 16 height 13
click at [382, 127] on button "Continue" at bounding box center [373, 128] width 28 height 13
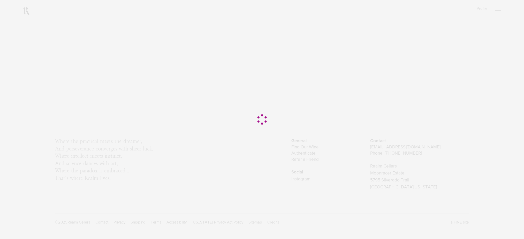
scroll to position [0, 0]
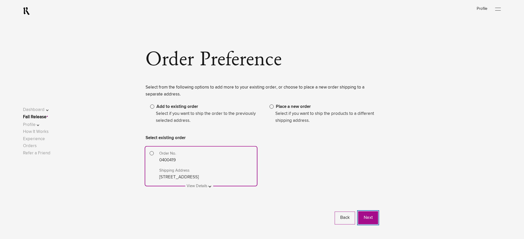
click at [369, 217] on button "Next" at bounding box center [368, 218] width 20 height 13
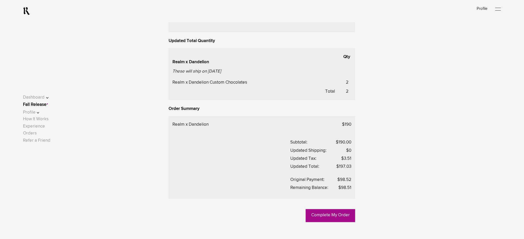
scroll to position [241, 0]
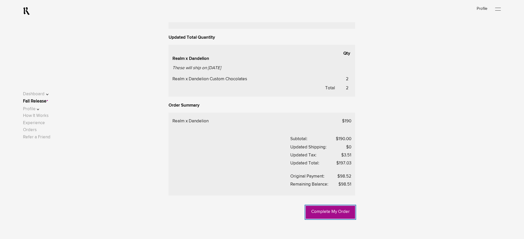
click at [330, 212] on link "Complete My Order" at bounding box center [330, 212] width 49 height 13
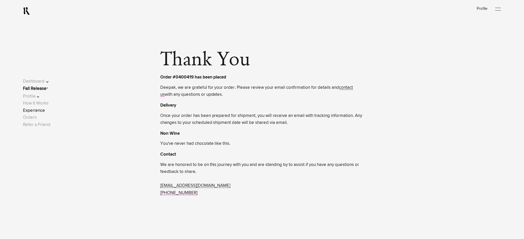
click at [45, 109] on link "Experience" at bounding box center [34, 111] width 22 height 4
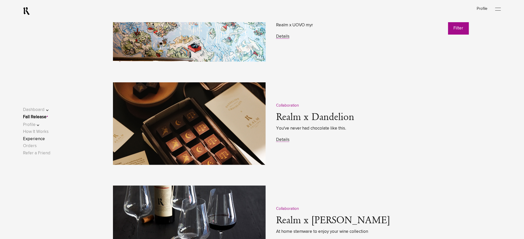
scroll to position [724, 0]
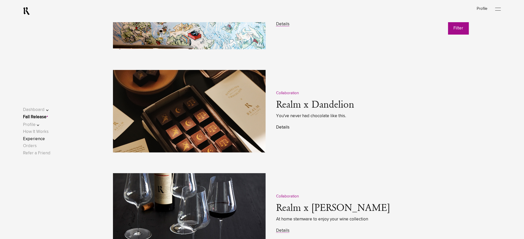
click at [280, 128] on link "Details" at bounding box center [282, 127] width 13 height 4
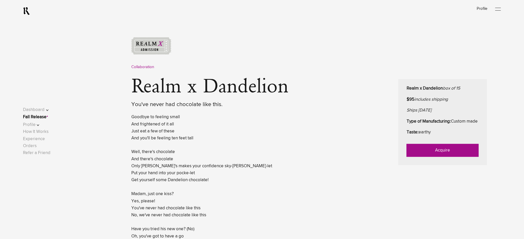
scroll to position [207, 0]
click at [420, 156] on link "Acquire" at bounding box center [443, 150] width 72 height 13
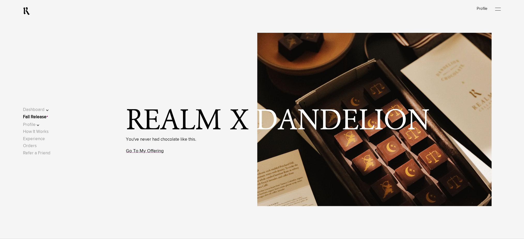
click at [132, 154] on link "Go To My Offering" at bounding box center [145, 151] width 38 height 5
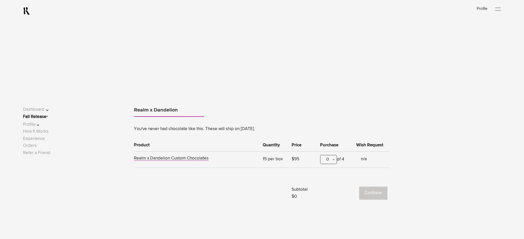
scroll to position [322, 0]
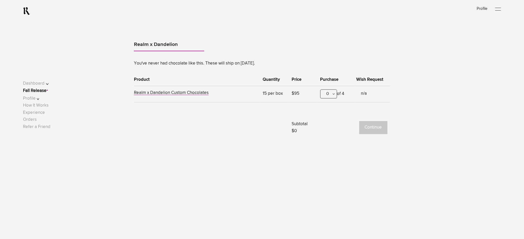
click at [329, 94] on div "0" at bounding box center [328, 94] width 17 height 9
click at [329, 115] on div "1" at bounding box center [329, 119] width 16 height 13
click at [374, 126] on button "Continue" at bounding box center [373, 128] width 28 height 13
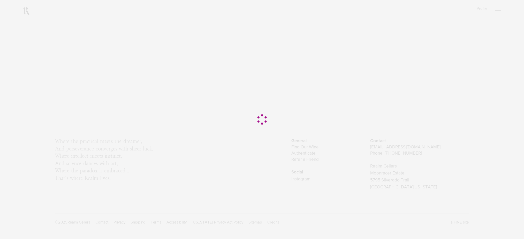
scroll to position [0, 0]
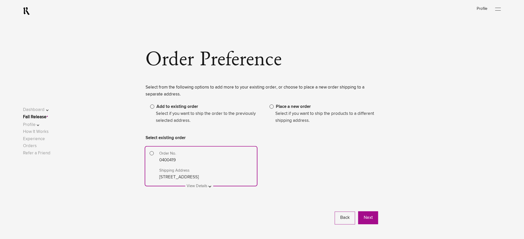
click at [273, 108] on span at bounding box center [272, 107] width 4 height 4
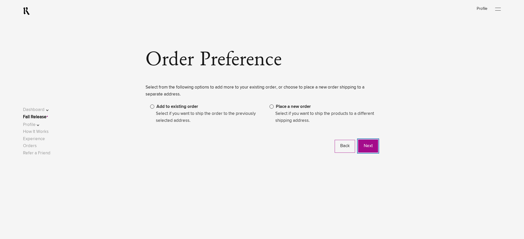
click at [372, 151] on button "Next" at bounding box center [368, 146] width 20 height 13
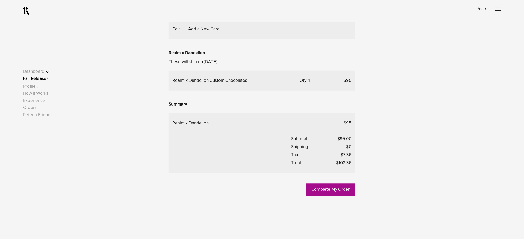
scroll to position [103, 0]
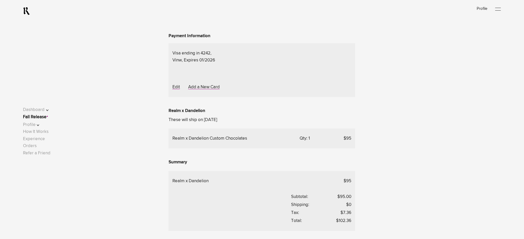
click at [0, 0] on span "Choose Another Saved Shipping Address" at bounding box center [0, 0] width 0 height 0
click at [0, 0] on div "test 2 - [GEOGRAPHIC_DATA][US_STATE]" at bounding box center [0, 0] width 0 height 0
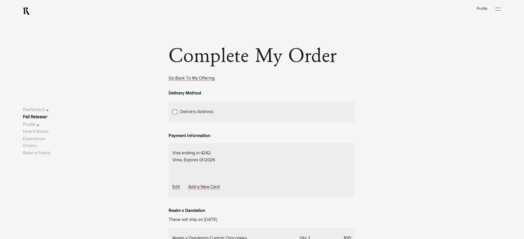
scroll to position [0, 0]
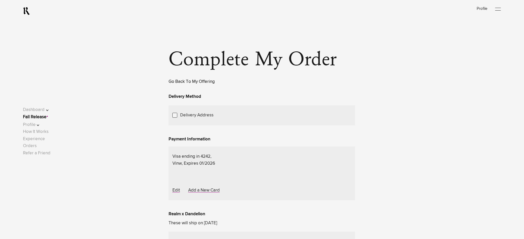
click at [184, 82] on link "Go Back To My Offering" at bounding box center [192, 82] width 46 height 4
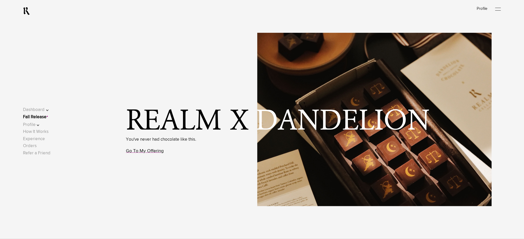
click at [144, 154] on link "Go To My Offering" at bounding box center [145, 151] width 38 height 5
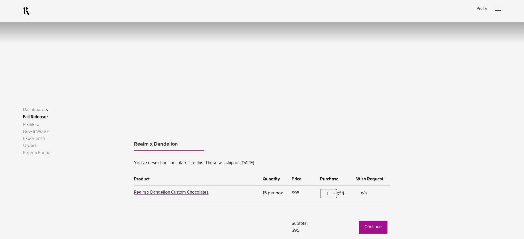
scroll to position [322, 0]
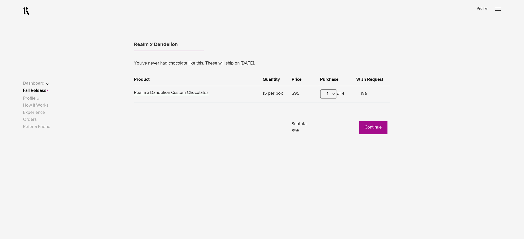
click at [370, 128] on button "Continue" at bounding box center [373, 128] width 28 height 13
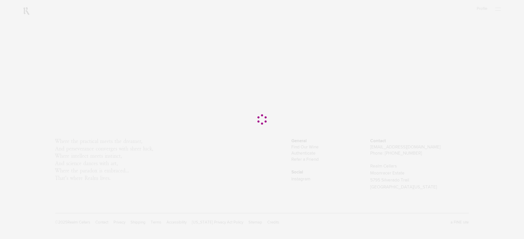
scroll to position [0, 0]
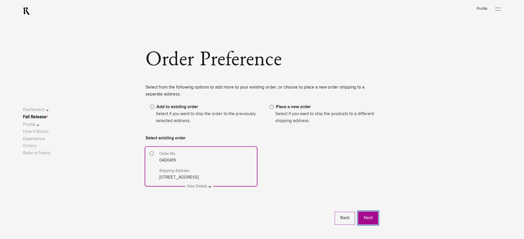
click at [369, 216] on button "Next" at bounding box center [368, 218] width 20 height 13
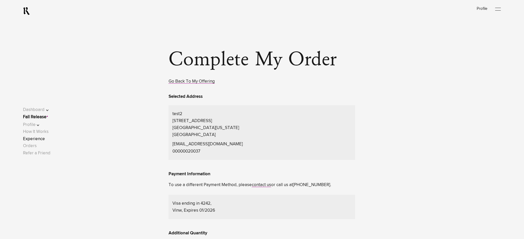
click at [43, 140] on link "Experience" at bounding box center [34, 139] width 22 height 4
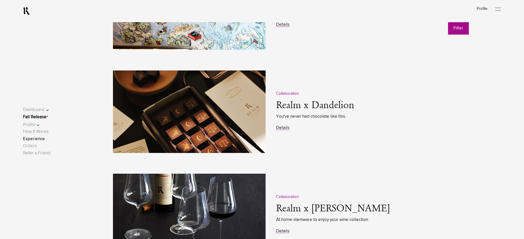
scroll to position [724, 0]
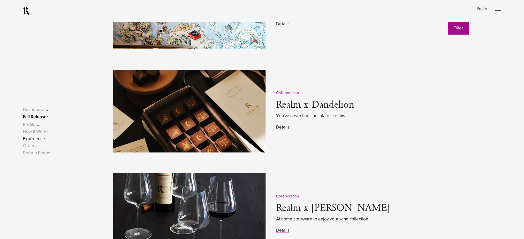
click at [280, 128] on link "Details" at bounding box center [282, 127] width 13 height 4
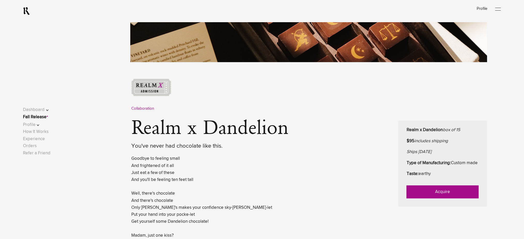
scroll to position [207, 0]
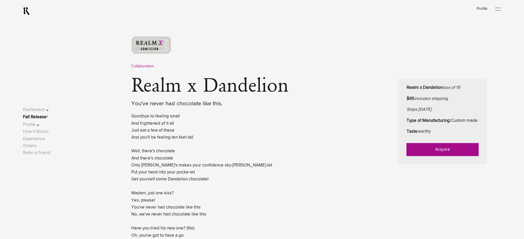
click at [446, 155] on link "Acquire" at bounding box center [443, 150] width 72 height 13
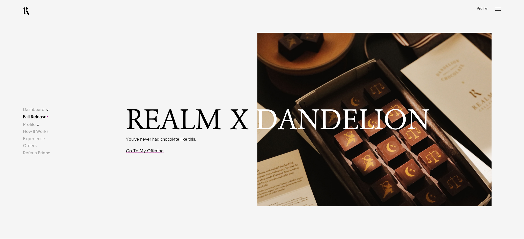
click at [143, 154] on link "Go To My Offering" at bounding box center [145, 151] width 38 height 5
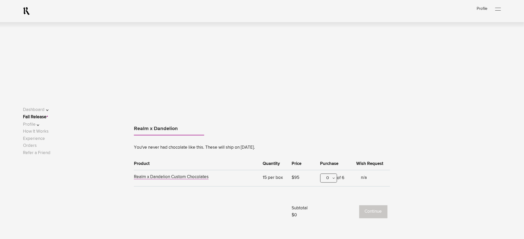
scroll to position [322, 0]
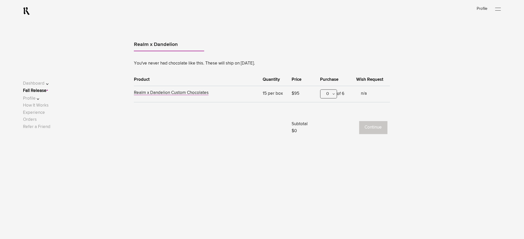
click at [322, 97] on div "0" at bounding box center [328, 94] width 17 height 9
click at [325, 118] on div "1" at bounding box center [329, 119] width 16 height 13
click at [359, 127] on button "Continue" at bounding box center [373, 128] width 28 height 13
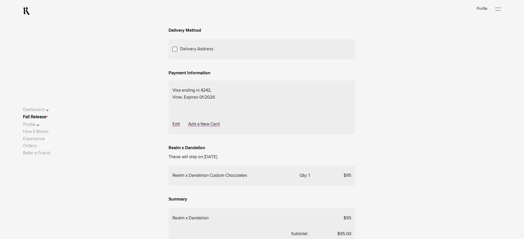
scroll to position [69, 0]
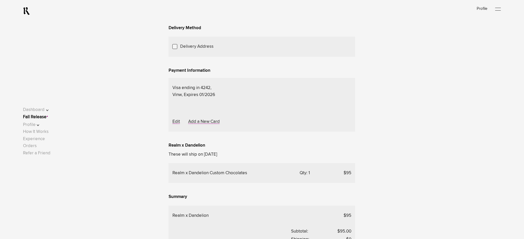
click at [0, 0] on span "Choose Another Saved Shipping Address" at bounding box center [0, 0] width 0 height 0
click at [0, 0] on div "test 2 - [US_STATE], [US_STATE], 10001" at bounding box center [0, 0] width 0 height 0
click at [0, 0] on span "Choose Another Saved Shipping Address" at bounding box center [0, 0] width 0 height 0
click at [0, 0] on div "test 2 - [GEOGRAPHIC_DATA][US_STATE]" at bounding box center [0, 0] width 0 height 0
click at [0, 0] on span "Choose Another Saved Shipping Address" at bounding box center [0, 0] width 0 height 0
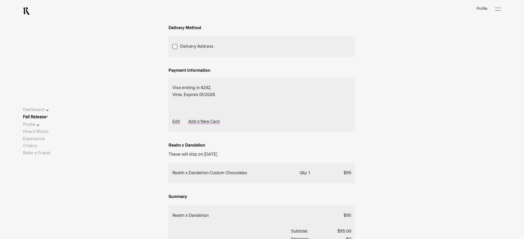
click at [0, 0] on div "Deepak.p p - Napa, [US_STATE], 94558" at bounding box center [0, 0] width 0 height 0
click at [0, 0] on span "Choose Another Saved Shipping Address" at bounding box center [0, 0] width 0 height 0
click at [0, 0] on div "test 2 - [GEOGRAPHIC_DATA][US_STATE]" at bounding box center [0, 0] width 0 height 0
click at [37, 140] on link "Experience" at bounding box center [34, 139] width 22 height 4
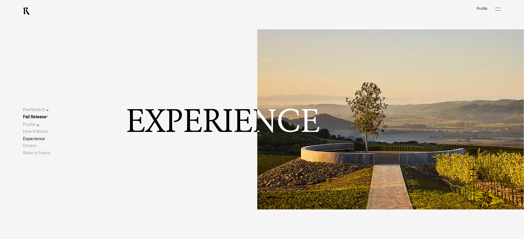
click at [33, 116] on link "Fall Release" at bounding box center [35, 117] width 24 height 4
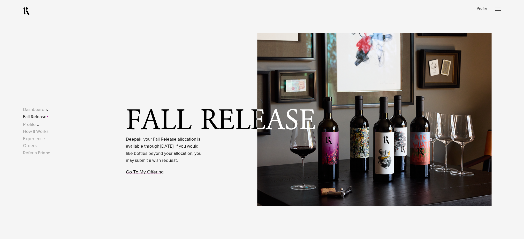
click at [144, 175] on link "Go To My Offering" at bounding box center [145, 172] width 38 height 5
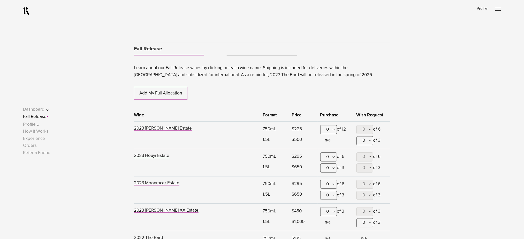
scroll to position [271, 0]
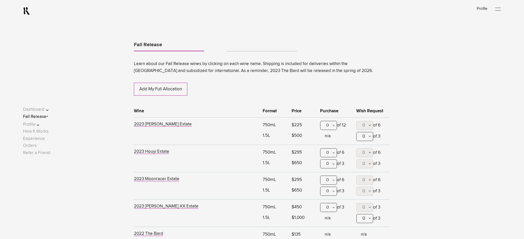
click at [330, 124] on div "0" at bounding box center [328, 125] width 17 height 9
click at [330, 150] on div "1" at bounding box center [329, 151] width 16 height 13
click at [250, 49] on link "Tabs" at bounding box center [262, 49] width 70 height 4
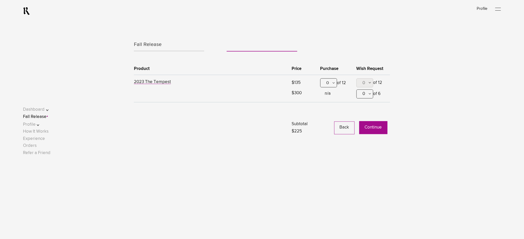
click at [326, 85] on div "0" at bounding box center [328, 83] width 17 height 9
click at [328, 109] on div "1" at bounding box center [329, 108] width 16 height 13
click at [374, 124] on button "Continue" at bounding box center [373, 128] width 28 height 13
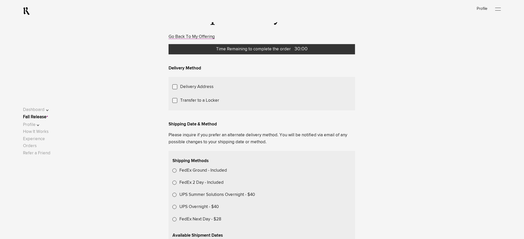
scroll to position [69, 0]
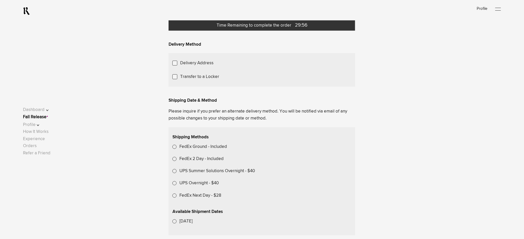
click at [206, 80] on label "Transfer to a Locker" at bounding box center [199, 76] width 39 height 7
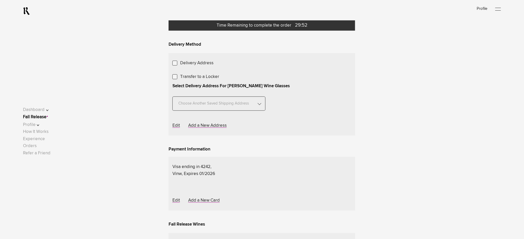
drag, startPoint x: 225, startPoint y: 96, endPoint x: 223, endPoint y: 102, distance: 5.6
click at [0, 0] on span "Choose A Locker Location" at bounding box center [0, 0] width 0 height 0
click at [0, 0] on div "Transfer to my locker at Domaine Storage" at bounding box center [0, 0] width 0 height 0
click at [229, 108] on span "Choose Another Saved Shipping Address" at bounding box center [213, 101] width 75 height 14
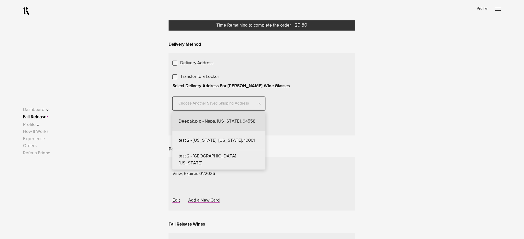
click at [222, 131] on div "Deepak.p p - Napa, California, 94558" at bounding box center [218, 121] width 93 height 19
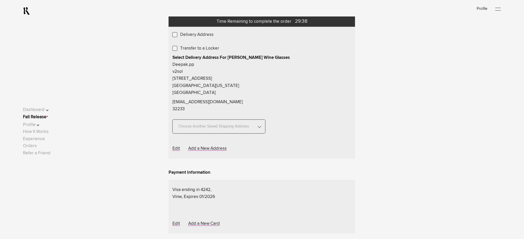
scroll to position [138, 0]
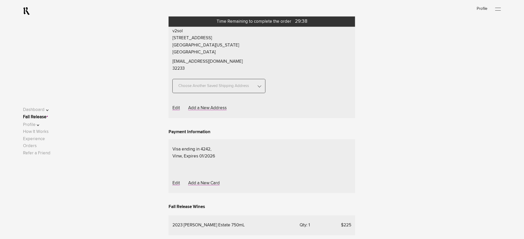
click at [227, 91] on span "Choose Another Saved Shipping Address" at bounding box center [213, 83] width 75 height 14
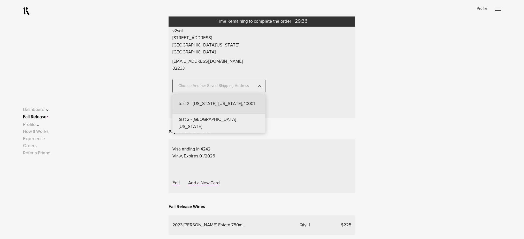
click at [223, 114] on div "test 2 - [US_STATE], [US_STATE], 10001" at bounding box center [218, 104] width 93 height 19
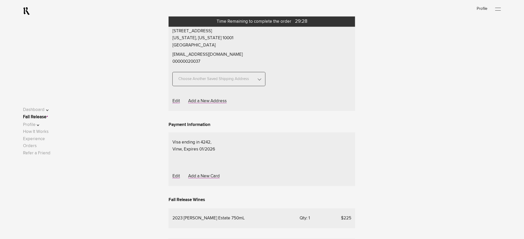
click at [223, 84] on span "Choose Another Saved Shipping Address" at bounding box center [213, 76] width 75 height 14
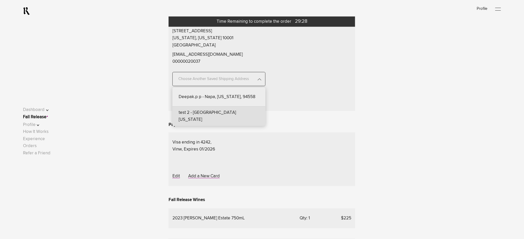
click at [212, 126] on div "test 2 - [GEOGRAPHIC_DATA][US_STATE]" at bounding box center [218, 116] width 93 height 19
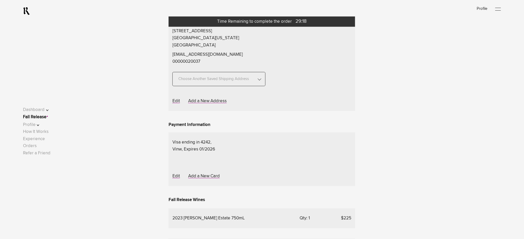
click at [38, 118] on link "Fall Release" at bounding box center [35, 117] width 24 height 4
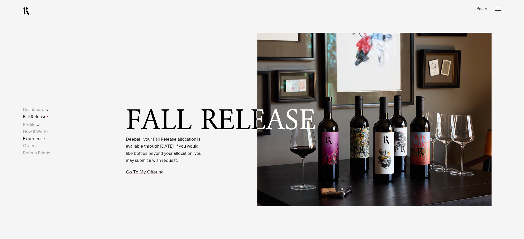
click at [41, 140] on link "Experience" at bounding box center [34, 139] width 22 height 4
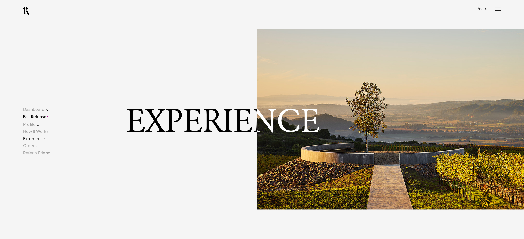
click at [47, 117] on link "Fall Release" at bounding box center [35, 117] width 24 height 4
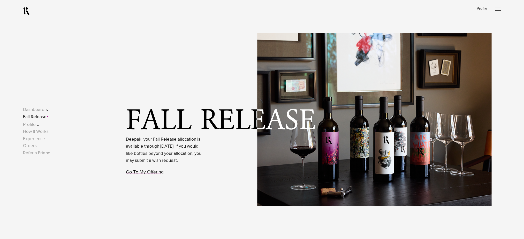
click at [133, 175] on link "Go To My Offering" at bounding box center [145, 172] width 38 height 5
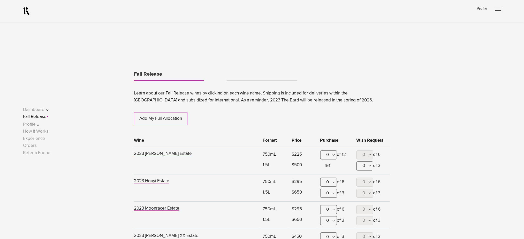
scroll to position [271, 0]
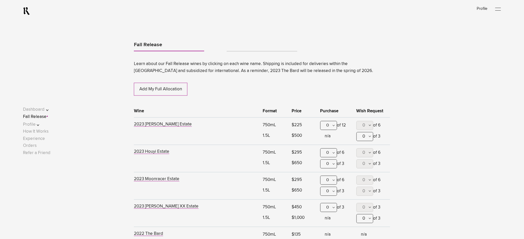
click at [331, 126] on div "0" at bounding box center [328, 125] width 17 height 9
click at [329, 149] on div "1" at bounding box center [329, 151] width 16 height 13
click at [329, 126] on div "1" at bounding box center [328, 125] width 17 height 9
click at [328, 135] on div "0" at bounding box center [329, 138] width 16 height 13
click at [245, 51] on link "Tabs" at bounding box center [262, 49] width 70 height 4
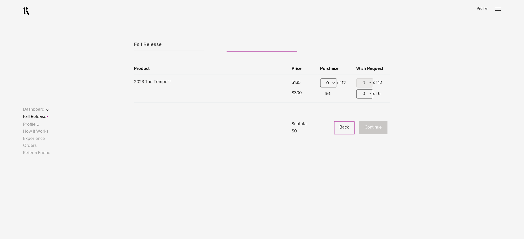
click at [333, 84] on div "0" at bounding box center [328, 83] width 17 height 9
click at [330, 108] on div "1" at bounding box center [329, 108] width 16 height 13
click at [365, 128] on button "Continue" at bounding box center [373, 128] width 28 height 13
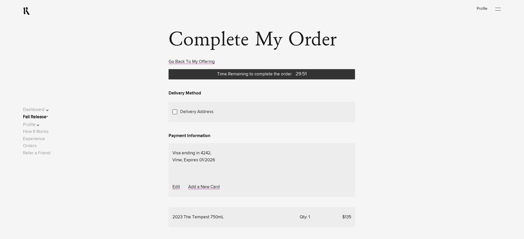
scroll to position [69, 0]
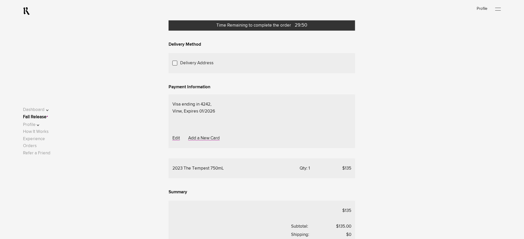
click at [0, 0] on span "Choose Another Saved Shipping Address" at bounding box center [0, 0] width 0 height 0
click at [0, 0] on div "test 2 - [US_STATE], [US_STATE], 10001" at bounding box center [0, 0] width 0 height 0
click at [0, 0] on div "Choose Another Saved Shipping Address" at bounding box center [0, 0] width 0 height 0
click at [0, 0] on div "test 2 - [GEOGRAPHIC_DATA][US_STATE]" at bounding box center [0, 0] width 0 height 0
click at [42, 118] on link "Fall Release" at bounding box center [35, 117] width 24 height 4
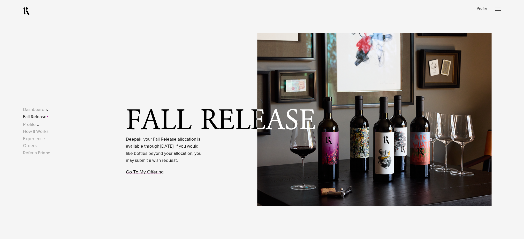
click at [134, 175] on link "Go To My Offering" at bounding box center [145, 172] width 38 height 5
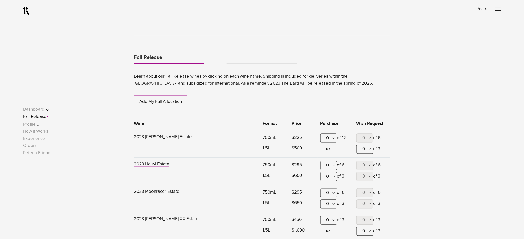
scroll to position [271, 0]
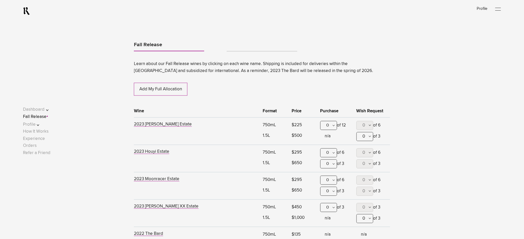
click at [328, 126] on div "0" at bounding box center [328, 125] width 17 height 9
click at [325, 154] on div "1" at bounding box center [329, 151] width 16 height 13
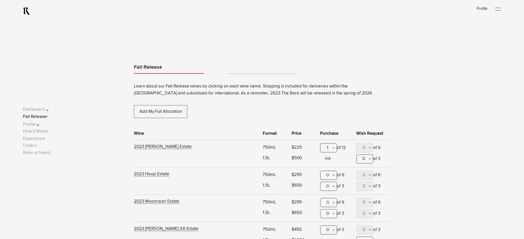
scroll to position [236, 0]
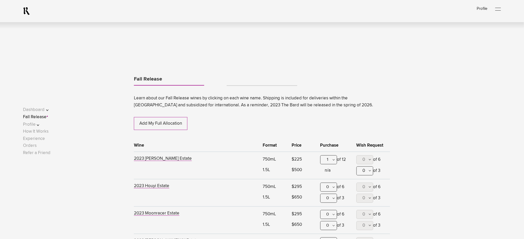
click at [240, 84] on link "Tabs" at bounding box center [262, 83] width 70 height 4
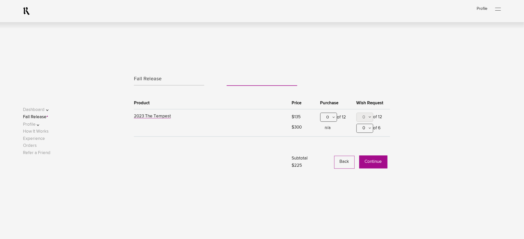
click at [322, 116] on div "0" at bounding box center [328, 117] width 17 height 9
click at [329, 142] on div "1" at bounding box center [329, 143] width 16 height 13
click at [373, 167] on button "Continue" at bounding box center [373, 162] width 28 height 13
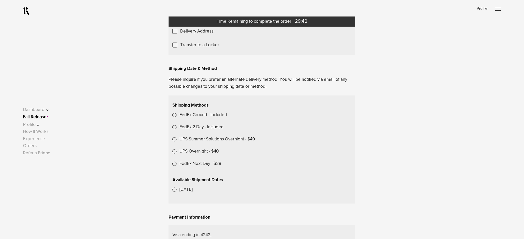
scroll to position [103, 0]
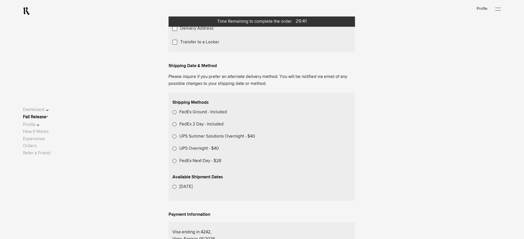
click at [0, 0] on span "Choose Another Saved Shipping Address" at bounding box center [0, 0] width 0 height 0
click at [0, 0] on div "test 2 - [US_STATE], [US_STATE], 10001" at bounding box center [0, 0] width 0 height 0
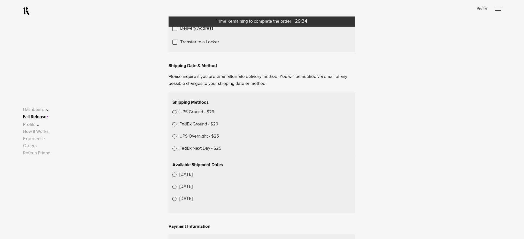
click at [0, 0] on span "Choose Another Saved Shipping Address" at bounding box center [0, 0] width 0 height 0
click at [0, 0] on div "test 2 - [GEOGRAPHIC_DATA][US_STATE]" at bounding box center [0, 0] width 0 height 0
click at [0, 0] on span "Choose Another Saved Shipping Address" at bounding box center [0, 0] width 0 height 0
click at [0, 0] on div "Deepak.p p - Napa, California, 94558" at bounding box center [0, 0] width 0 height 0
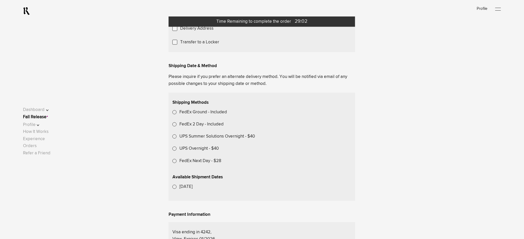
click at [47, 119] on link "Fall Release" at bounding box center [35, 117] width 24 height 4
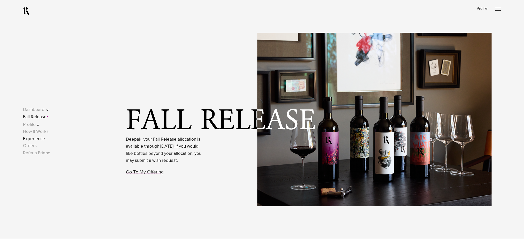
click at [36, 139] on link "Experience" at bounding box center [34, 139] width 22 height 4
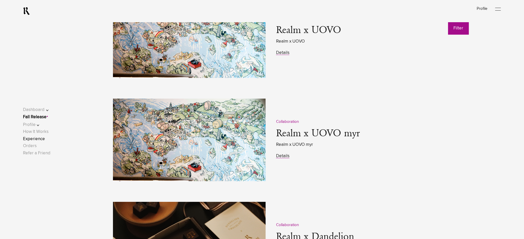
scroll to position [689, 0]
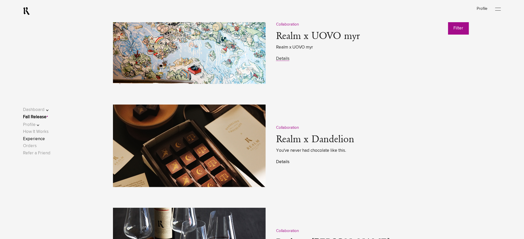
click at [287, 164] on link "Details" at bounding box center [282, 162] width 13 height 4
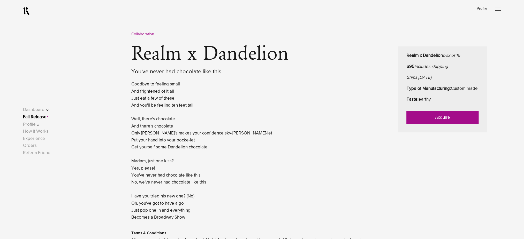
scroll to position [243, 0]
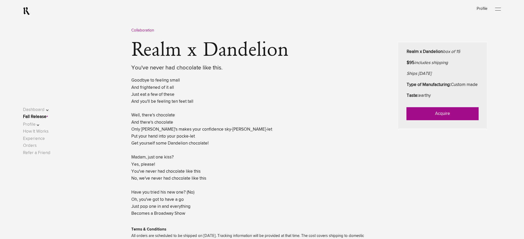
click at [417, 121] on link "Acquire" at bounding box center [443, 114] width 72 height 13
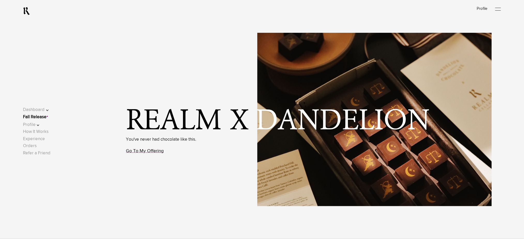
click at [134, 154] on link "Go To My Offering" at bounding box center [145, 151] width 38 height 5
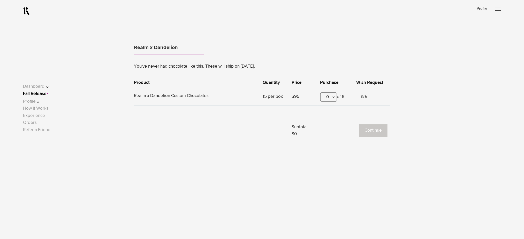
scroll to position [322, 0]
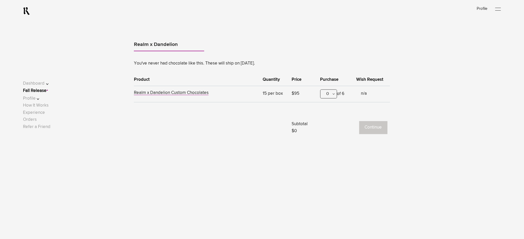
click at [333, 93] on div "0" at bounding box center [328, 94] width 17 height 9
click at [328, 117] on div "1" at bounding box center [329, 119] width 16 height 13
click at [372, 122] on button "Continue" at bounding box center [373, 128] width 28 height 13
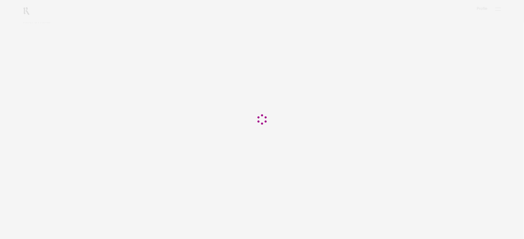
scroll to position [103, 0]
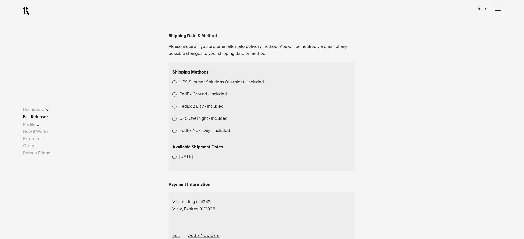
click at [0, 0] on div "Choose Another Saved Shipping Address" at bounding box center [0, 0] width 0 height 0
click at [0, 0] on div "test 2 - [US_STATE], [US_STATE], 10001" at bounding box center [0, 0] width 0 height 0
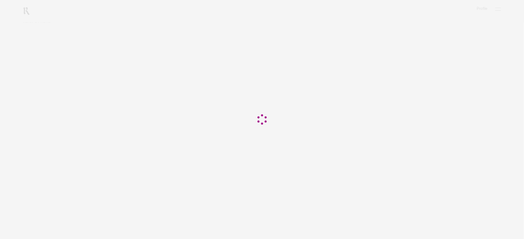
scroll to position [0, 0]
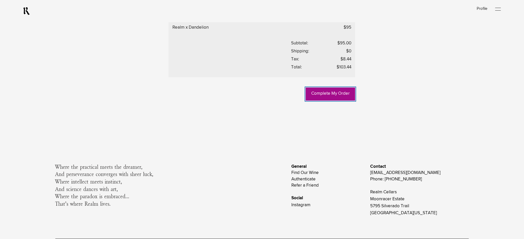
click at [327, 101] on link "Complete My Order" at bounding box center [330, 94] width 49 height 13
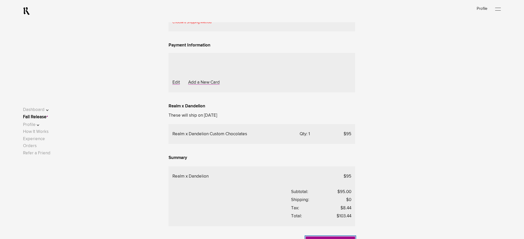
scroll to position [161, 0]
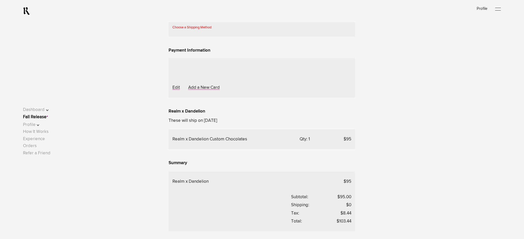
click at [0, 0] on span "Choose Another Saved Shipping Address" at bounding box center [0, 0] width 0 height 0
click at [0, 0] on div "Deepak.p p - Napa, California, 94558" at bounding box center [0, 0] width 0 height 0
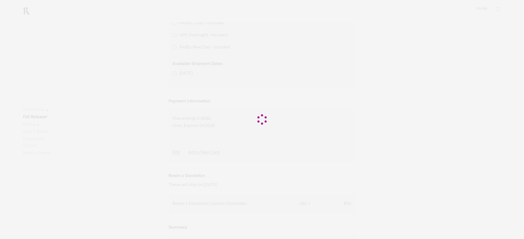
scroll to position [230, 0]
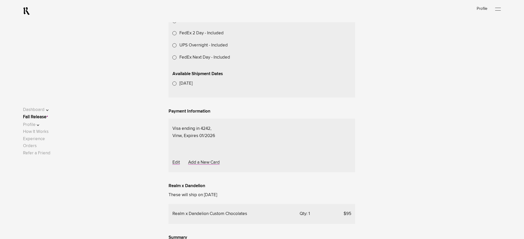
click at [193, 86] on lightning-formatted-date-time "[DATE]" at bounding box center [185, 83] width 13 height 4
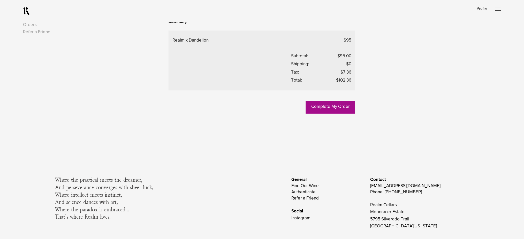
scroll to position [487, 0]
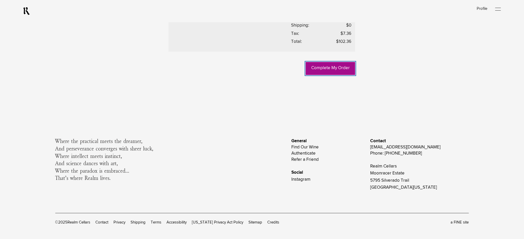
click at [332, 75] on link "Complete My Order" at bounding box center [330, 68] width 49 height 13
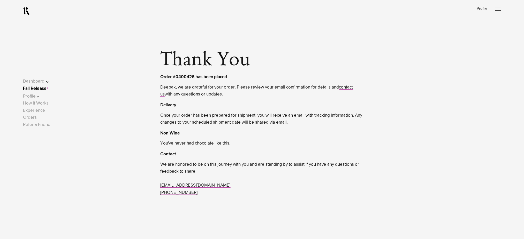
click at [44, 88] on link "Fall Release" at bounding box center [35, 89] width 24 height 4
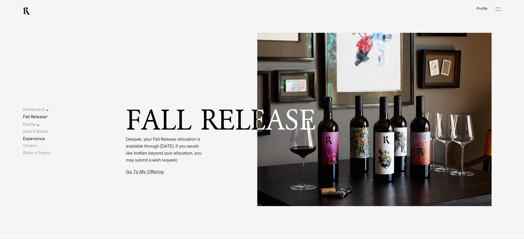
drag, startPoint x: 42, startPoint y: 139, endPoint x: 46, endPoint y: 139, distance: 4.1
click at [42, 139] on link "Experience" at bounding box center [34, 139] width 22 height 4
